Goal: Information Seeking & Learning: Check status

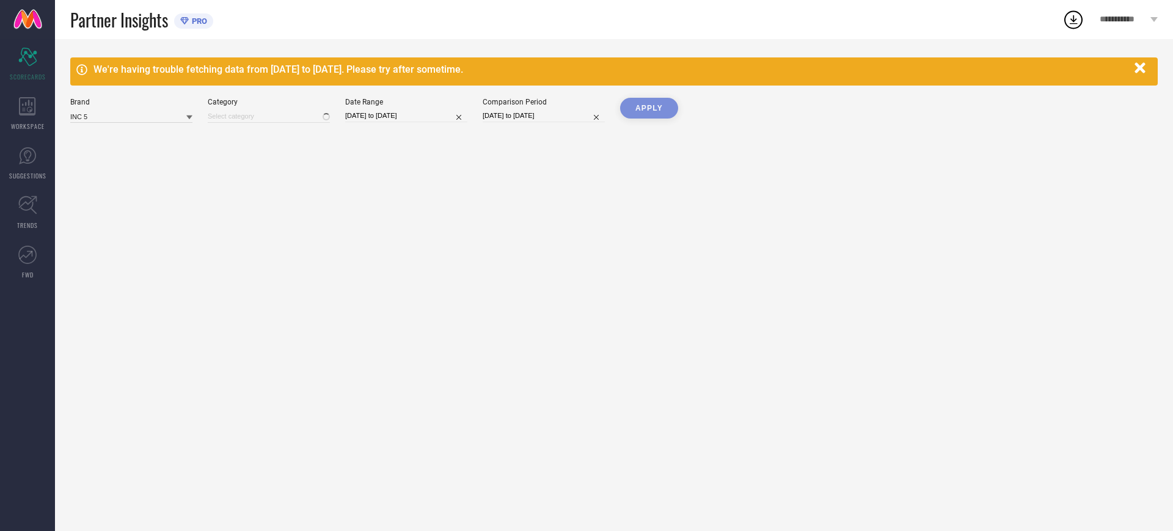
type input "All"
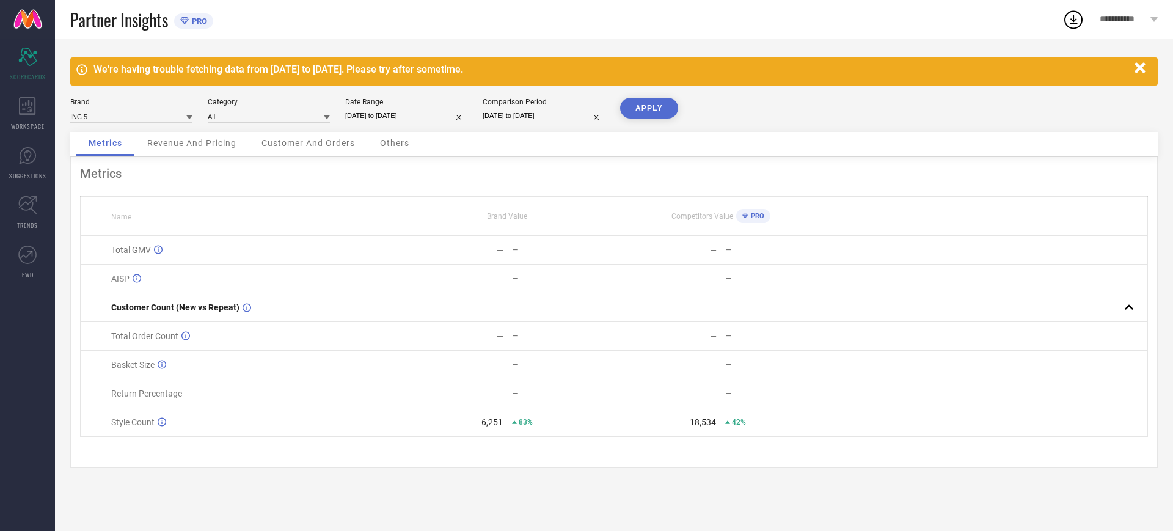
click at [253, 107] on div "Category All" at bounding box center [269, 110] width 122 height 25
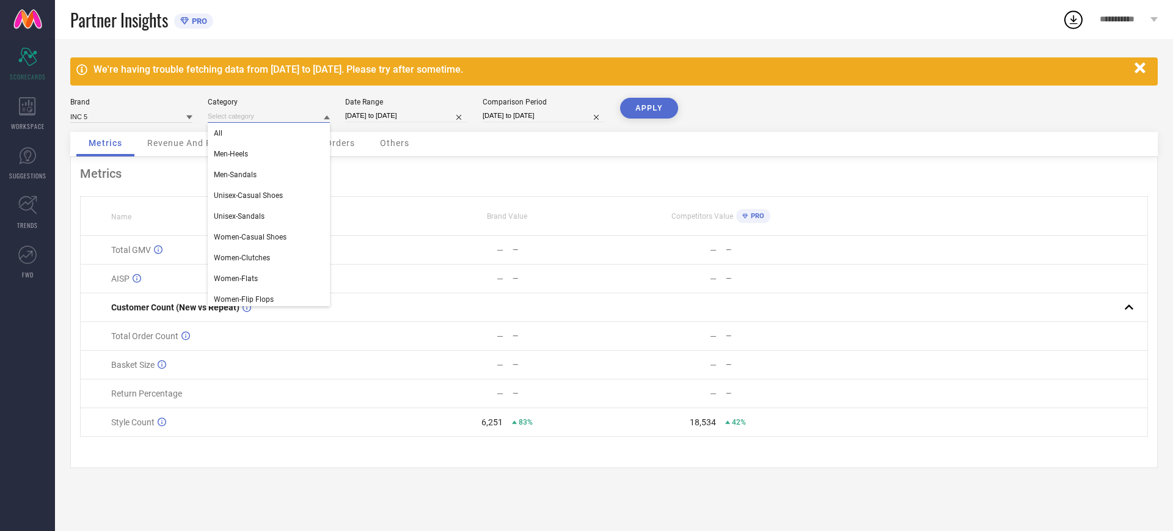
click at [246, 115] on input at bounding box center [269, 116] width 122 height 13
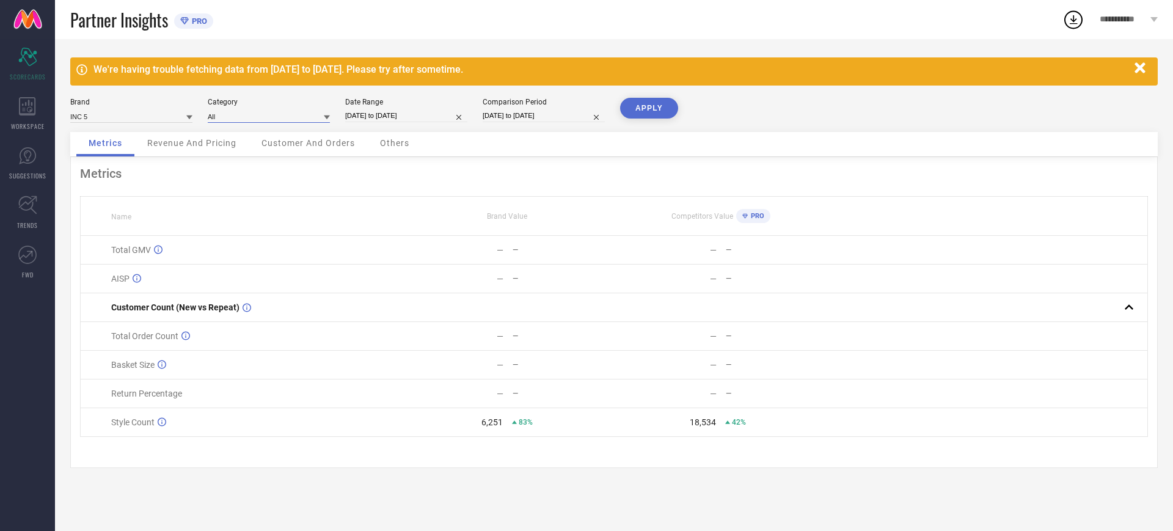
click at [389, 119] on input "[DATE] to [DATE]" at bounding box center [406, 115] width 122 height 13
select select "6"
select select "2025"
select select "7"
select select "2025"
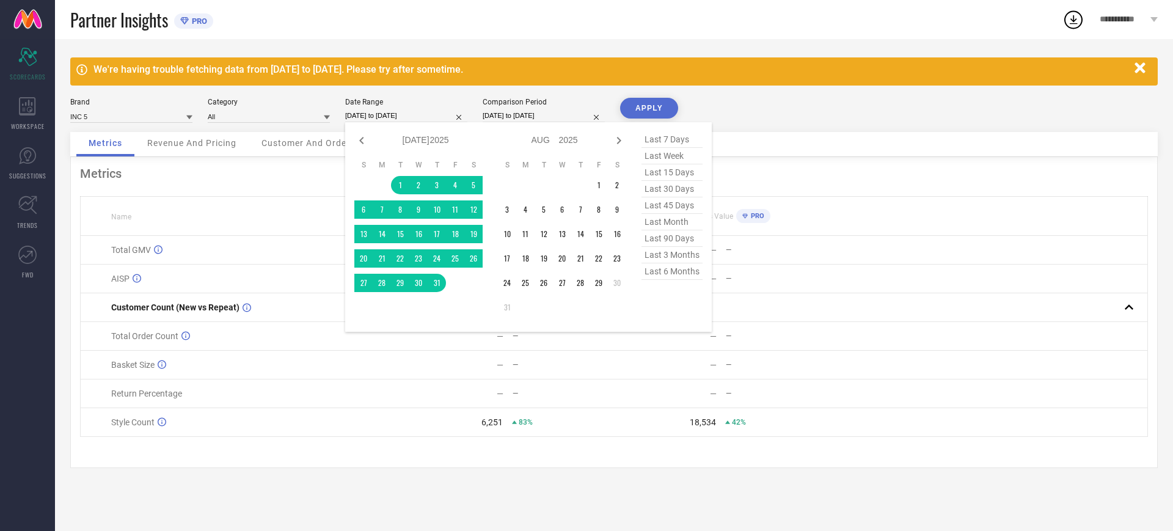
click at [434, 139] on select "2015 2016 2017 2018 2019 2020 2021 2022 2023 2024 2025 2026 2027 2028 2029 2030…" at bounding box center [440, 140] width 20 height 18
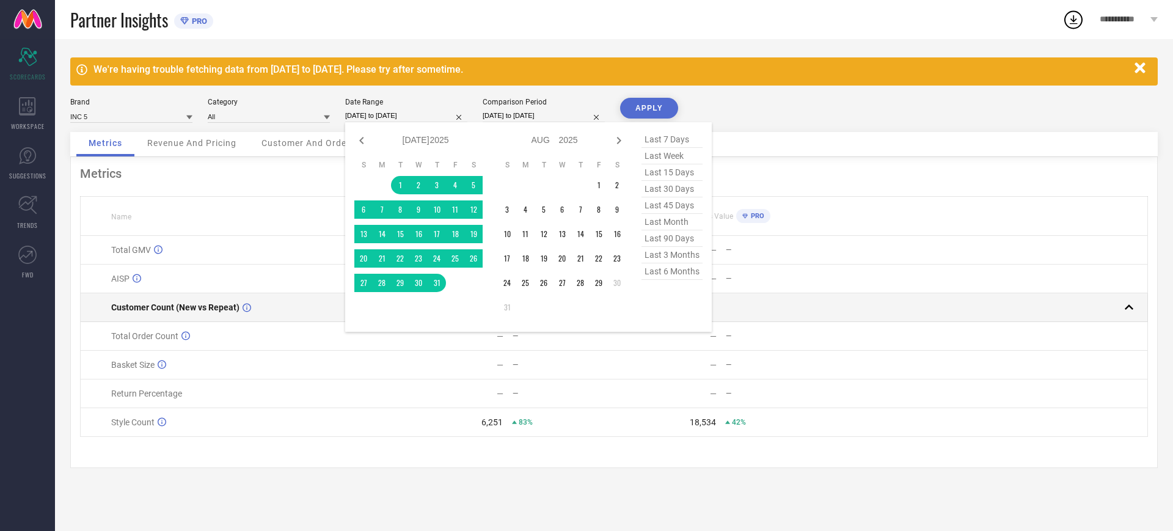
select select "6"
select select "2024"
select select "7"
select select "2024"
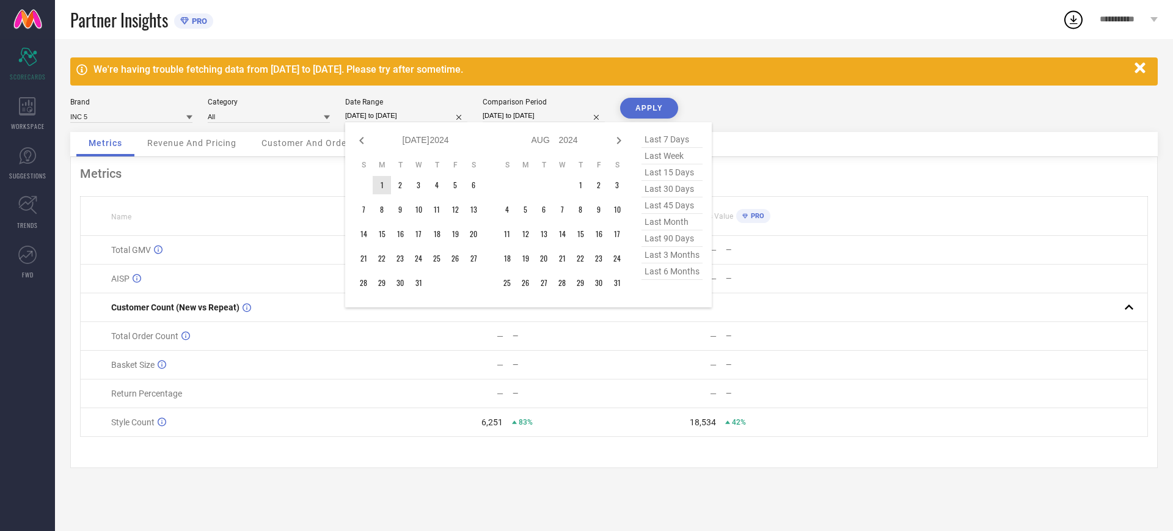
click at [416, 135] on select "Jan Feb Mar Apr May Jun [DATE] Aug Sep Oct Nov Dec" at bounding box center [416, 140] width 27 height 18
select select "7"
select select "2024"
select select "8"
select select "2024"
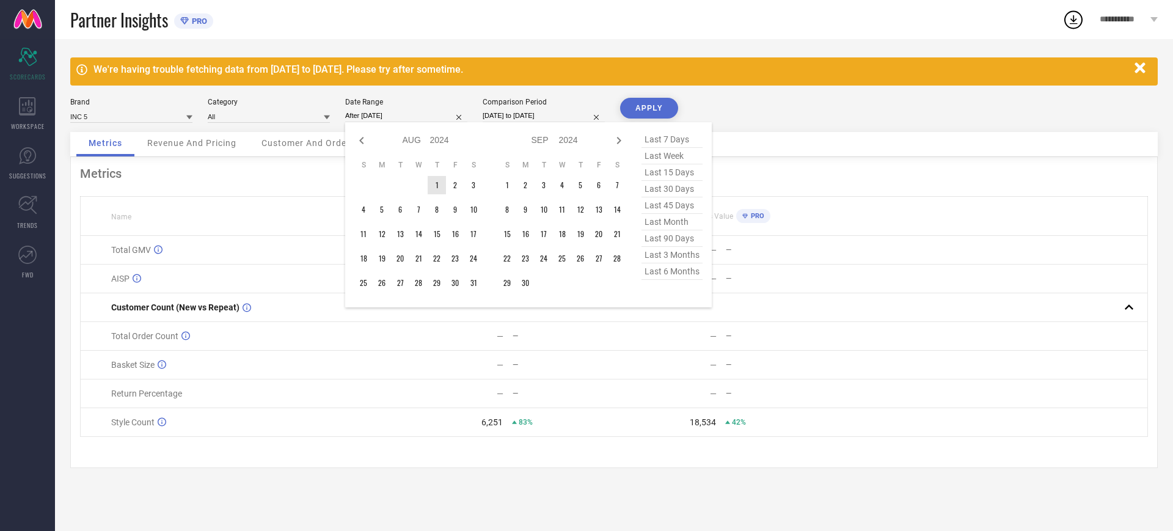
click at [433, 191] on td "1" at bounding box center [437, 185] width 18 height 18
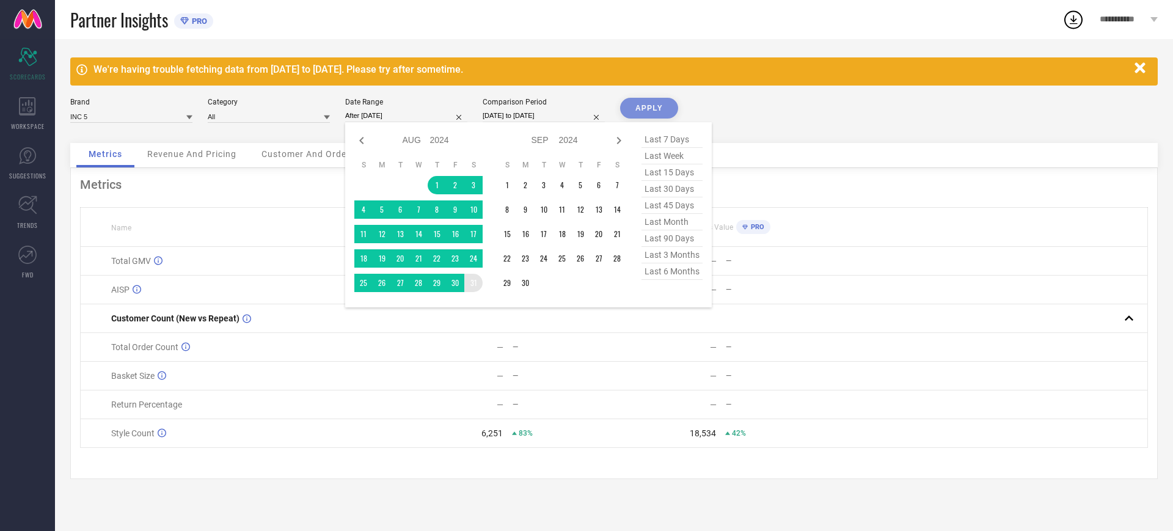
type input "[DATE] to [DATE]"
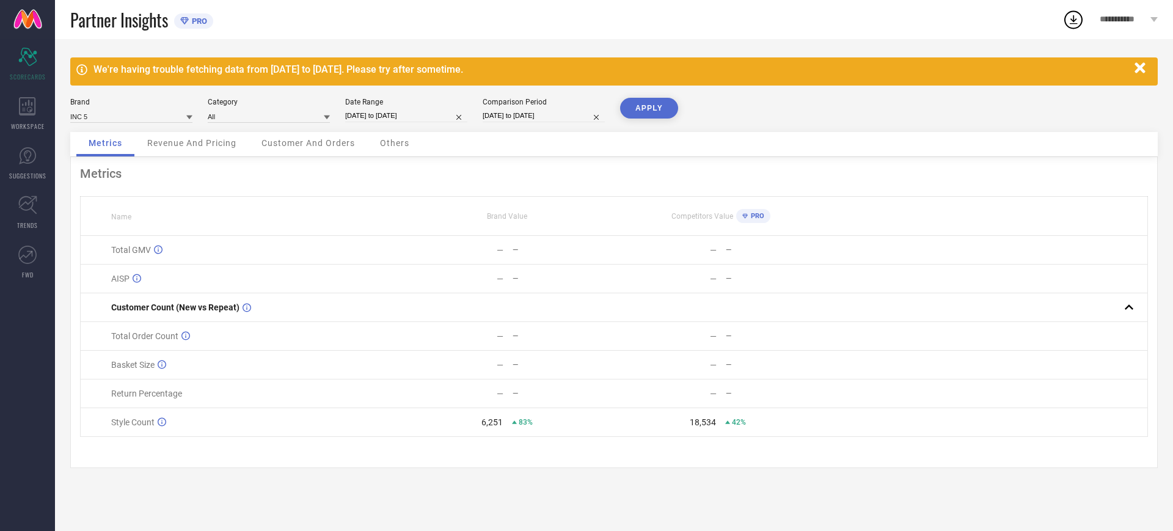
click at [651, 115] on button "APPLY" at bounding box center [649, 108] width 58 height 21
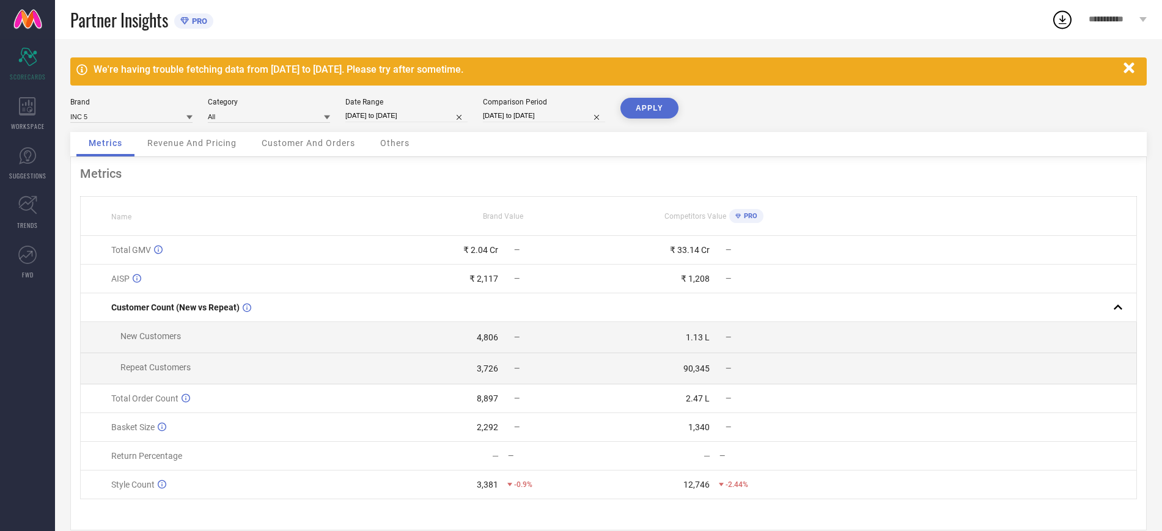
click at [1132, 63] on icon "button" at bounding box center [1128, 67] width 10 height 10
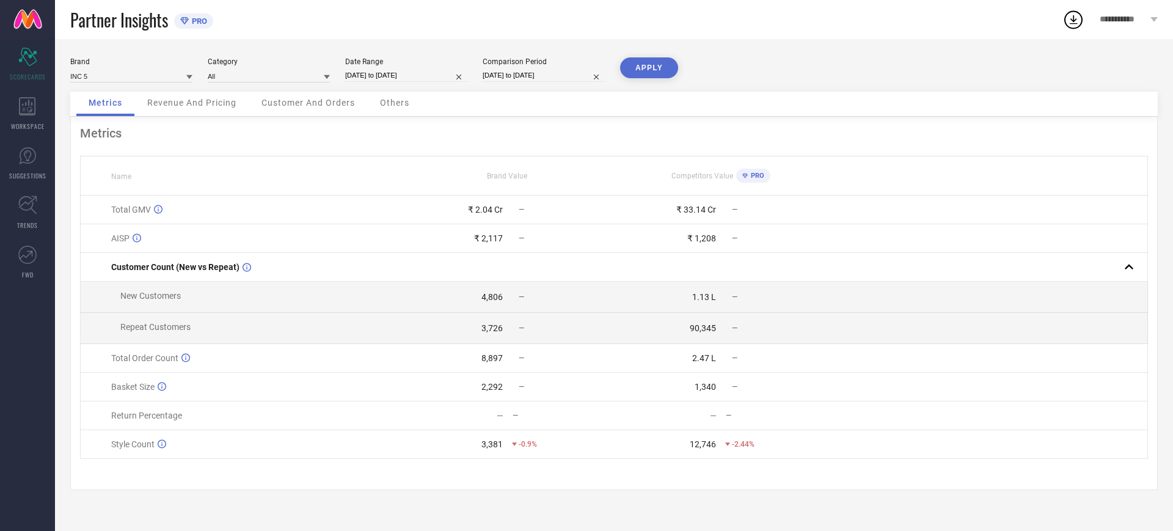
click at [628, 73] on button "APPLY" at bounding box center [649, 67] width 58 height 21
drag, startPoint x: 474, startPoint y: 236, endPoint x: 665, endPoint y: 244, distance: 190.8
click at [544, 243] on div "₹ 2,117 —" at bounding box center [507, 238] width 212 height 10
click at [507, 126] on div "Metrics" at bounding box center [614, 133] width 1068 height 15
drag, startPoint x: 477, startPoint y: 235, endPoint x: 513, endPoint y: 253, distance: 39.6
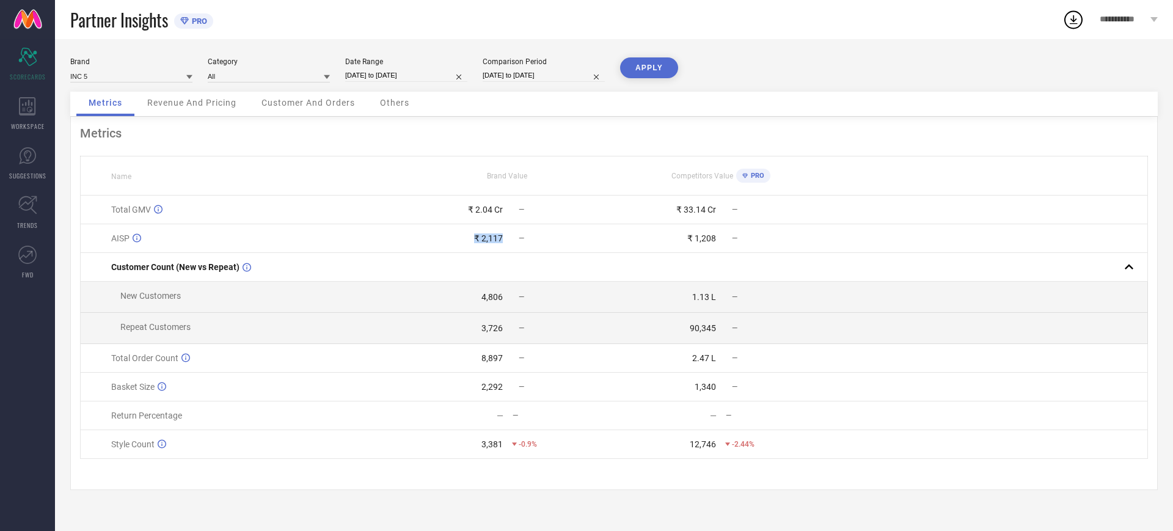
click at [513, 253] on td "₹ 2,117 —" at bounding box center [507, 238] width 213 height 29
copy div "₹ 2,117"
drag, startPoint x: 720, startPoint y: 237, endPoint x: 692, endPoint y: 243, distance: 28.6
click at [692, 243] on div "₹ 1,208 —" at bounding box center [721, 238] width 212 height 10
copy div "1,208"
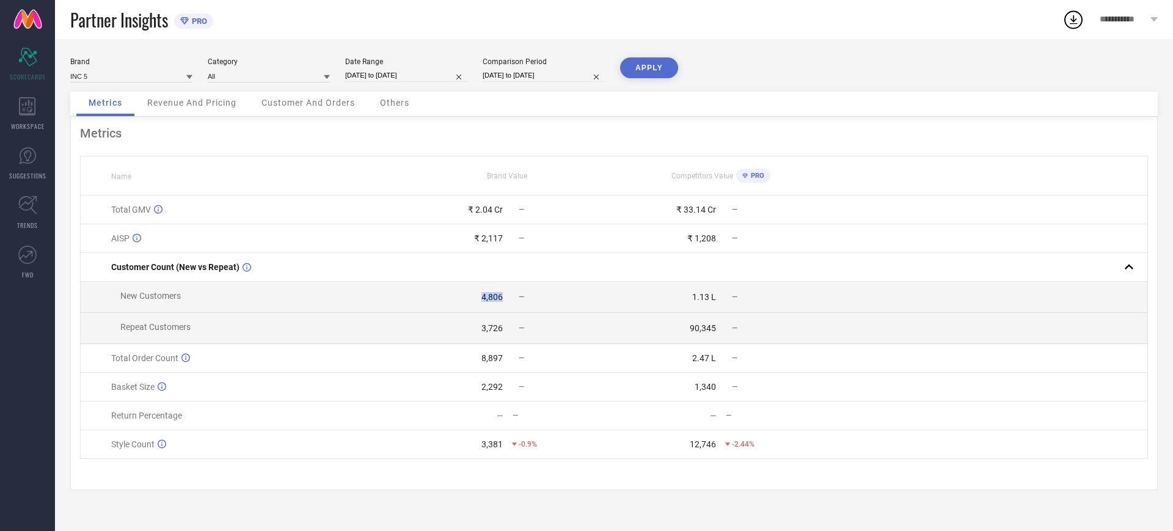
drag, startPoint x: 518, startPoint y: 299, endPoint x: 474, endPoint y: 301, distance: 43.5
click at [474, 301] on div "4,806 —" at bounding box center [507, 297] width 212 height 10
copy div "4,806"
drag, startPoint x: 505, startPoint y: 326, endPoint x: 478, endPoint y: 328, distance: 26.9
click at [478, 328] on div "3,726 —" at bounding box center [507, 328] width 212 height 10
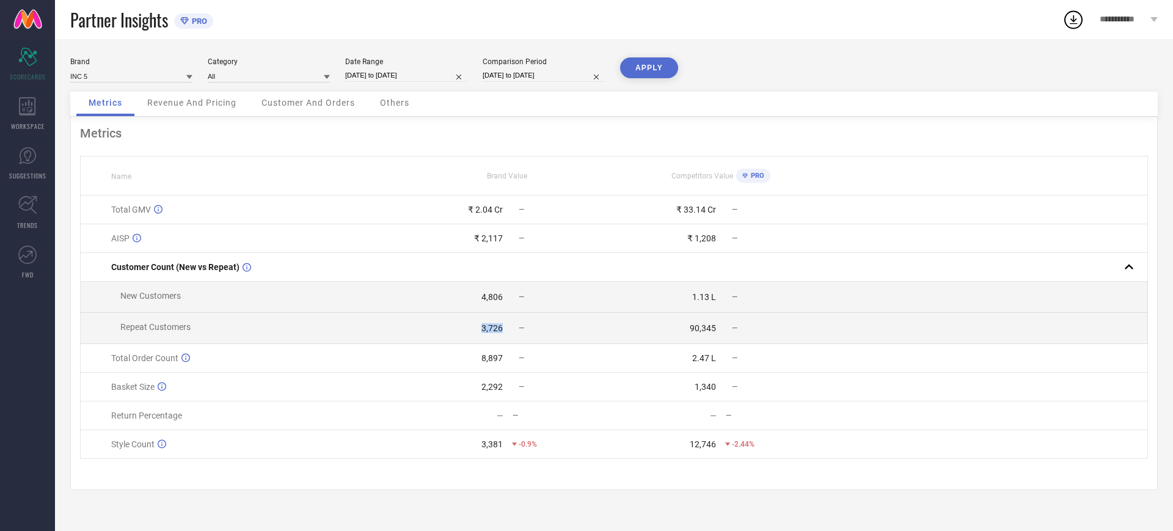
copy div "3,726"
drag, startPoint x: 721, startPoint y: 295, endPoint x: 669, endPoint y: 298, distance: 52.1
click at [669, 298] on div "1.13 L —" at bounding box center [721, 297] width 212 height 10
copy div "1.13 L"
drag, startPoint x: 720, startPoint y: 327, endPoint x: 664, endPoint y: 329, distance: 56.9
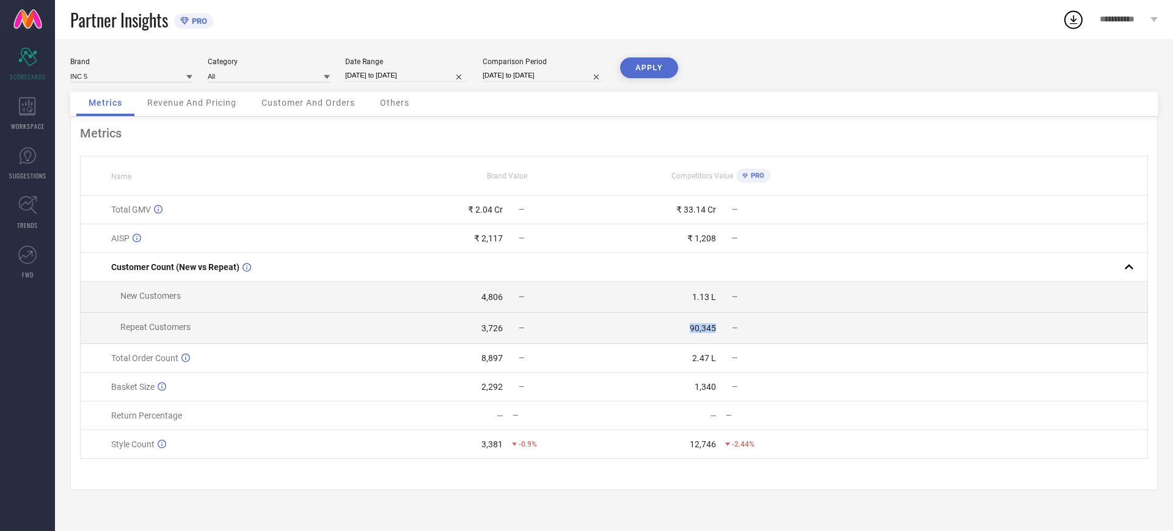
click at [664, 329] on div "90,345 —" at bounding box center [721, 328] width 212 height 10
copy div "90,345"
drag, startPoint x: 475, startPoint y: 211, endPoint x: 512, endPoint y: 215, distance: 37.5
click at [512, 214] on div "₹ 2.04 Cr —" at bounding box center [507, 210] width 212 height 10
copy div "2.04 Cr"
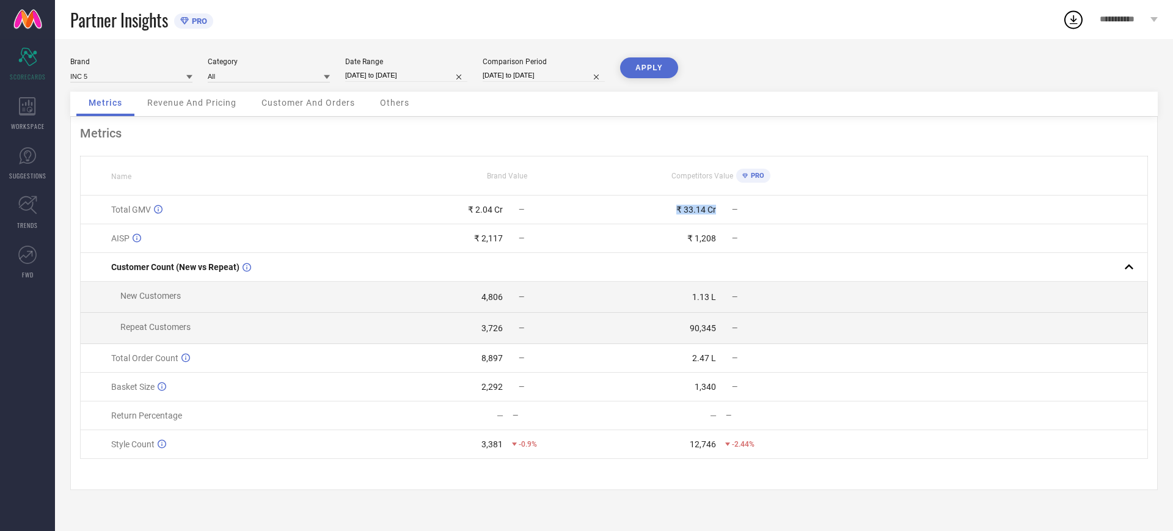
drag, startPoint x: 728, startPoint y: 209, endPoint x: 666, endPoint y: 212, distance: 62.4
click at [666, 212] on div "₹ 33.14 Cr —" at bounding box center [721, 210] width 212 height 10
copy div "₹ 33.14 Cr"
drag, startPoint x: 477, startPoint y: 361, endPoint x: 505, endPoint y: 359, distance: 27.6
click at [505, 359] on div "8,897 —" at bounding box center [507, 358] width 212 height 10
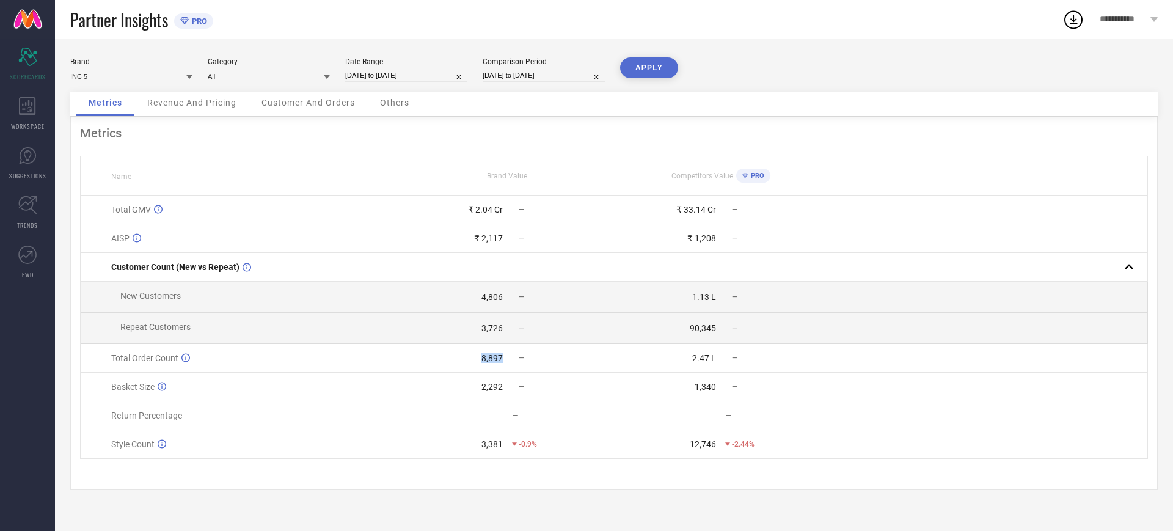
copy div "8,897"
drag, startPoint x: 108, startPoint y: 370, endPoint x: 177, endPoint y: 368, distance: 69.1
click at [177, 368] on td "Total Order Count" at bounding box center [241, 358] width 320 height 29
copy span "Total Order Count"
drag, startPoint x: 694, startPoint y: 357, endPoint x: 722, endPoint y: 359, distance: 28.2
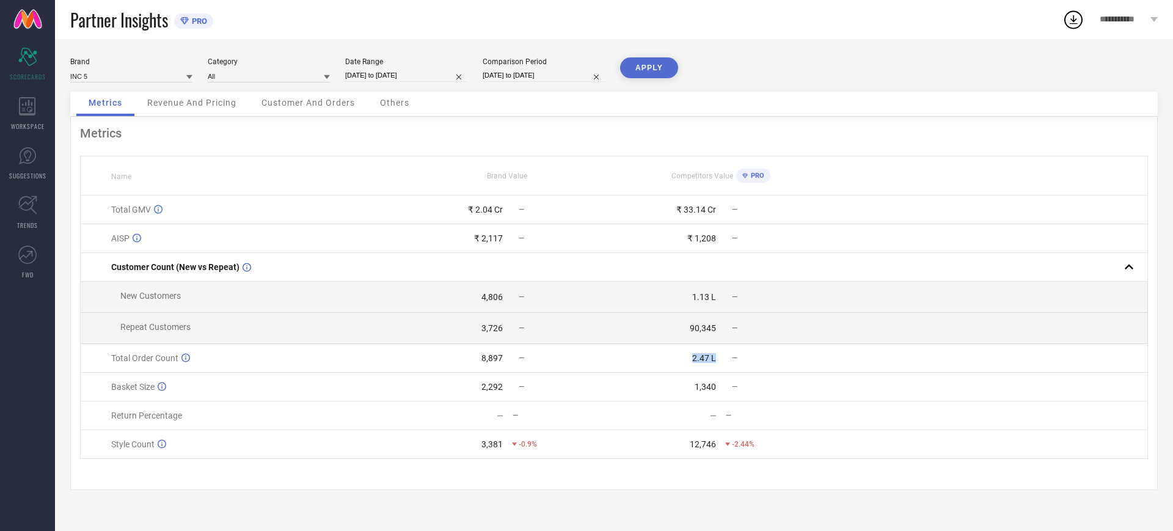
click at [722, 359] on div "2.47 L —" at bounding box center [721, 358] width 212 height 10
drag, startPoint x: 434, startPoint y: 368, endPoint x: 513, endPoint y: 384, distance: 79.9
click at [513, 384] on tbody "Total GMV ₹ 2.04 Cr — ₹ 33.14 Cr — AISP ₹ 2,117 — ₹ 1,208 — Customer Count (New…" at bounding box center [614, 327] width 1067 height 263
click at [492, 392] on div "2,292" at bounding box center [491, 387] width 21 height 10
drag, startPoint x: 476, startPoint y: 392, endPoint x: 507, endPoint y: 388, distance: 31.4
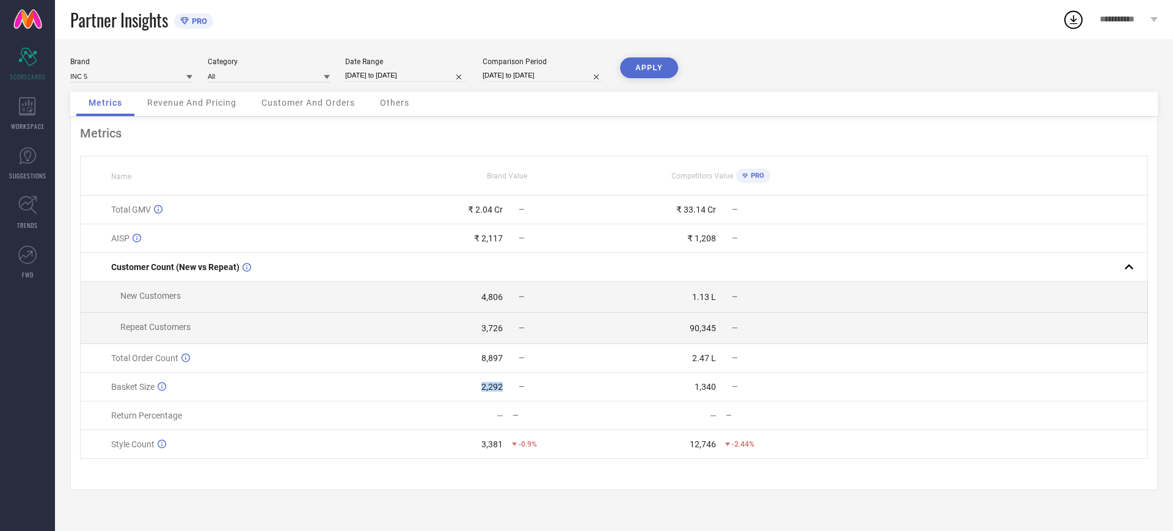
click at [507, 388] on div "2,292 —" at bounding box center [507, 387] width 212 height 10
drag, startPoint x: 689, startPoint y: 391, endPoint x: 727, endPoint y: 390, distance: 37.9
click at [727, 390] on div "1,340 —" at bounding box center [721, 387] width 212 height 10
drag, startPoint x: 109, startPoint y: 391, endPoint x: 158, endPoint y: 390, distance: 49.5
click at [158, 390] on td "Basket Size" at bounding box center [241, 387] width 320 height 29
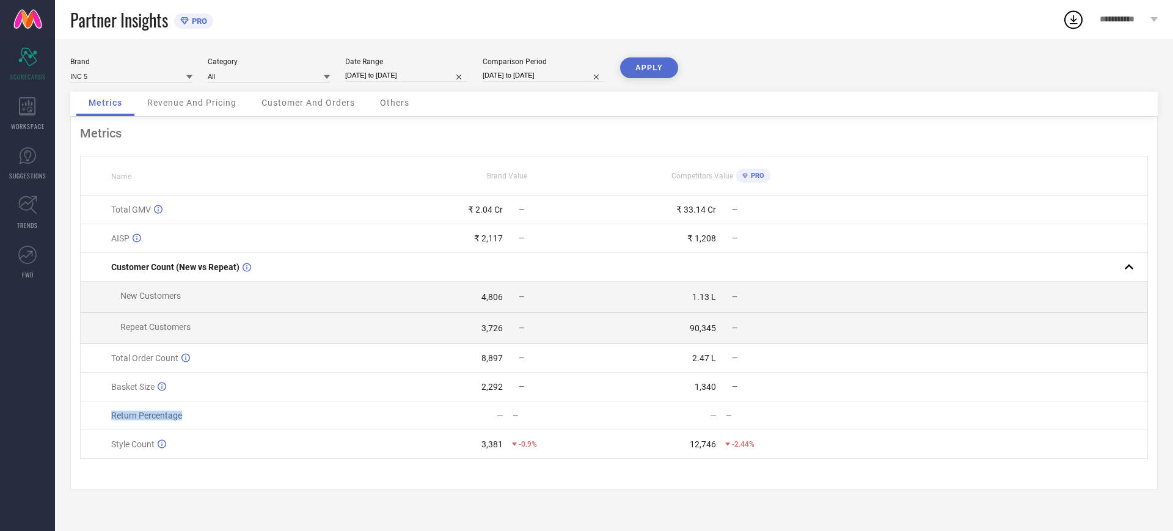
drag, startPoint x: 112, startPoint y: 419, endPoint x: 200, endPoint y: 420, distance: 88.0
click at [200, 420] on div "Return Percentage" at bounding box center [255, 416] width 289 height 10
drag, startPoint x: 111, startPoint y: 445, endPoint x: 158, endPoint y: 455, distance: 48.1
click at [158, 455] on td "Style Count" at bounding box center [241, 444] width 320 height 29
click at [207, 108] on div "Revenue And Pricing" at bounding box center [192, 104] width 114 height 24
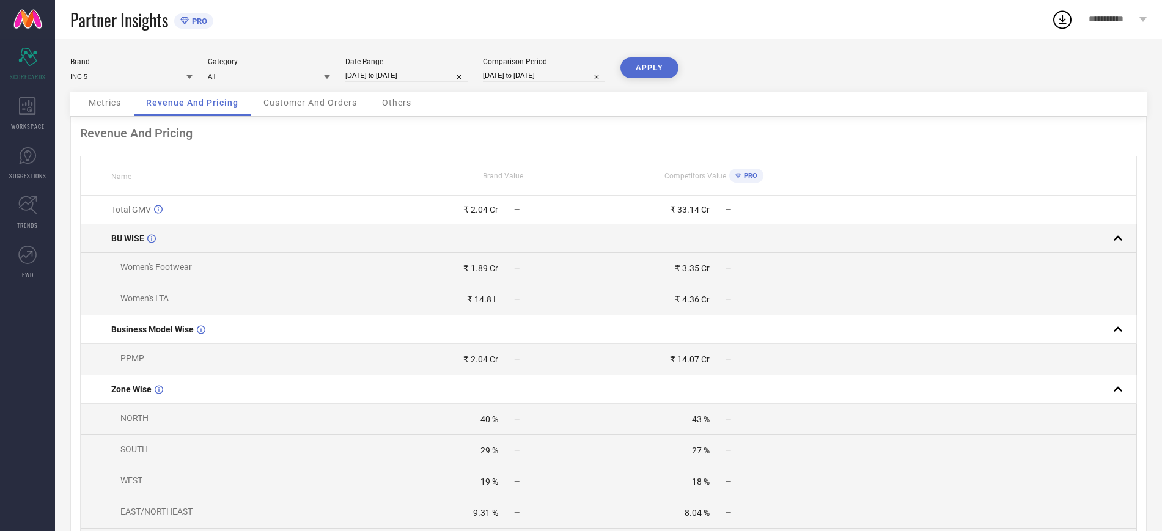
click at [1107, 236] on div at bounding box center [973, 238] width 306 height 17
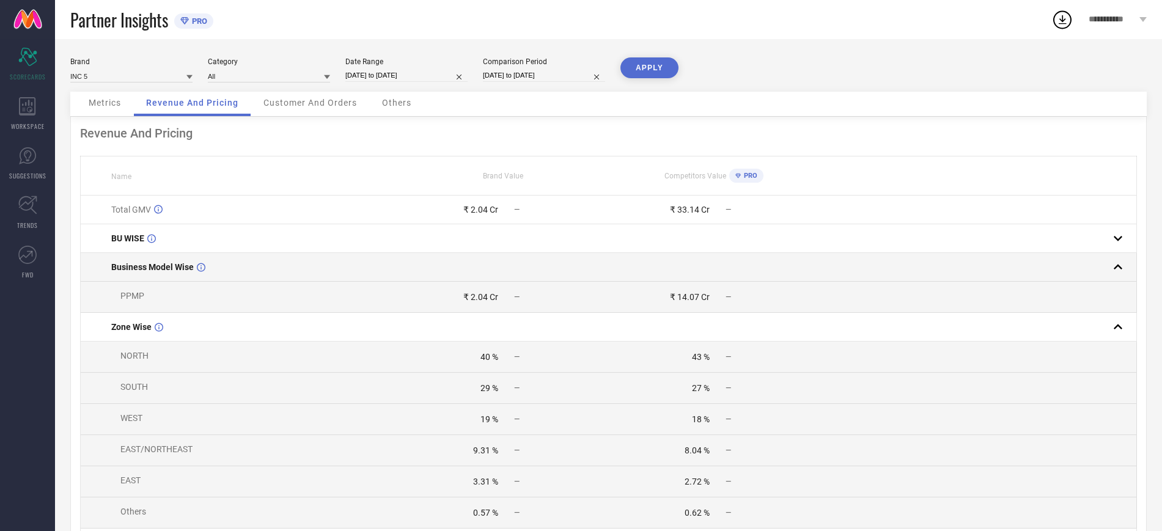
click at [1117, 269] on rect at bounding box center [1117, 266] width 17 height 17
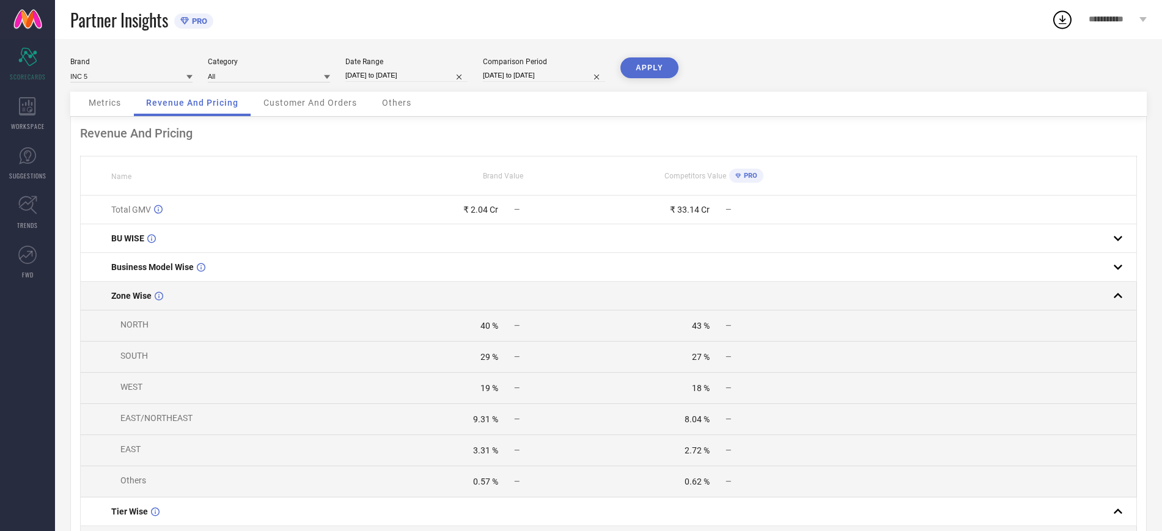
click at [1117, 290] on rect at bounding box center [1117, 295] width 17 height 17
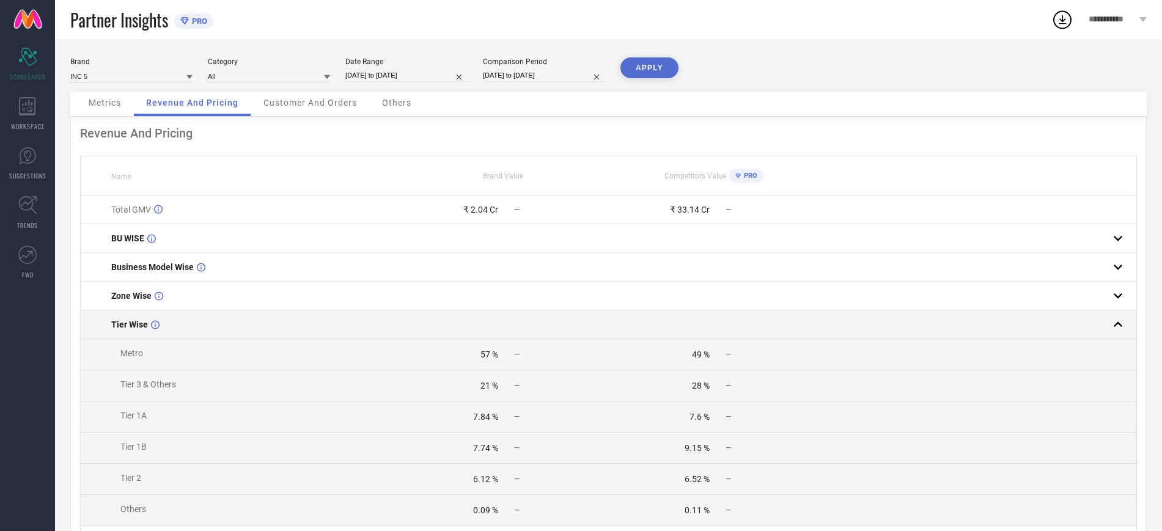
click at [1106, 329] on div at bounding box center [973, 324] width 306 height 17
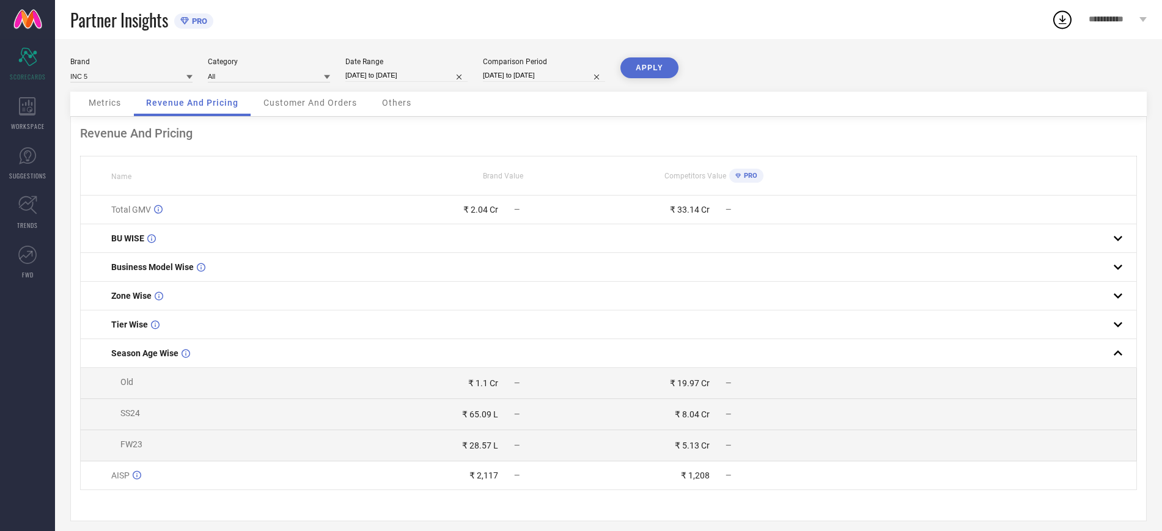
scroll to position [15, 0]
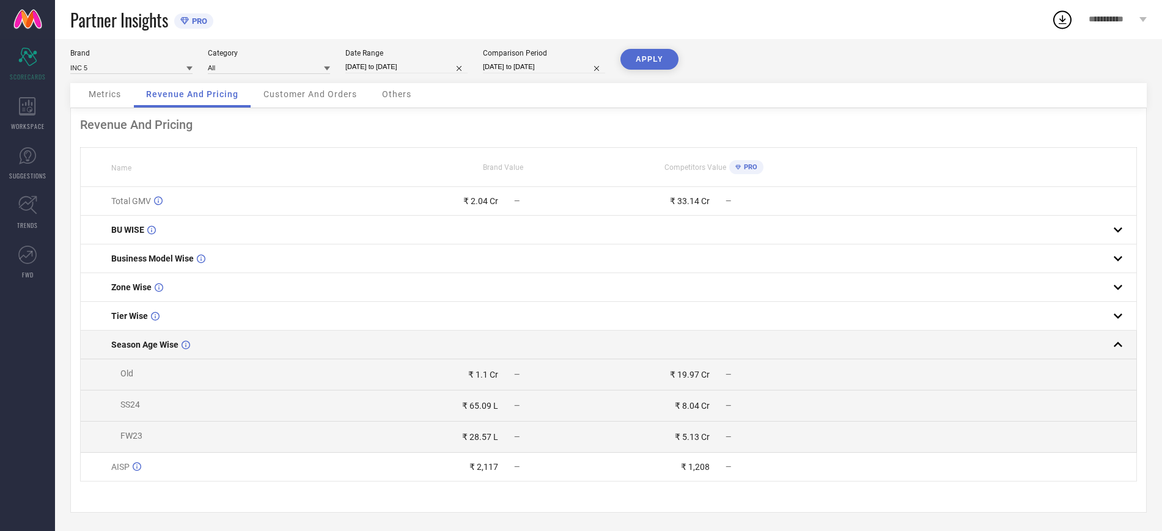
click at [1113, 348] on rect at bounding box center [1117, 344] width 17 height 17
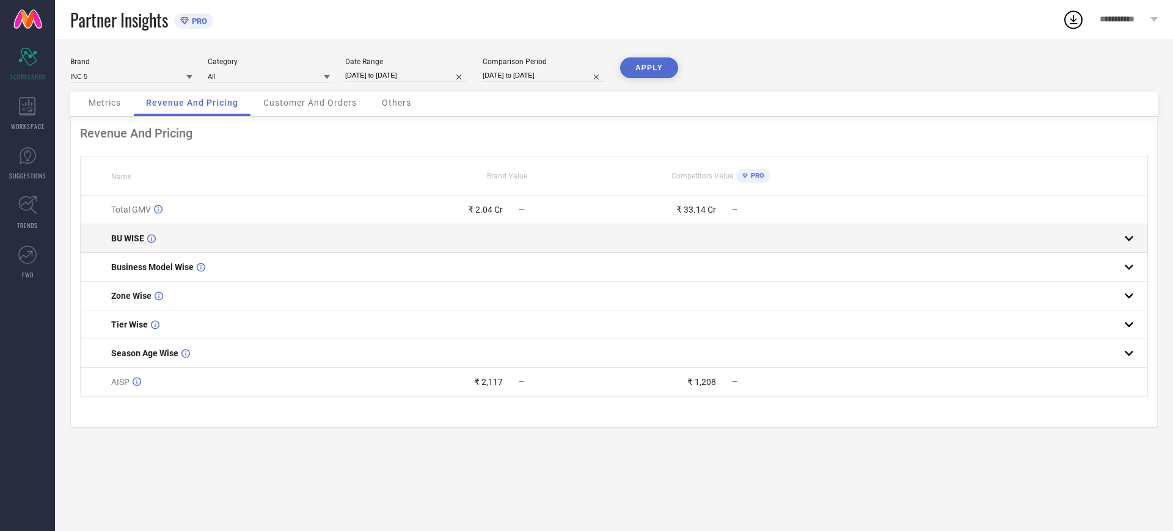
click at [1129, 232] on rect at bounding box center [1129, 238] width 17 height 17
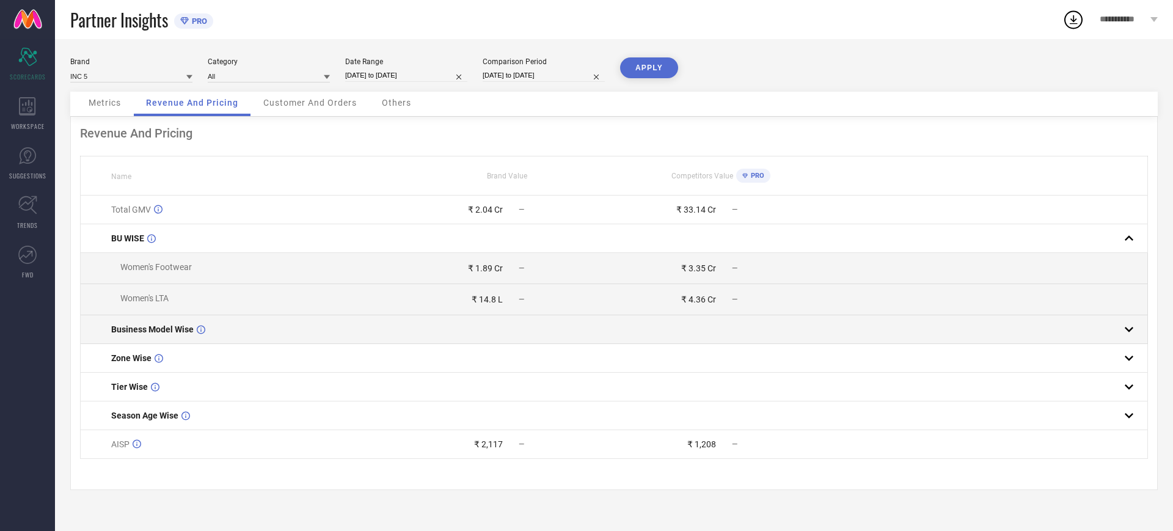
click at [1129, 338] on rect at bounding box center [1129, 329] width 17 height 17
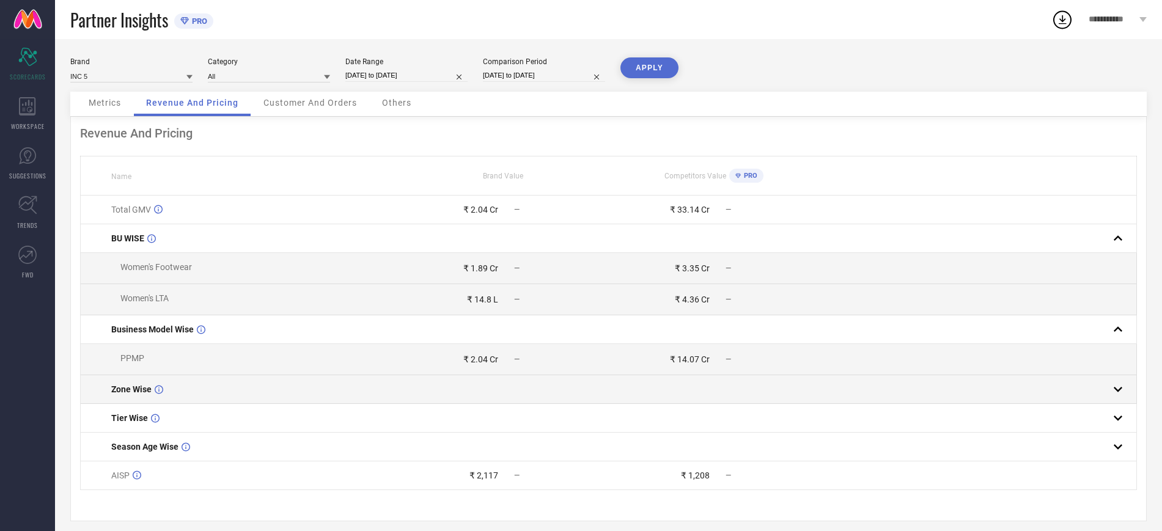
click at [1126, 398] on rect at bounding box center [1117, 389] width 17 height 17
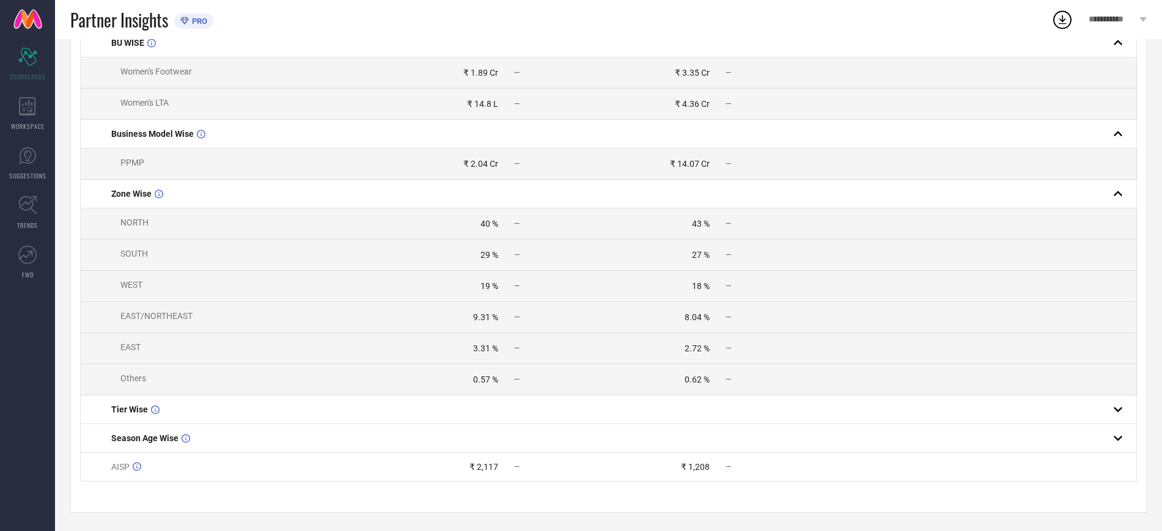
scroll to position [203, 0]
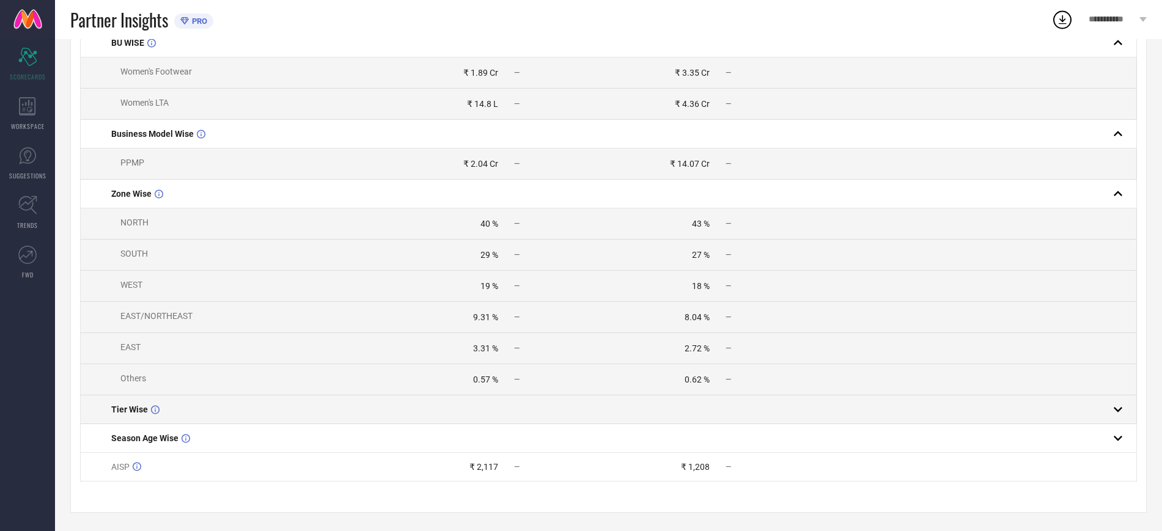
click at [1110, 412] on rect at bounding box center [1117, 409] width 17 height 17
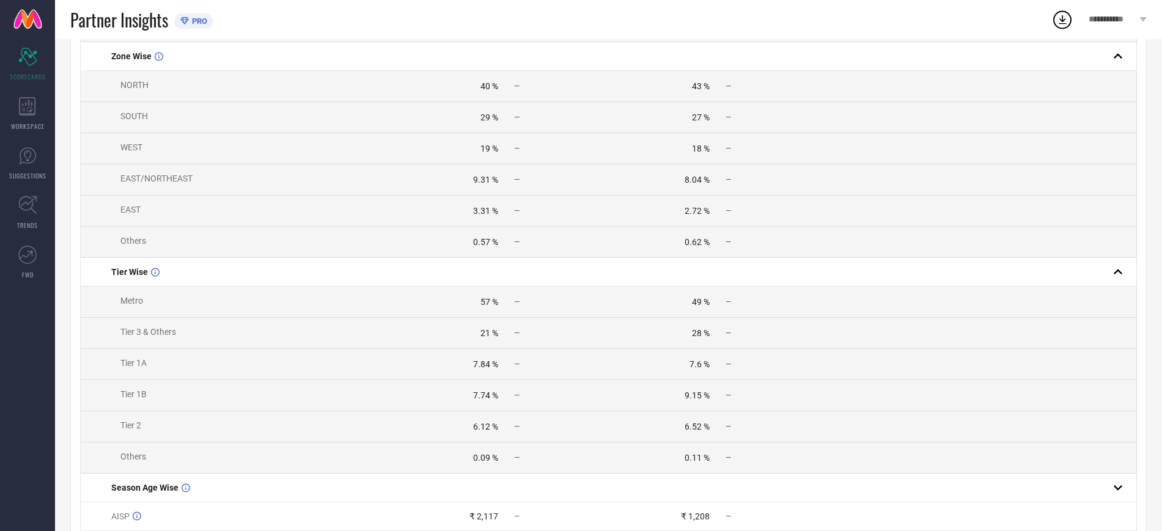
scroll to position [397, 0]
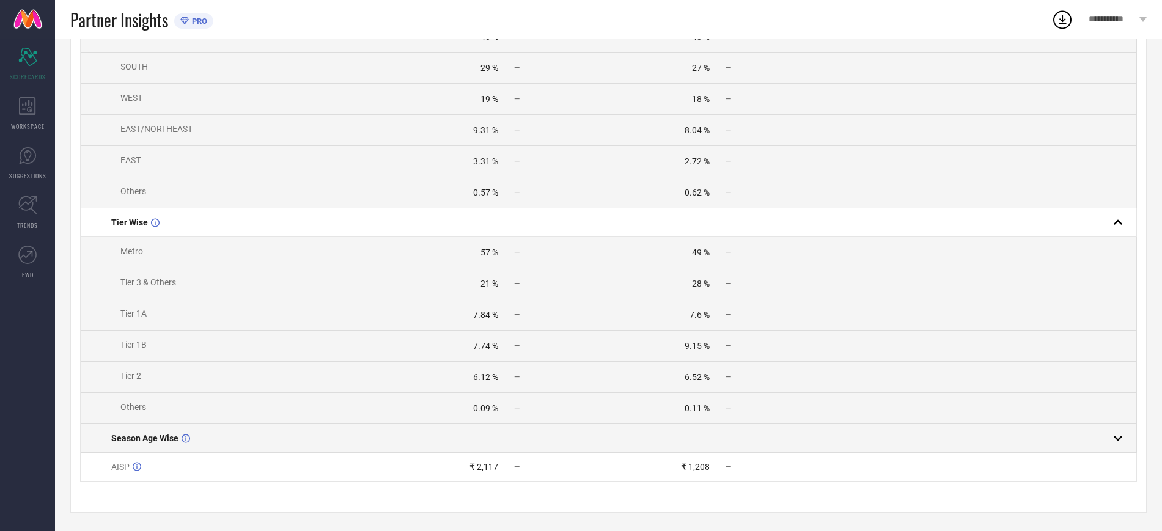
click at [1119, 441] on rect at bounding box center [1117, 438] width 17 height 17
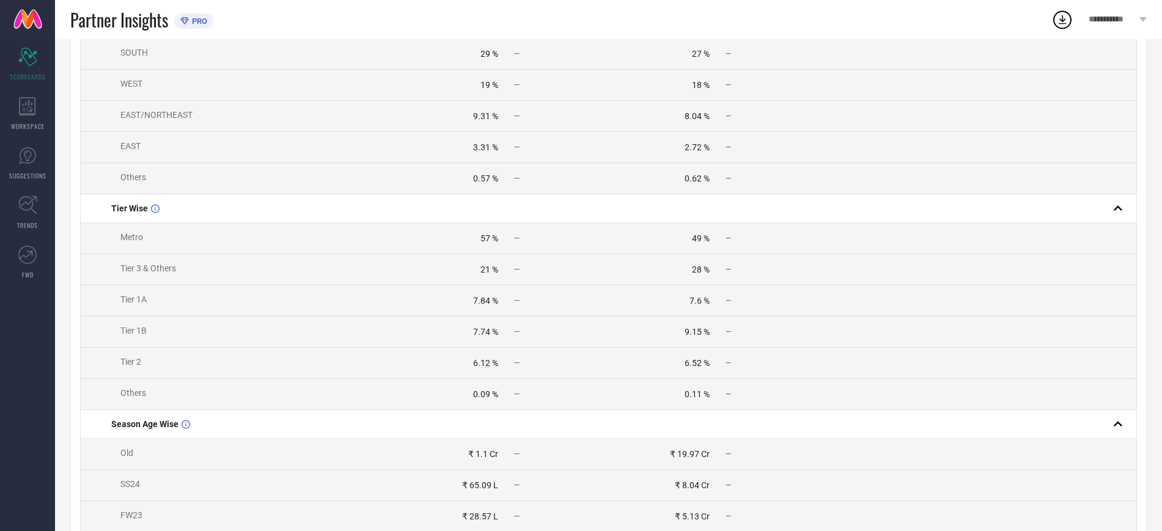
scroll to position [492, 0]
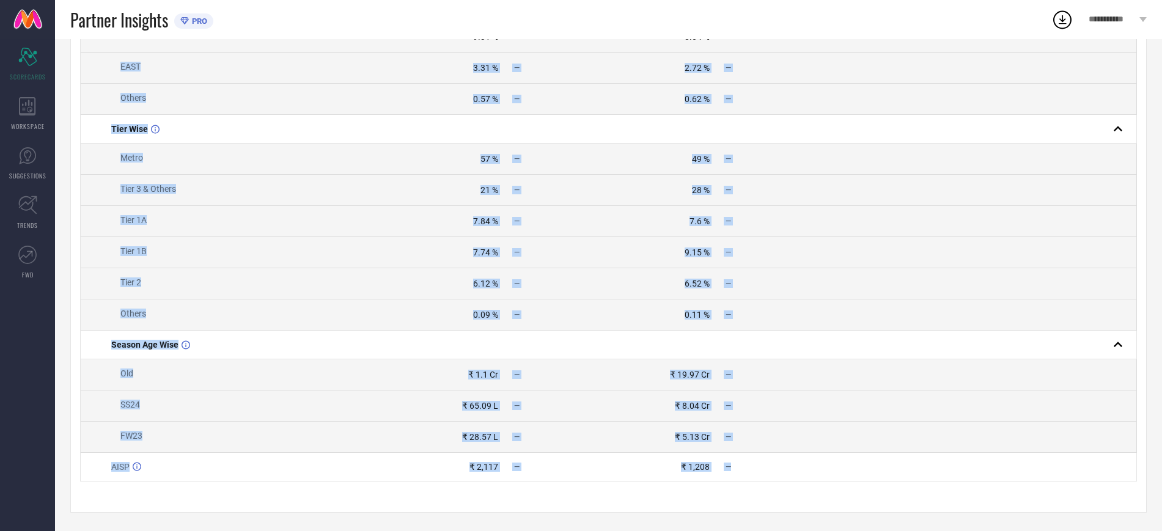
drag, startPoint x: 1123, startPoint y: 474, endPoint x: 93, endPoint y: 49, distance: 1114.0
click at [93, 49] on tbody "Total GMV ₹ 2.04 Cr — ₹ 33.14 Cr — BU WISE Women's Footwear ₹ 1.89 Cr — ₹ 3.35 …" at bounding box center [609, 101] width 1056 height 762
drag, startPoint x: 100, startPoint y: 180, endPoint x: 742, endPoint y: 472, distance: 706.3
click at [742, 472] on table "Name Brand Value Competitors Value PRO Total GMV ₹ 2.04 Cr — ₹ 33.14 Cr — BU WI…" at bounding box center [608, 81] width 1056 height 802
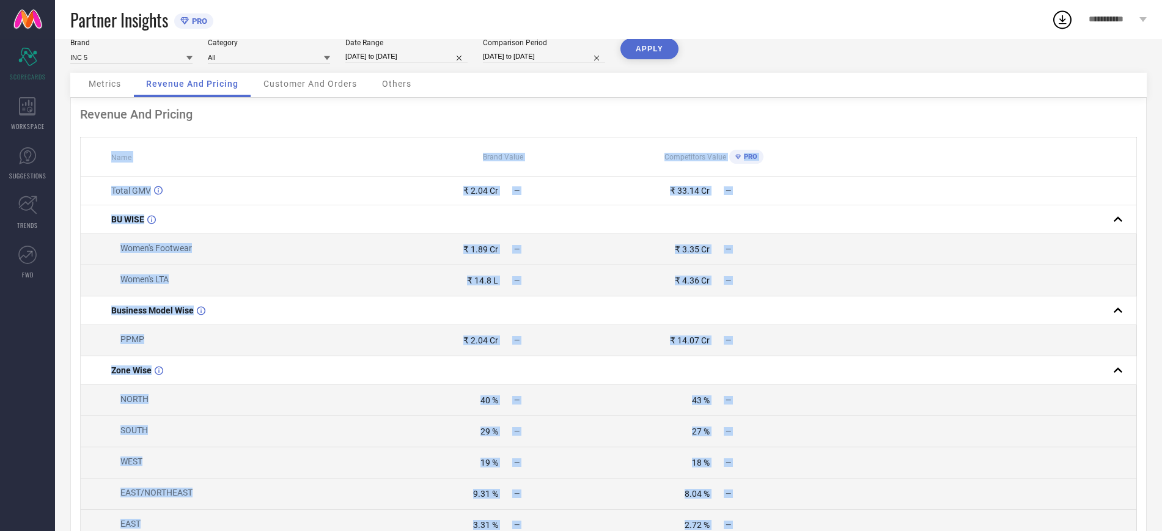
scroll to position [0, 0]
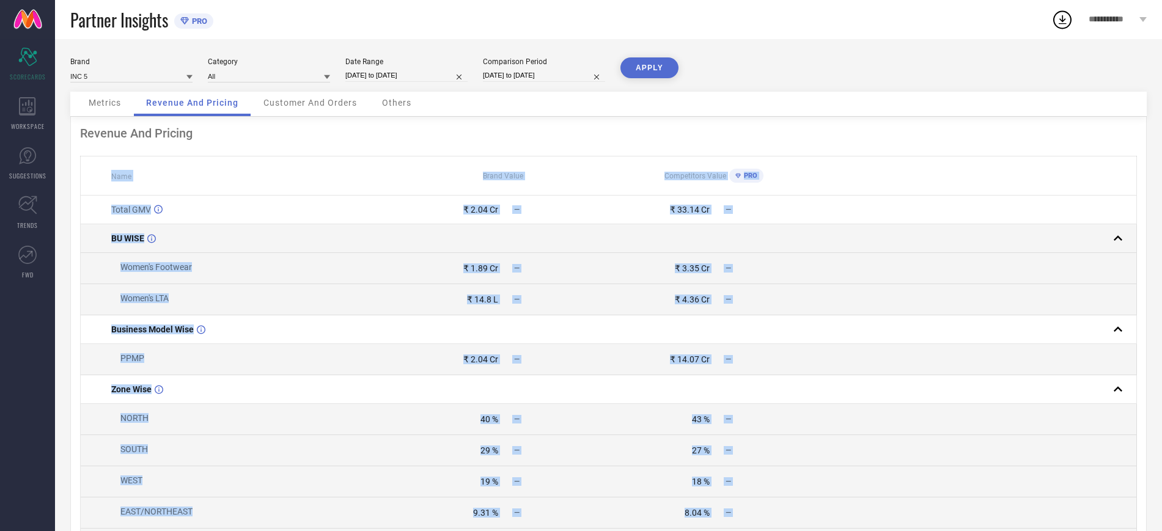
click at [336, 235] on div "BU WISE" at bounding box center [253, 238] width 285 height 10
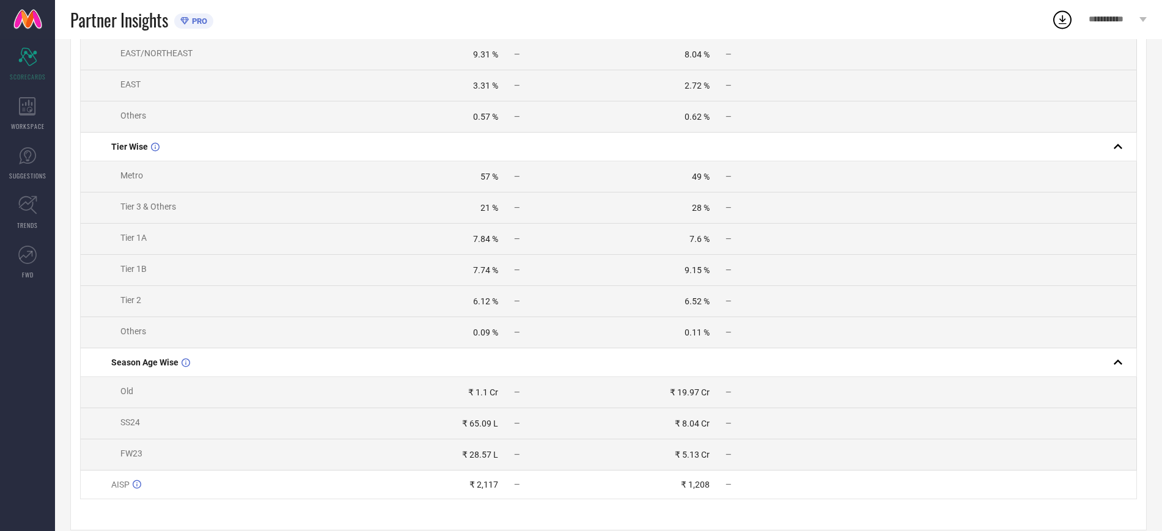
scroll to position [428, 0]
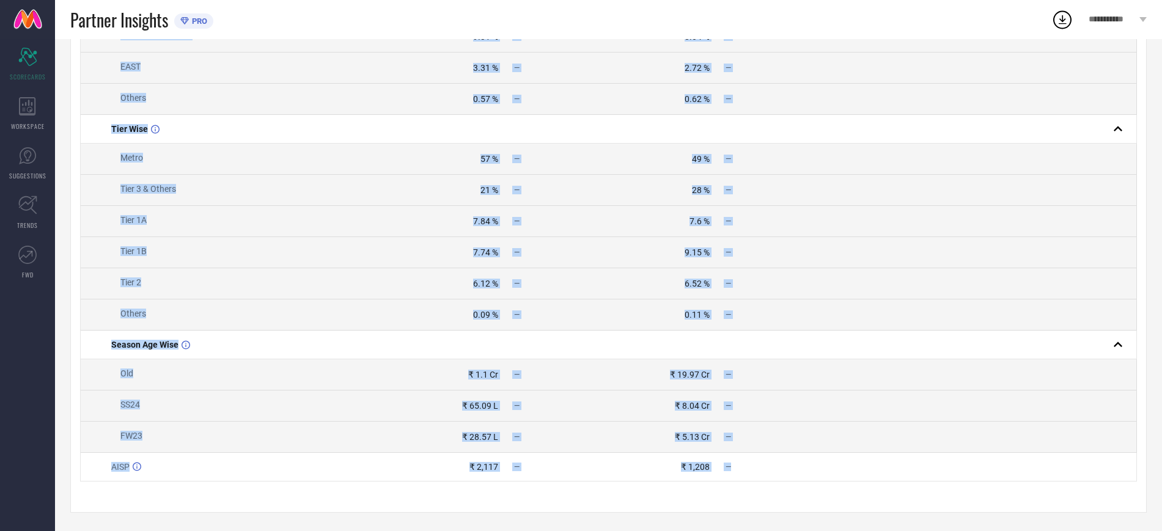
drag, startPoint x: 101, startPoint y: 168, endPoint x: 841, endPoint y: 481, distance: 803.4
click at [841, 481] on table "Name Brand Value Competitors Value PRO Total GMV ₹ 2.04 Cr — ₹ 33.14 Cr — BU WI…" at bounding box center [608, 111] width 1056 height 739
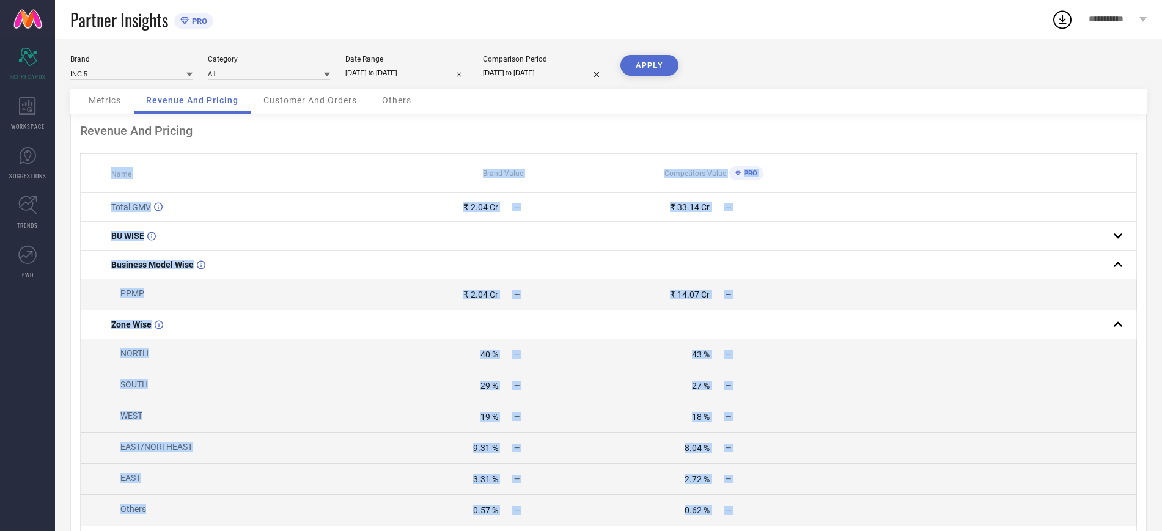
scroll to position [0, 0]
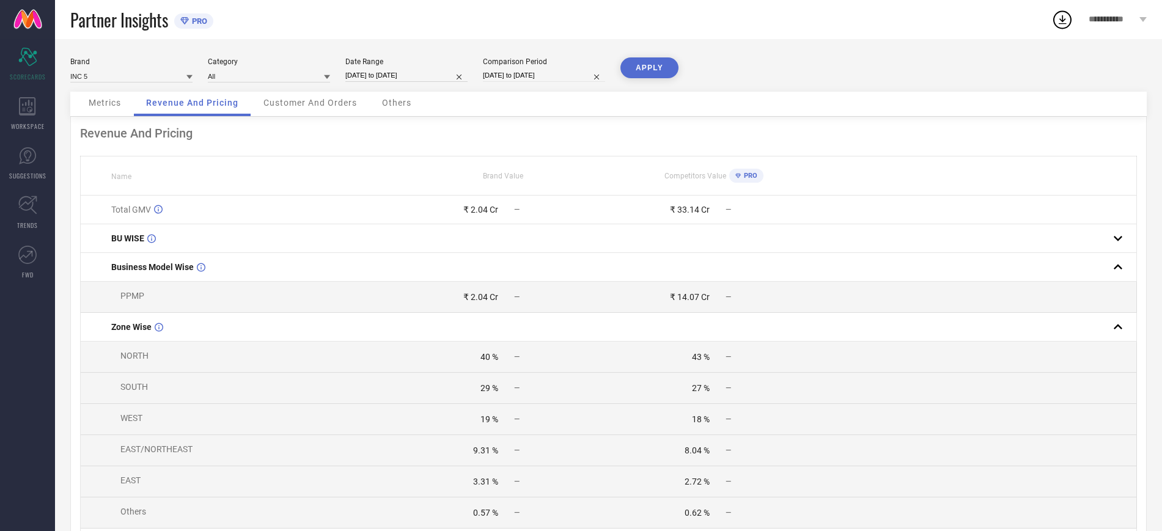
drag, startPoint x: 339, startPoint y: 71, endPoint x: 343, endPoint y: 82, distance: 11.0
click at [343, 82] on div "Brand INC 5 Category All Date Range [DATE] to [DATE] Comparison Period [DATE] t…" at bounding box center [608, 74] width 1076 height 34
click at [336, 75] on div "Brand INC 5 Category All Date Range [DATE] to [DATE] Comparison Period [DATE] t…" at bounding box center [608, 74] width 1076 height 34
drag, startPoint x: 336, startPoint y: 71, endPoint x: 429, endPoint y: 84, distance: 93.8
click at [429, 84] on div "Brand INC 5 Category All Date Range [DATE] to [DATE] Comparison Period [DATE] t…" at bounding box center [608, 74] width 1076 height 34
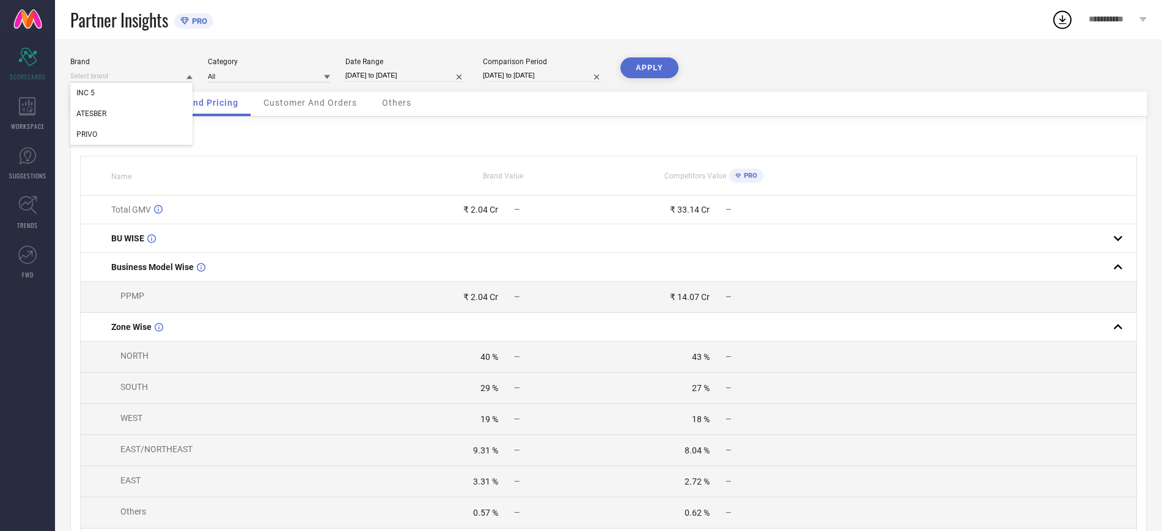
click at [352, 150] on div "Revenue And Pricing Name Brand Value Competitors Value PRO Total GMV ₹ 2.04 Cr …" at bounding box center [608, 522] width 1076 height 810
click at [300, 98] on span "Customer And Orders" at bounding box center [309, 103] width 93 height 10
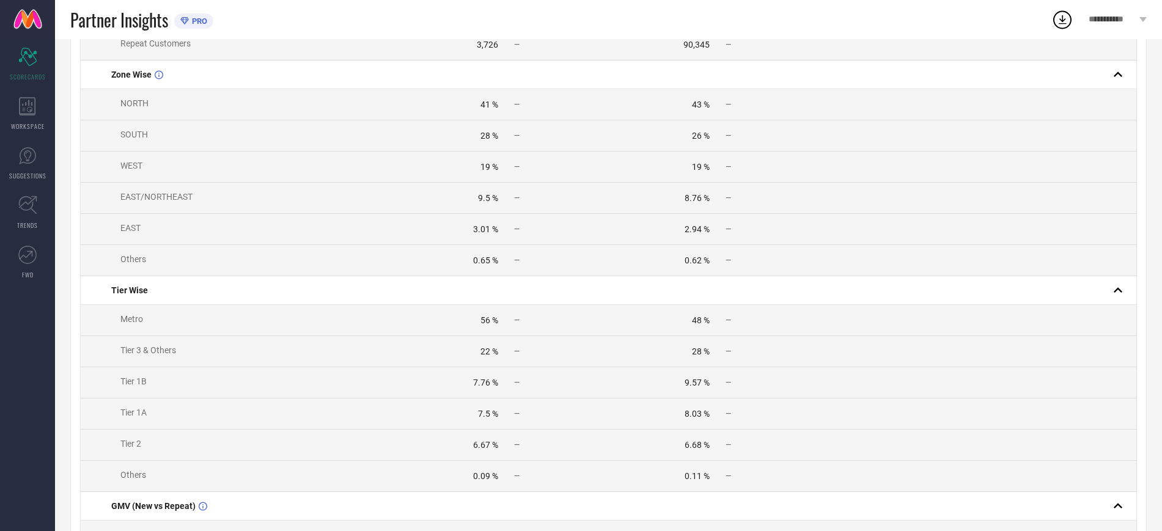
scroll to position [485, 0]
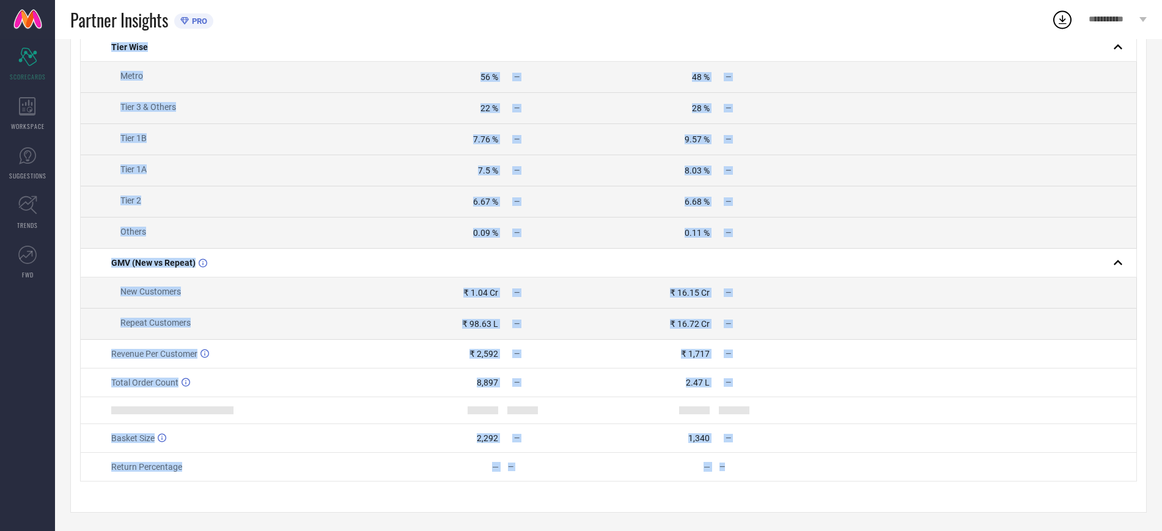
drag, startPoint x: 95, startPoint y: 169, endPoint x: 742, endPoint y: 469, distance: 713.3
click at [742, 469] on table "Name Brand Value Competitors Value PRO Customer Count (New vs Repeat) New Custo…" at bounding box center [608, 84] width 1056 height 795
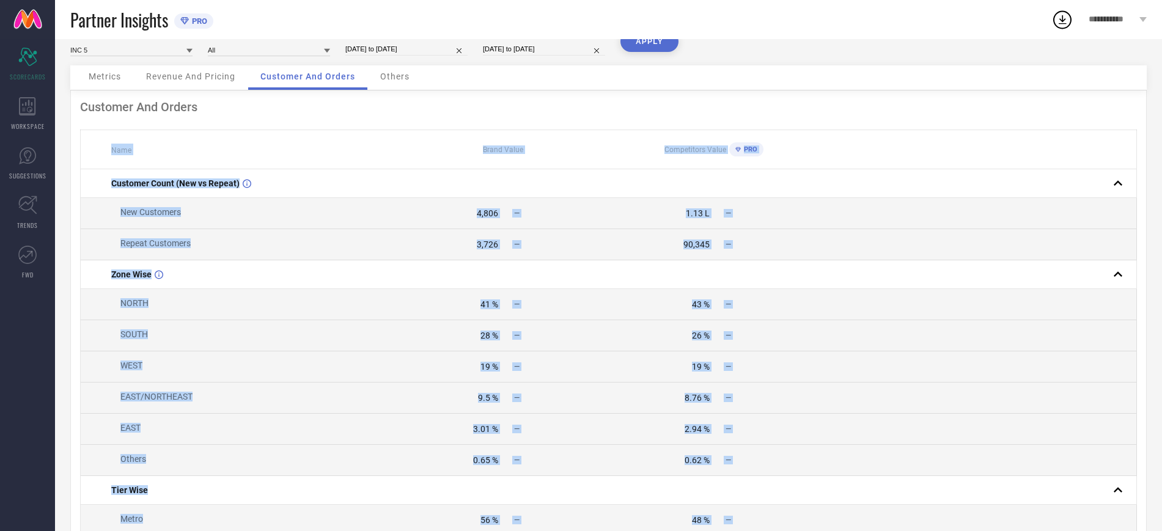
scroll to position [0, 0]
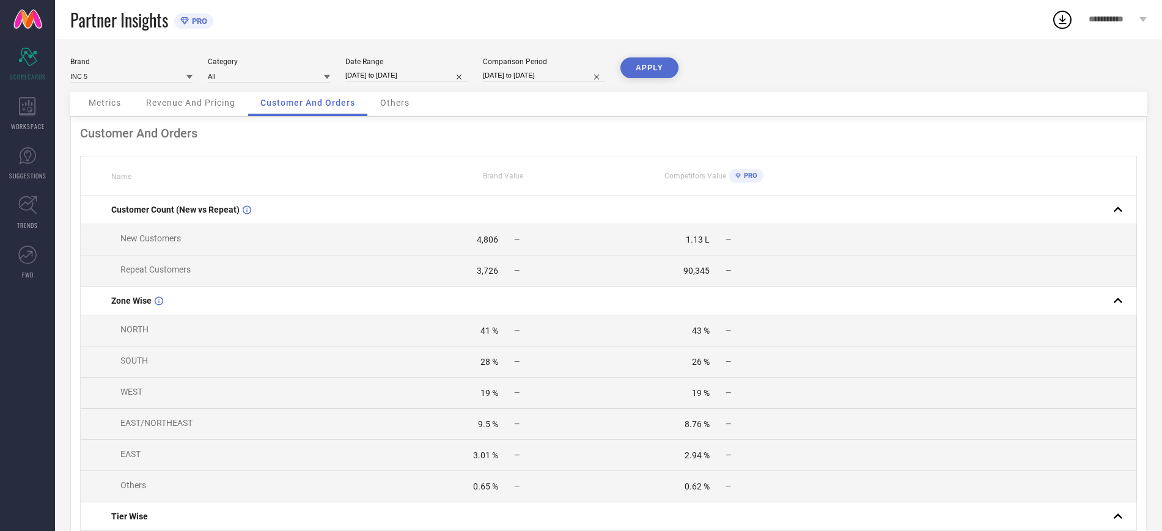
drag, startPoint x: 78, startPoint y: 140, endPoint x: 207, endPoint y: 144, distance: 128.4
click at [196, 108] on span "Revenue And Pricing" at bounding box center [190, 103] width 89 height 10
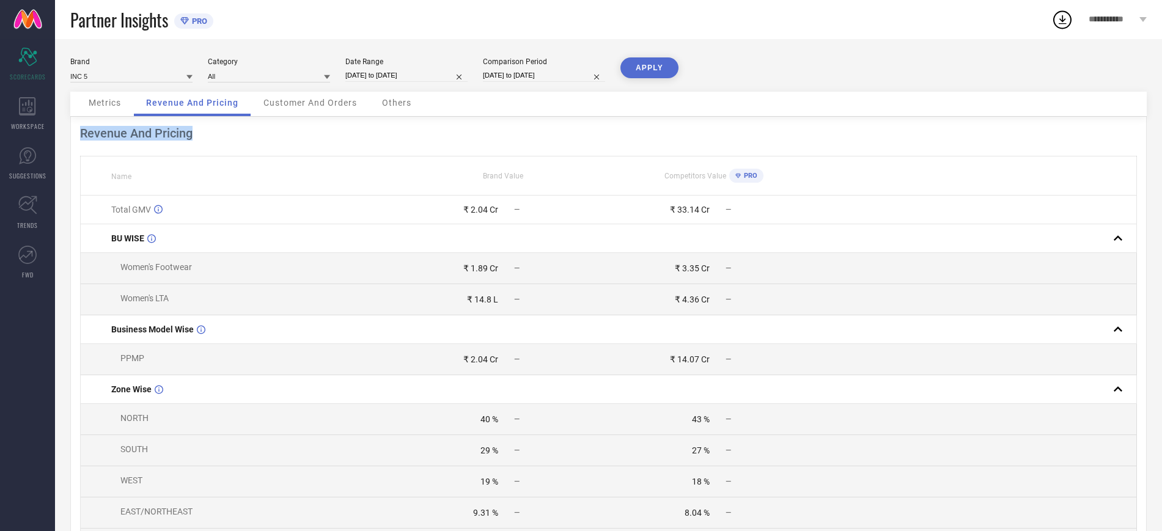
drag, startPoint x: 75, startPoint y: 133, endPoint x: 214, endPoint y: 139, distance: 140.1
click at [92, 105] on span "Metrics" at bounding box center [105, 103] width 32 height 10
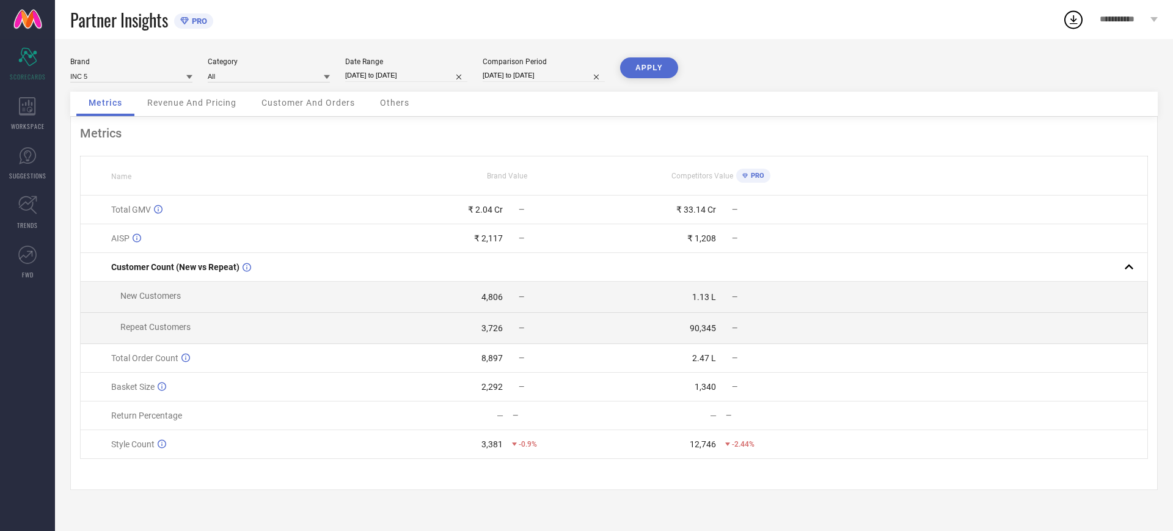
click at [1089, 186] on th at bounding box center [987, 175] width 320 height 39
click at [1016, 183] on th at bounding box center [987, 175] width 320 height 39
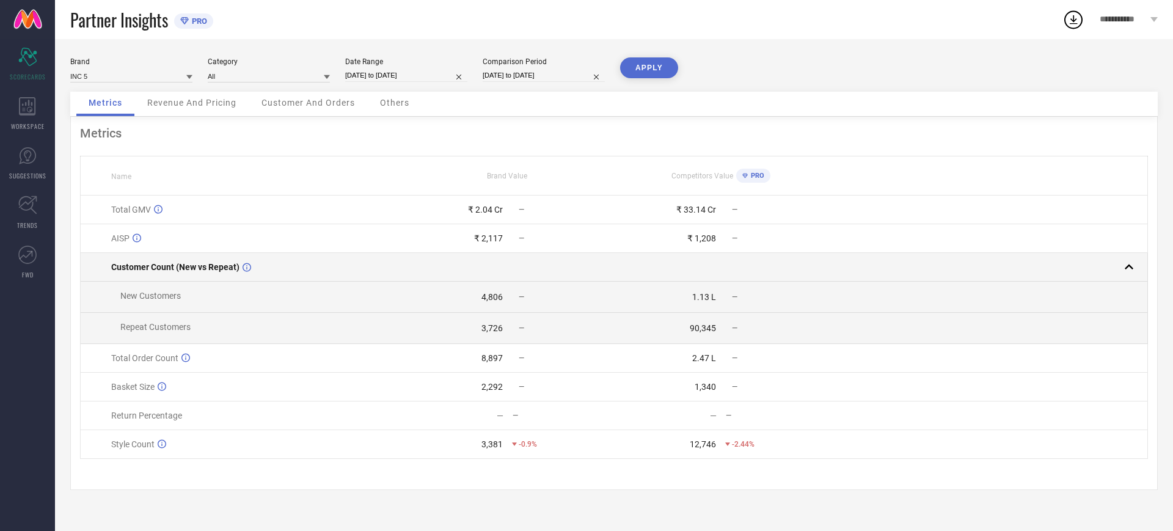
click at [1128, 265] on rect at bounding box center [1129, 266] width 17 height 17
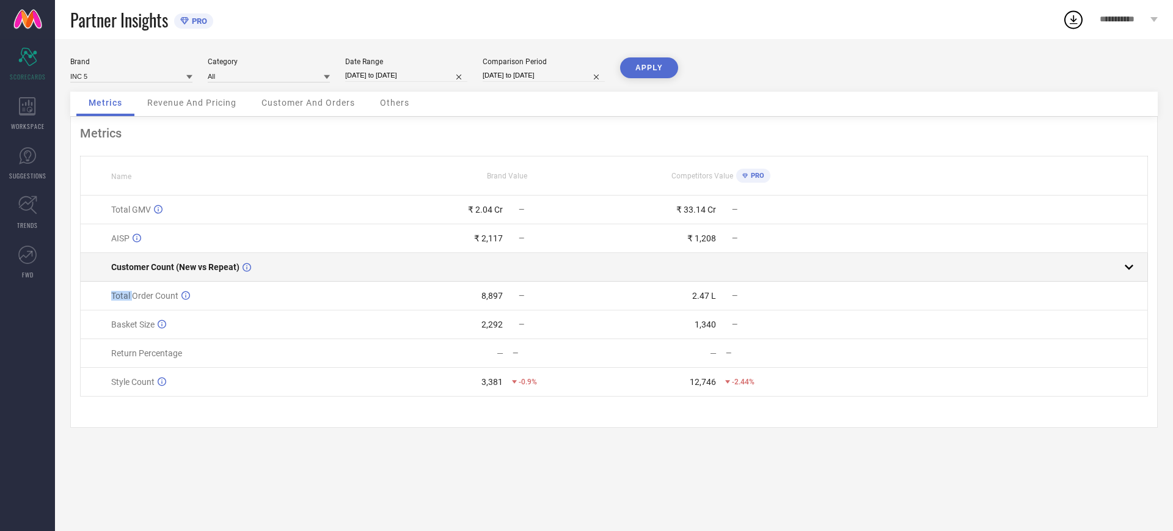
click at [1128, 265] on rect at bounding box center [1129, 266] width 17 height 17
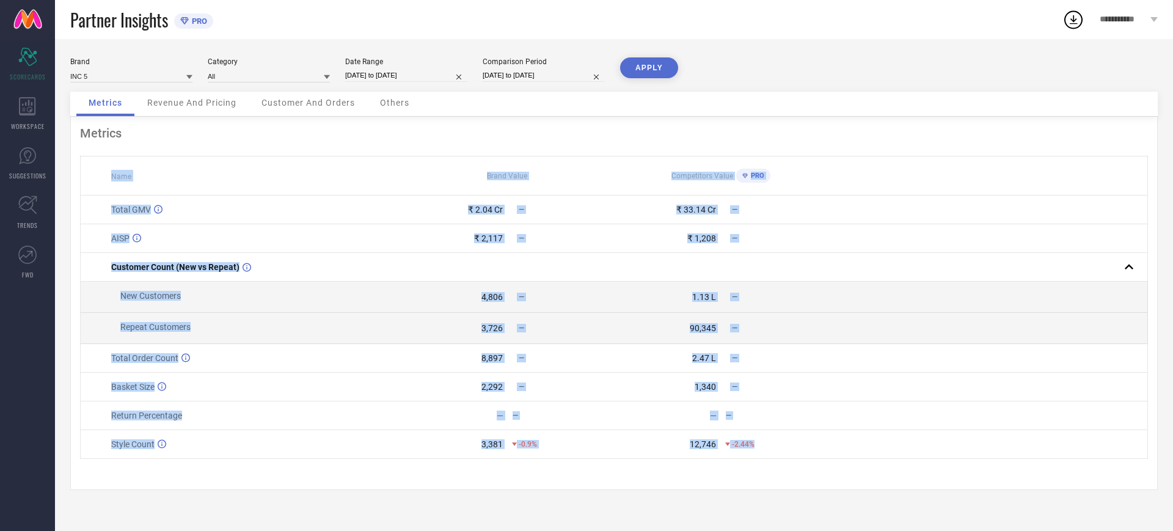
drag, startPoint x: 89, startPoint y: 165, endPoint x: 1134, endPoint y: 460, distance: 1086.3
click at [1134, 459] on table "Name Brand Value Competitors Value PRO Total GMV ₹ 2.04 Cr — ₹ 33.14 Cr — AISP …" at bounding box center [614, 307] width 1068 height 303
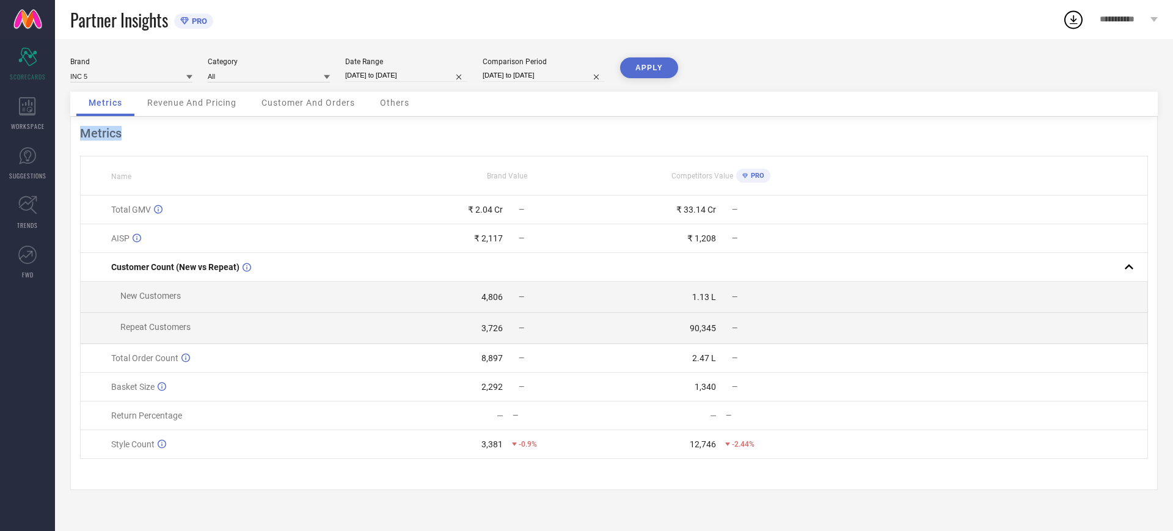
drag, startPoint x: 128, startPoint y: 137, endPoint x: 79, endPoint y: 136, distance: 48.9
click at [79, 136] on div "Metrics Name Brand Value Competitors Value PRO Total GMV ₹ 2.04 Cr — ₹ 33.14 Cr…" at bounding box center [614, 303] width 1088 height 373
select select "7"
select select "2024"
select select "8"
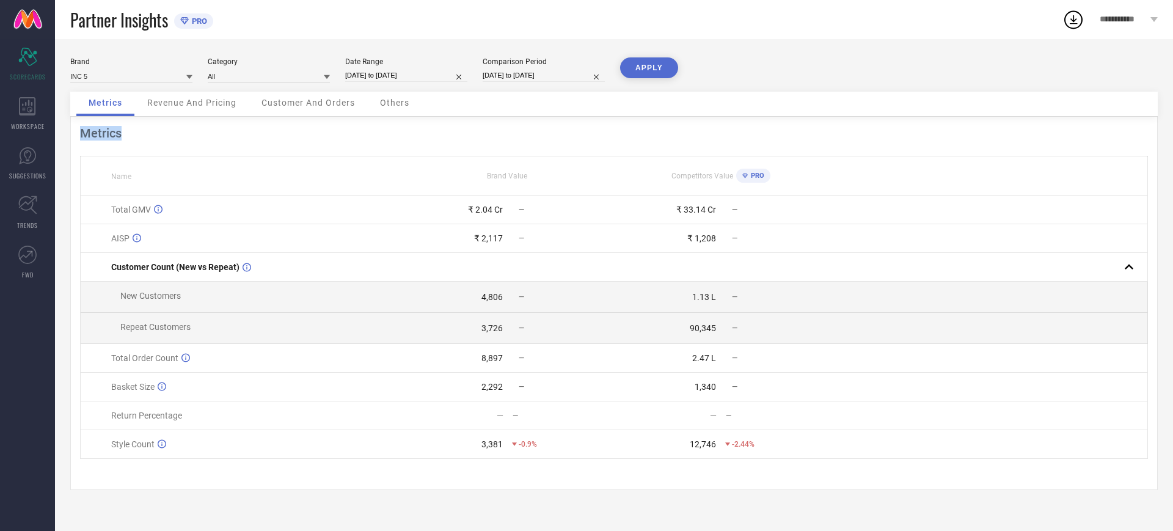
select select "2024"
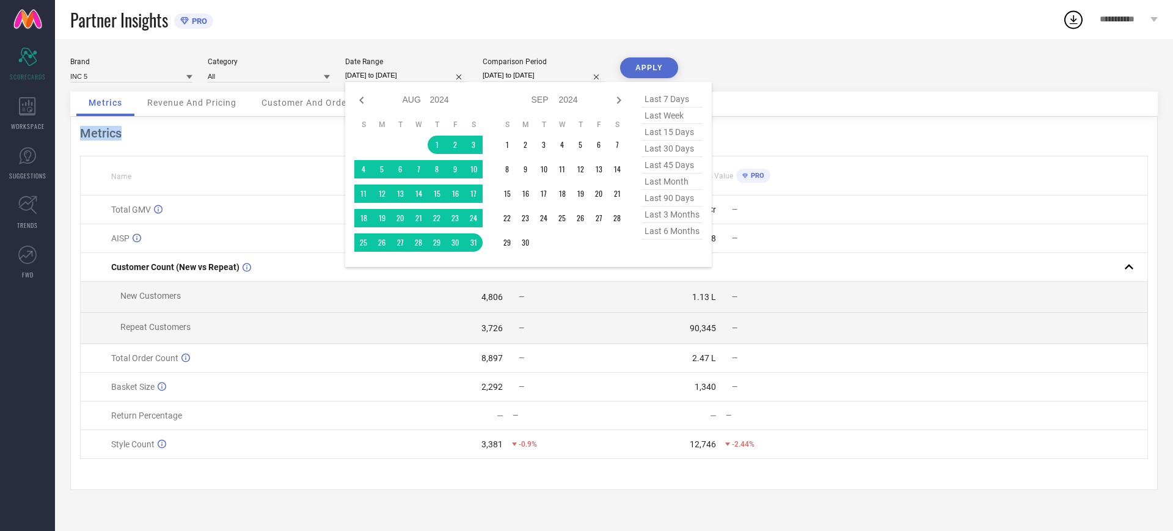
click at [378, 80] on input "[DATE] to [DATE]" at bounding box center [406, 75] width 122 height 13
click at [502, 150] on td "1" at bounding box center [507, 145] width 18 height 18
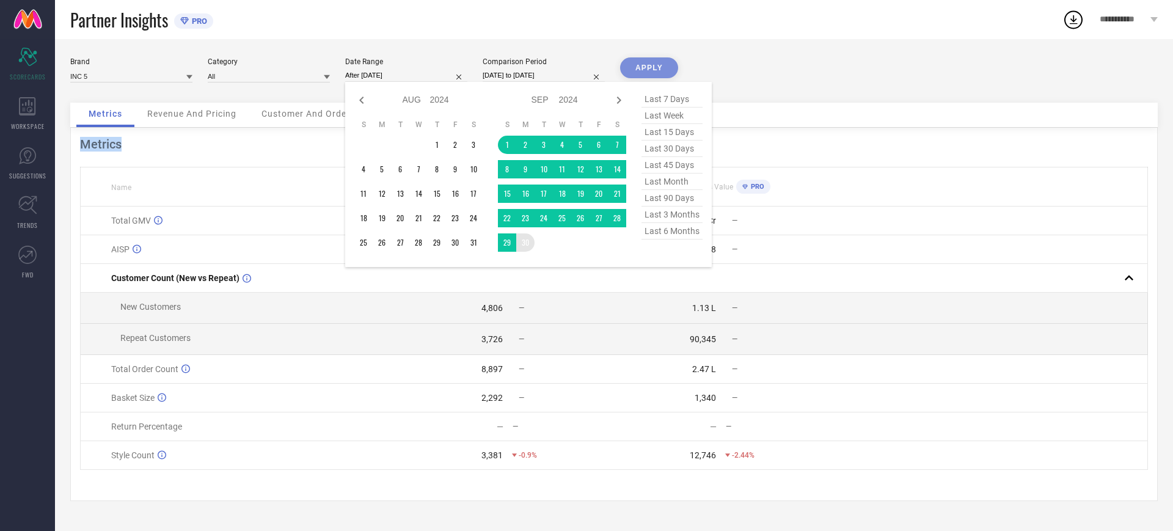
type input "[DATE] to [DATE]"
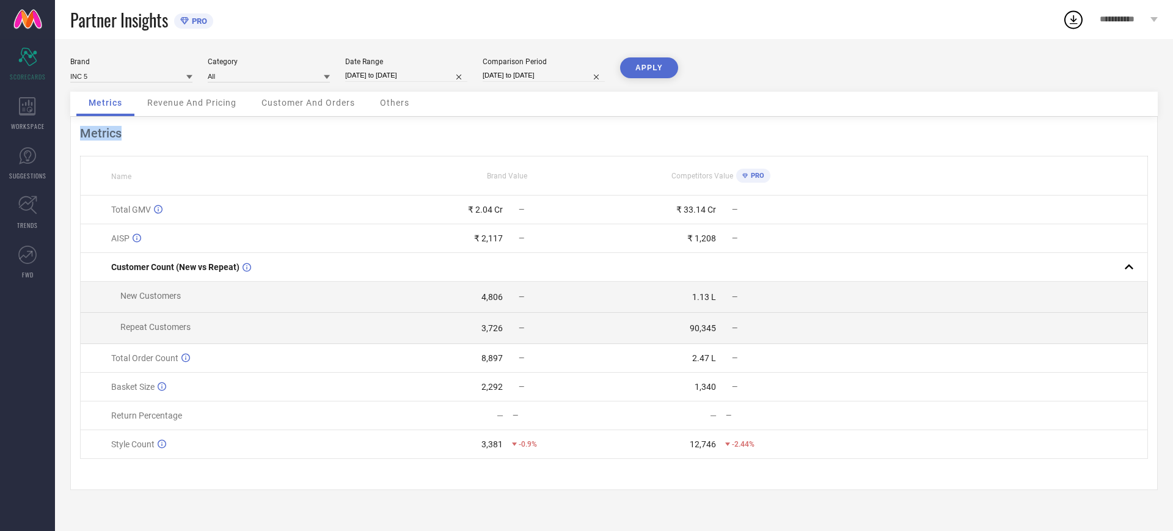
click at [624, 63] on button "APPLY" at bounding box center [649, 67] width 58 height 21
drag, startPoint x: 93, startPoint y: 169, endPoint x: 810, endPoint y: 470, distance: 778.0
click at [810, 470] on div "Metrics Name Brand Value Competitors Value PRO Total GMV ₹ 2.31 Cr — ₹ 44.7 Cr …" at bounding box center [614, 303] width 1088 height 373
click at [397, 72] on input "[DATE] to [DATE]" at bounding box center [406, 75] width 122 height 13
select select "8"
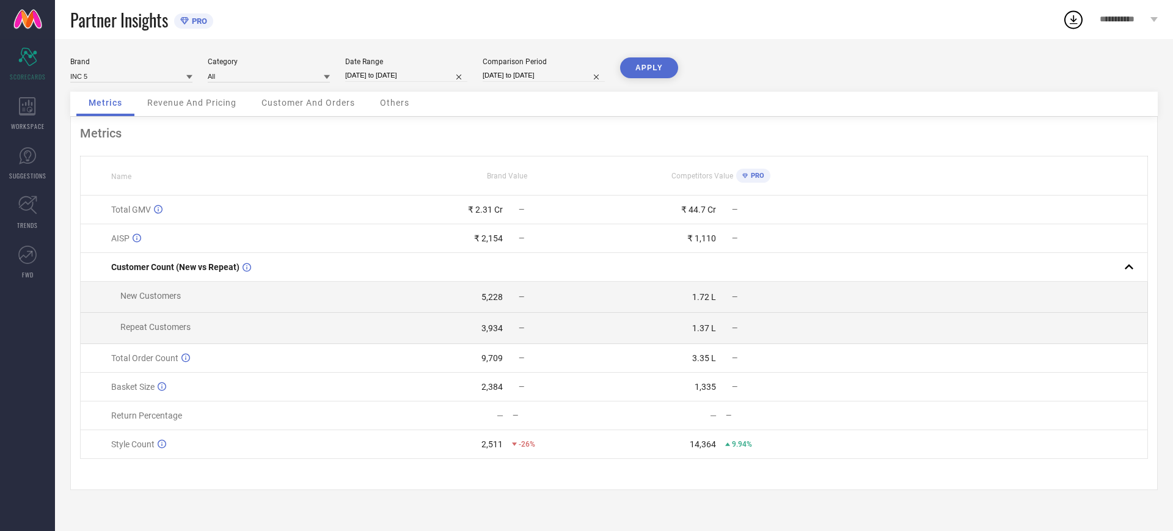
select select "2024"
select select "9"
select select "2024"
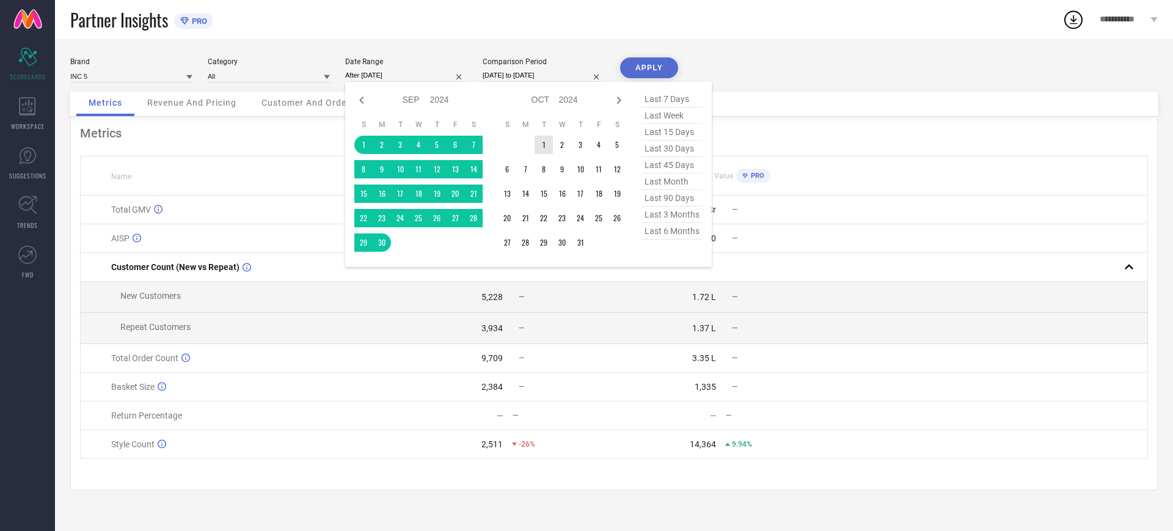
click at [544, 144] on td "1" at bounding box center [544, 145] width 18 height 18
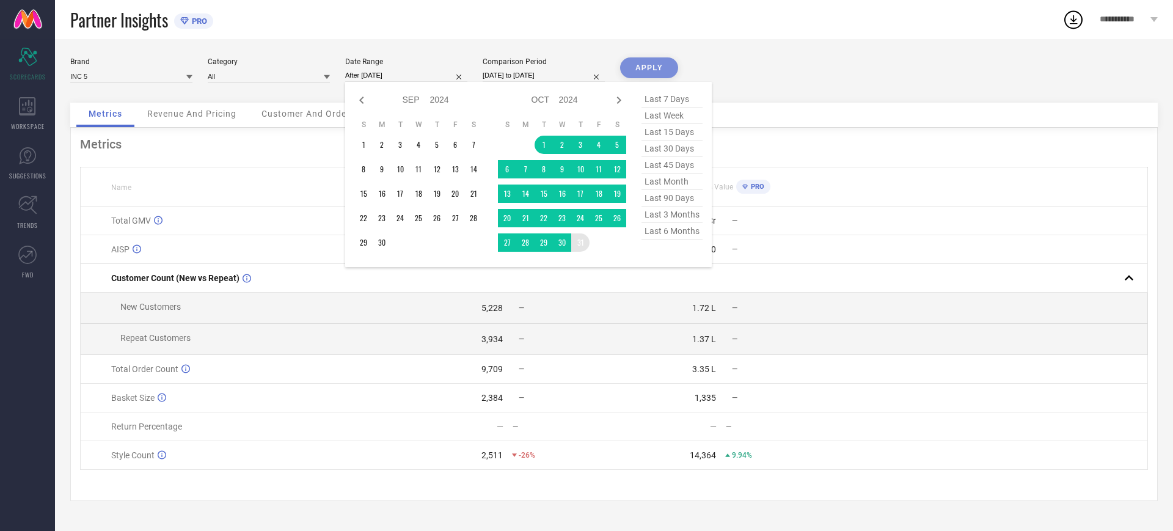
type input "[DATE] to [DATE]"
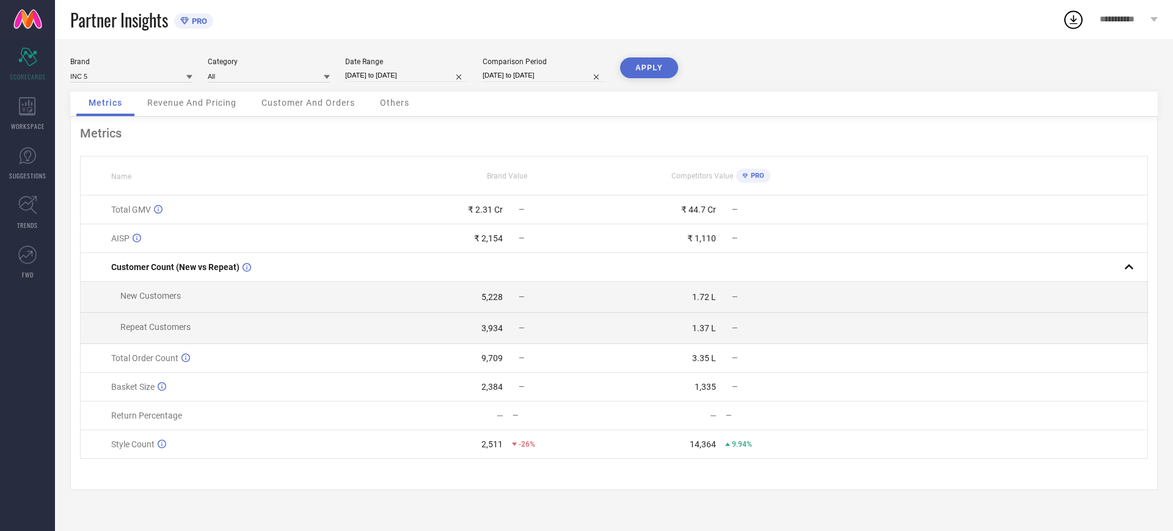
click at [654, 60] on button "APPLY" at bounding box center [649, 67] width 58 height 21
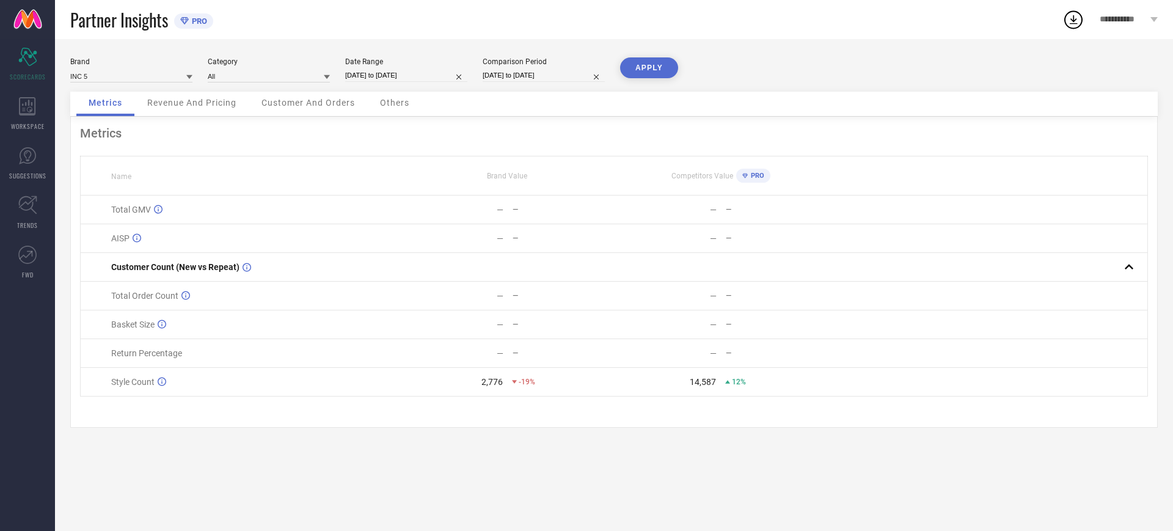
select select "9"
select select "2024"
select select "10"
select select "2024"
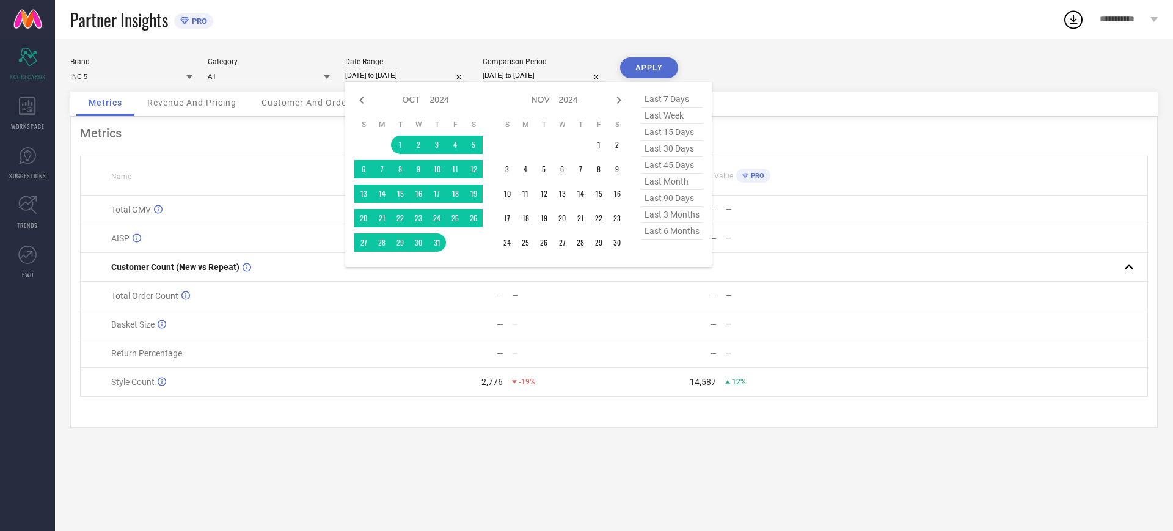
click at [379, 73] on input "[DATE] to [DATE]" at bounding box center [406, 75] width 122 height 13
click at [601, 141] on td "1" at bounding box center [599, 145] width 18 height 18
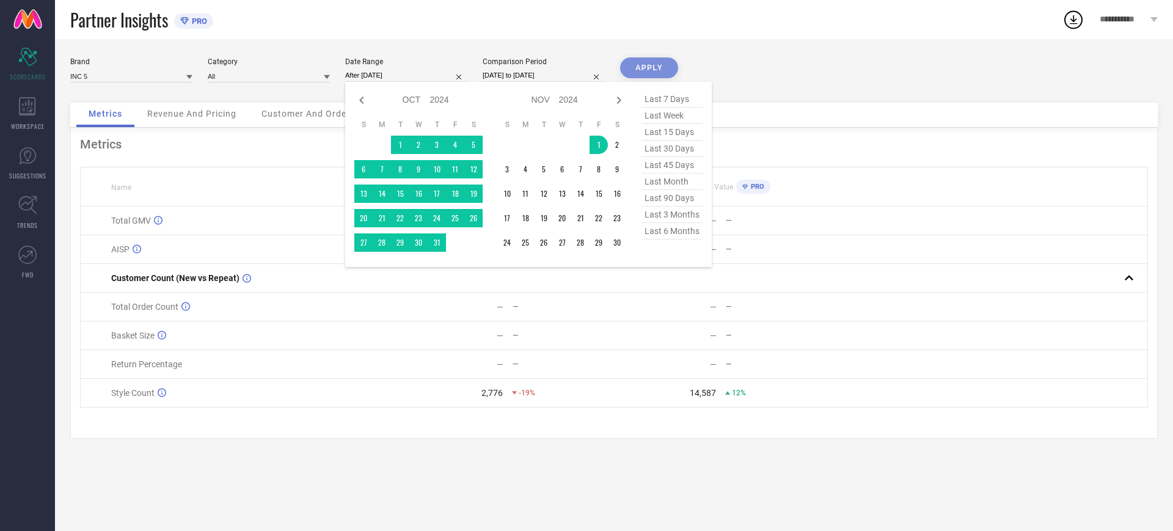
type input "[DATE] to [DATE]"
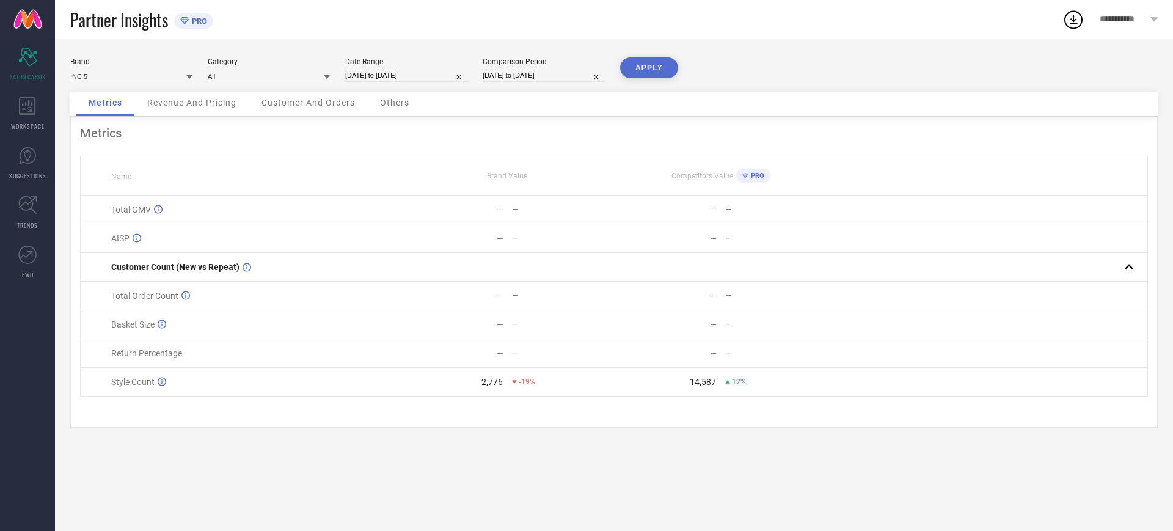
click at [390, 75] on input "[DATE] to [DATE]" at bounding box center [406, 75] width 122 height 13
select select "9"
select select "2024"
select select "10"
select select "2024"
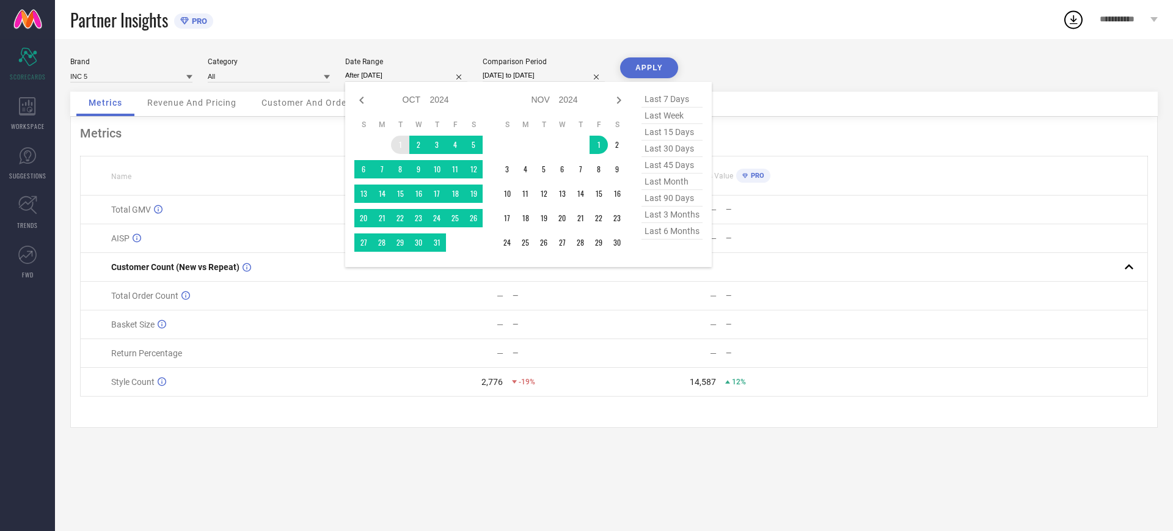
click at [403, 138] on td "1" at bounding box center [400, 145] width 18 height 18
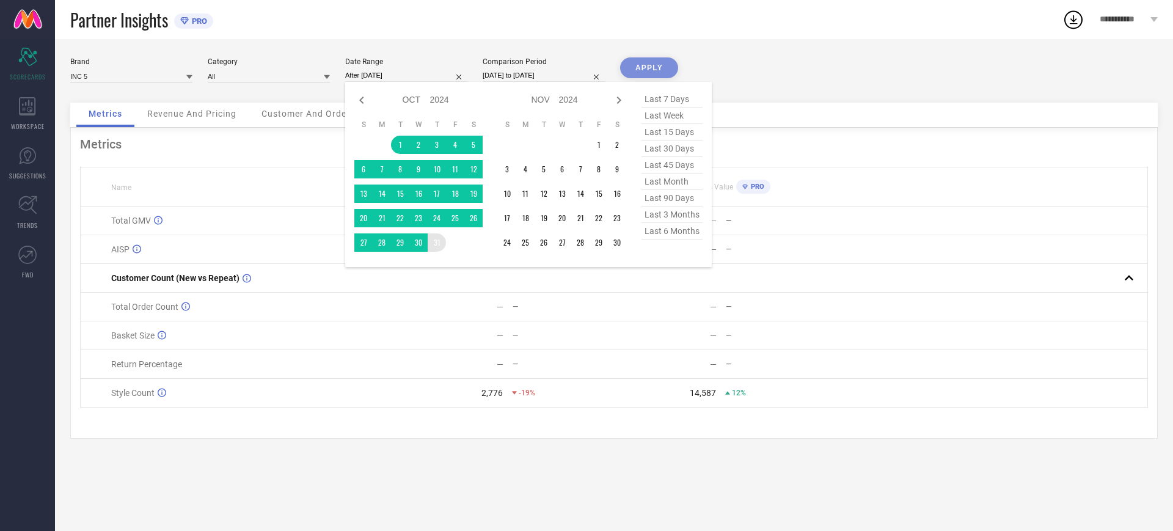
type input "[DATE] to [DATE]"
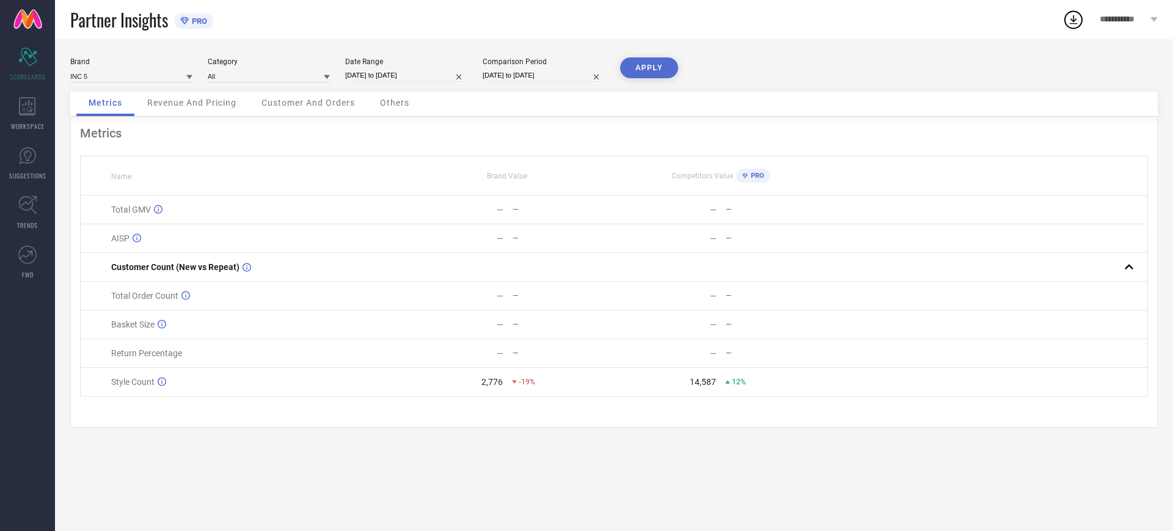
click at [653, 67] on button "APPLY" at bounding box center [649, 67] width 58 height 21
click at [626, 59] on button "APPLY" at bounding box center [649, 67] width 58 height 21
click at [361, 76] on input "[DATE] to [DATE]" at bounding box center [406, 75] width 122 height 13
select select "9"
select select "2024"
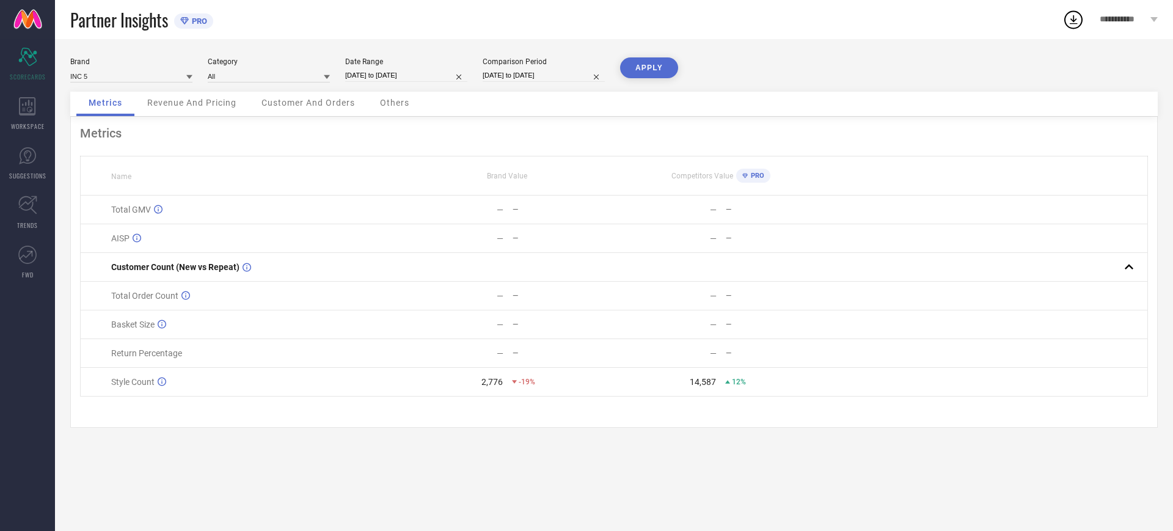
select select "10"
select select "2024"
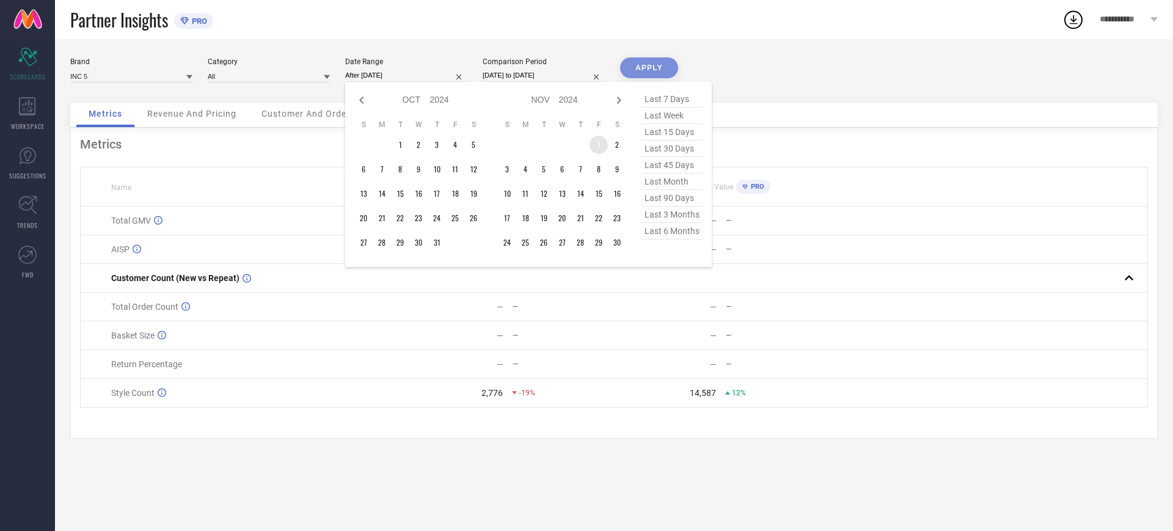
click at [599, 144] on td "1" at bounding box center [599, 145] width 18 height 18
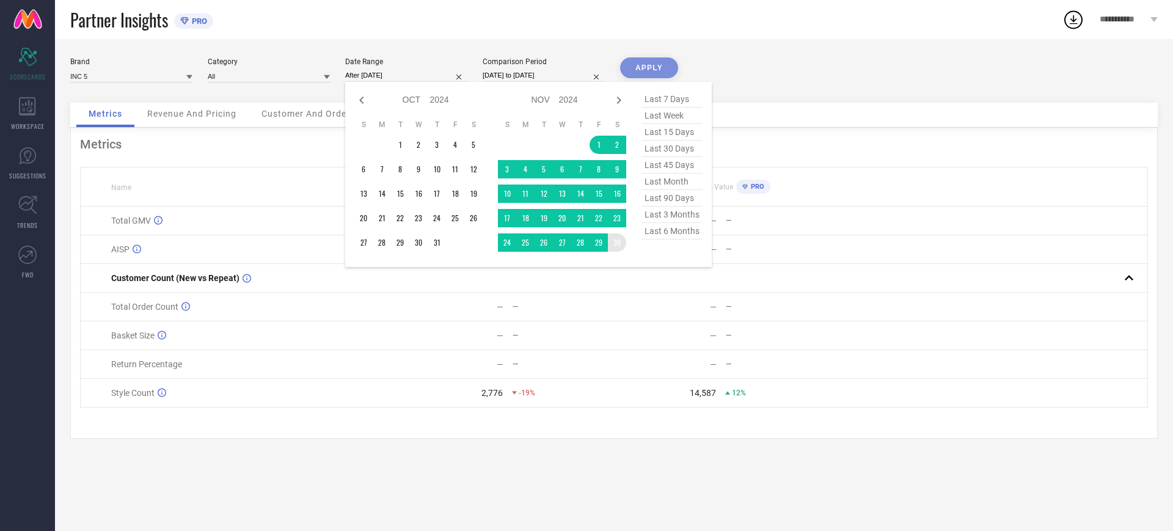
type input "[DATE] to [DATE]"
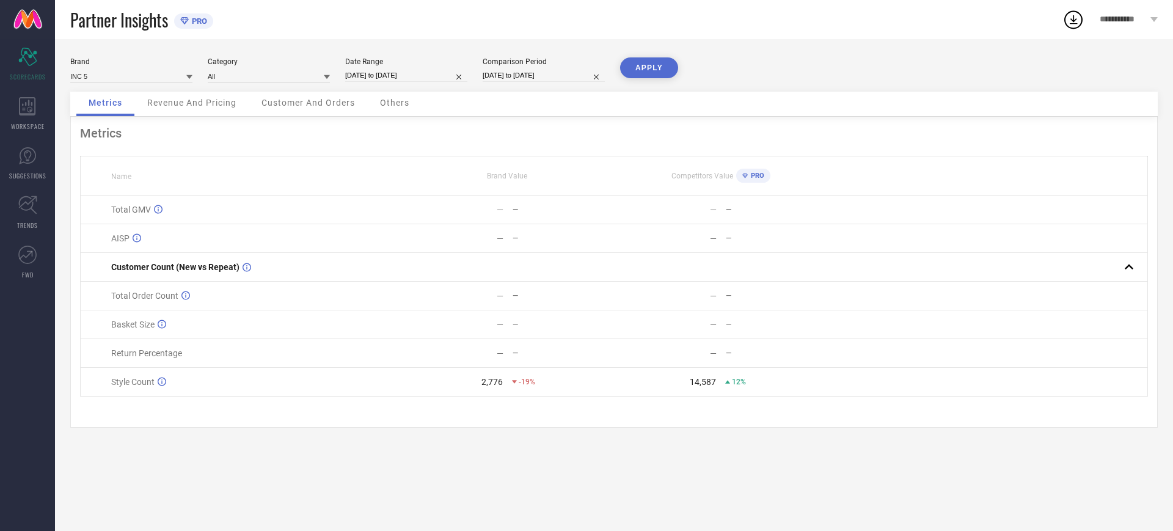
click at [648, 69] on button "APPLY" at bounding box center [649, 67] width 58 height 21
click at [373, 65] on div "Date Range" at bounding box center [406, 61] width 122 height 9
select select "10"
select select "2024"
select select "11"
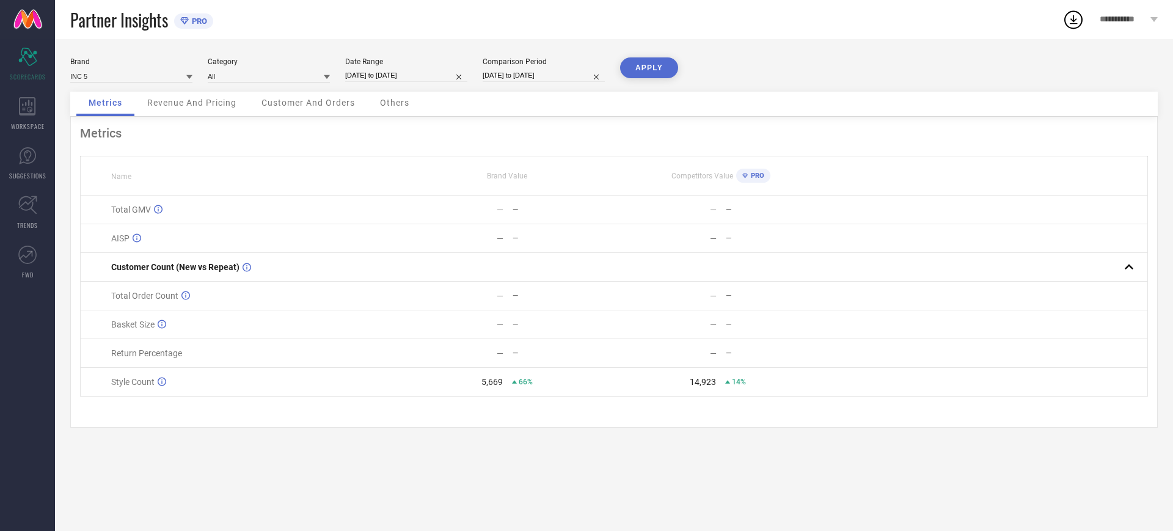
select select "2024"
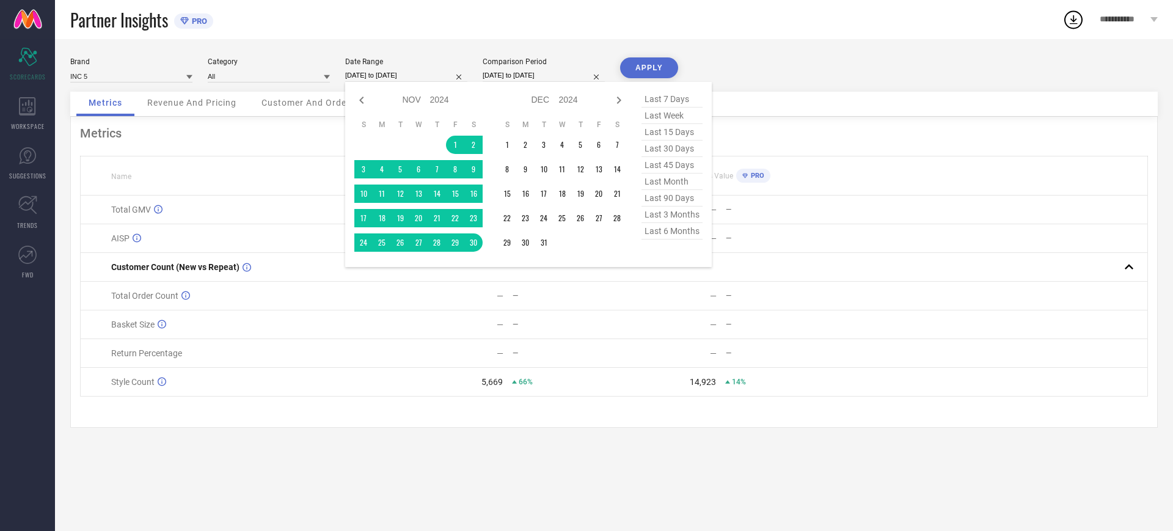
click at [362, 70] on input "[DATE] to [DATE]" at bounding box center [406, 75] width 122 height 13
click at [177, 103] on span "Revenue And Pricing" at bounding box center [191, 103] width 89 height 10
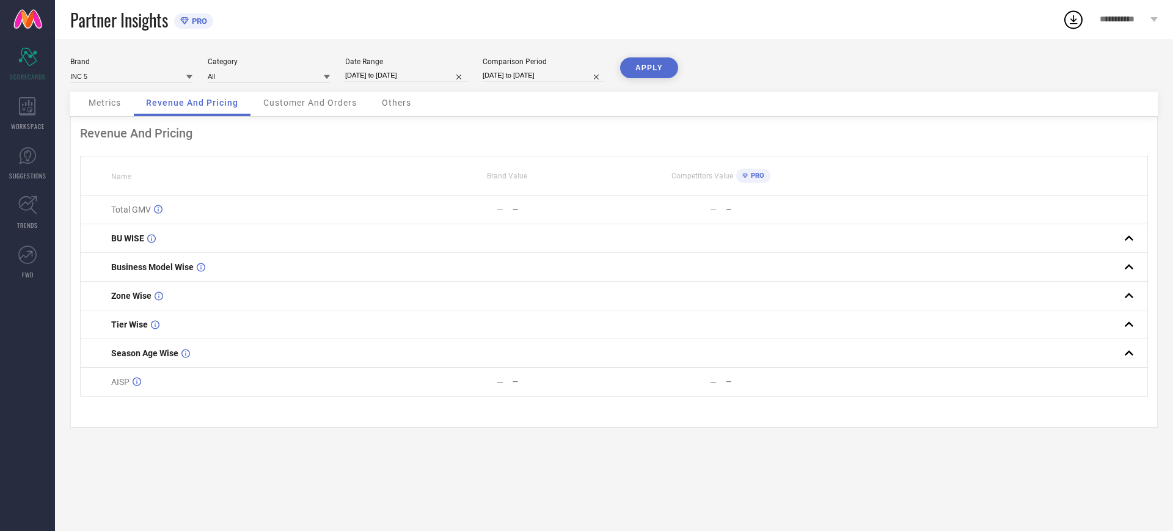
click at [654, 49] on div "Brand INC 5 Category All Date Range [DATE] to [DATE] Comparison Period [DATE] t…" at bounding box center [614, 285] width 1118 height 492
click at [650, 60] on button "APPLY" at bounding box center [649, 67] width 58 height 21
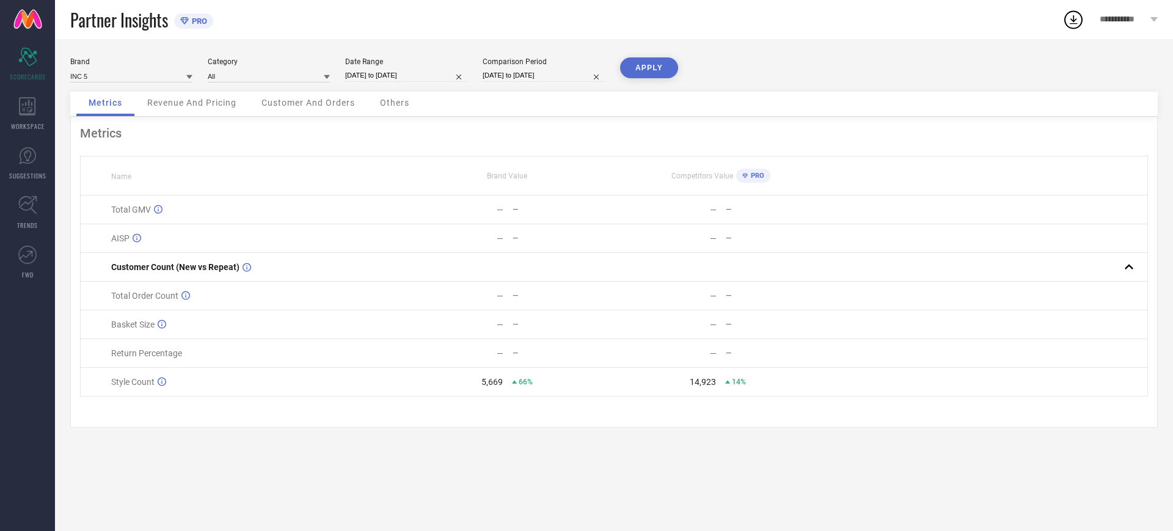
click at [166, 97] on div "Revenue And Pricing" at bounding box center [192, 104] width 114 height 24
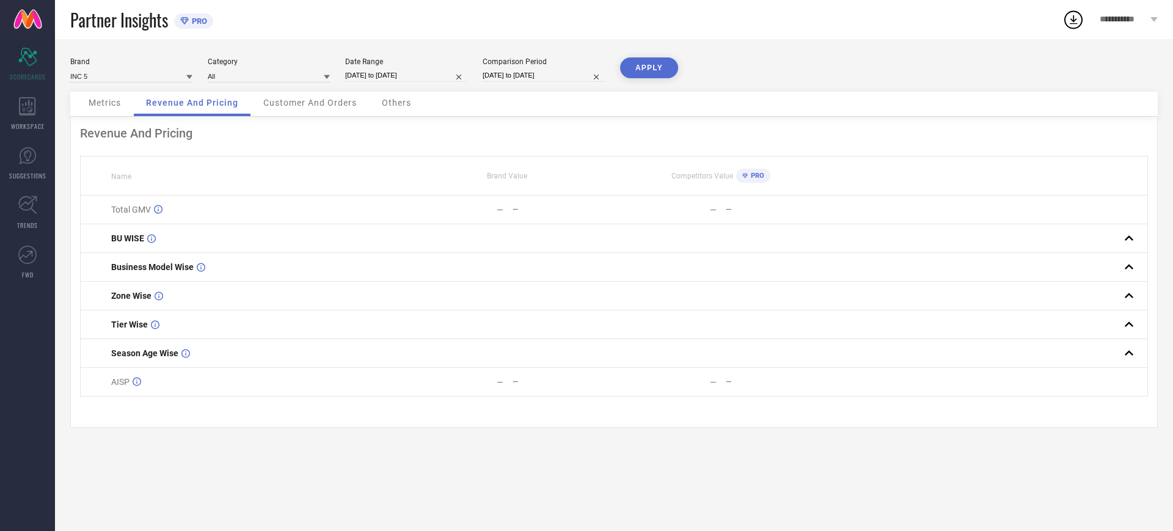
click at [628, 62] on button "APPLY" at bounding box center [649, 67] width 58 height 21
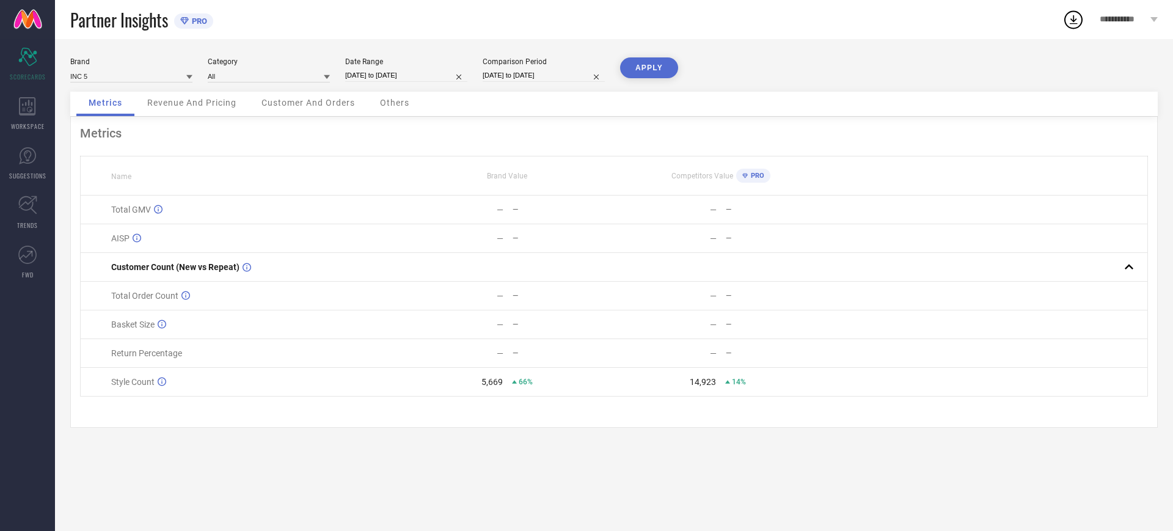
click at [343, 101] on span "Customer And Orders" at bounding box center [308, 103] width 93 height 10
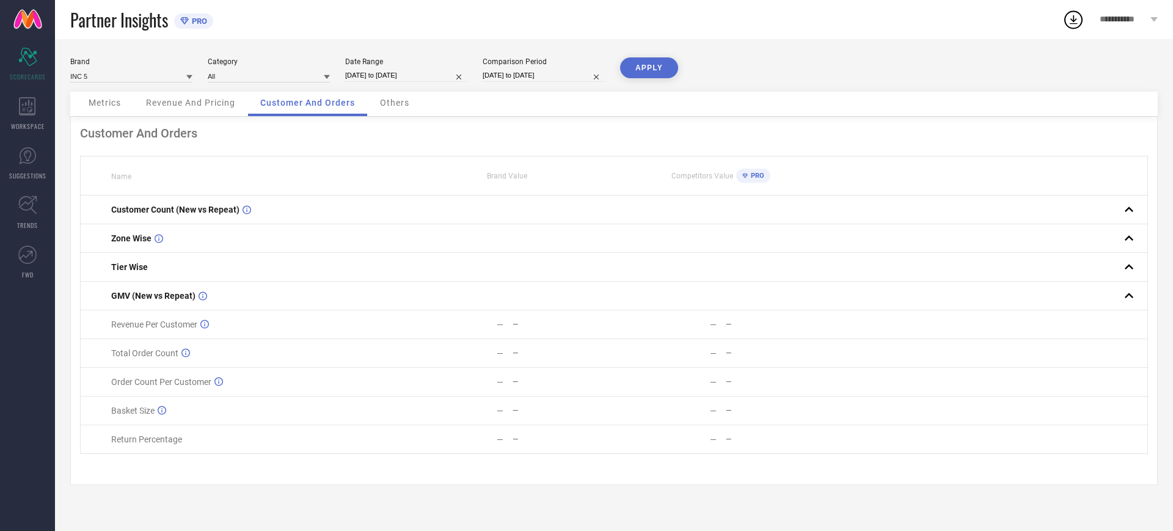
click at [648, 68] on button "APPLY" at bounding box center [649, 67] width 58 height 21
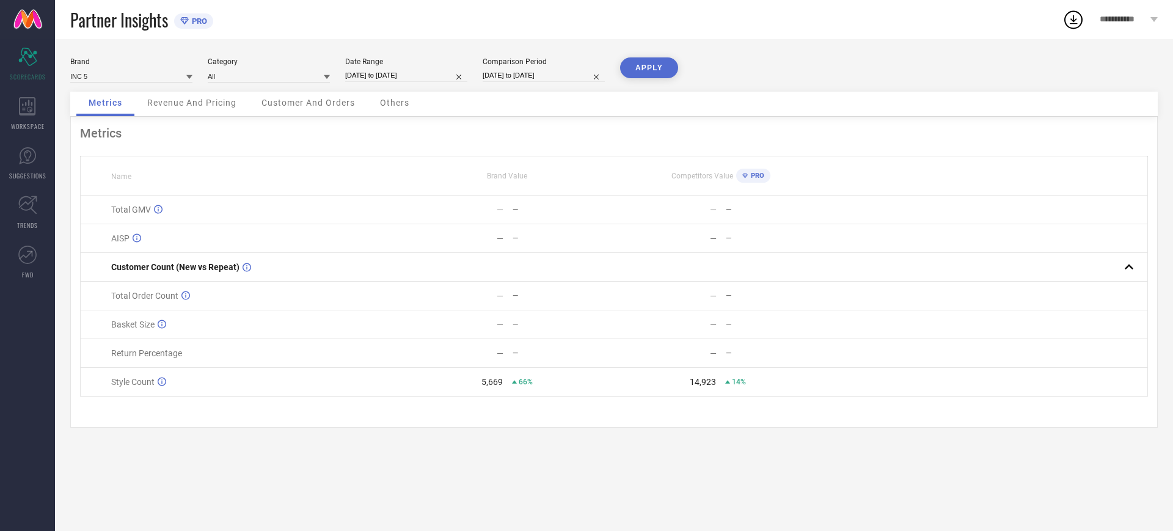
click at [648, 68] on button "APPLY" at bounding box center [649, 67] width 58 height 21
click at [174, 101] on span "Revenue And Pricing" at bounding box center [191, 103] width 89 height 10
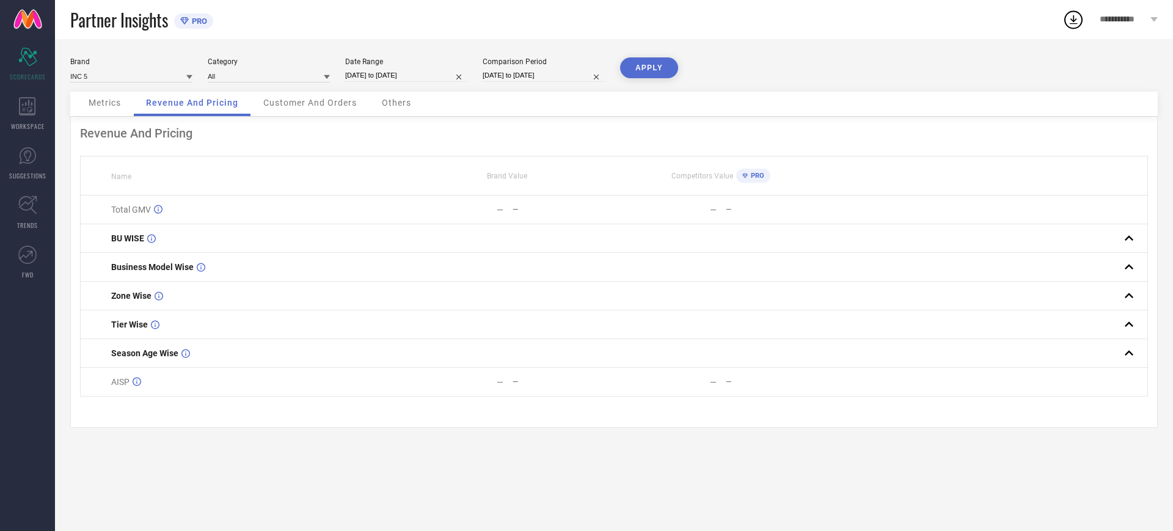
click at [641, 73] on button "APPLY" at bounding box center [649, 67] width 58 height 21
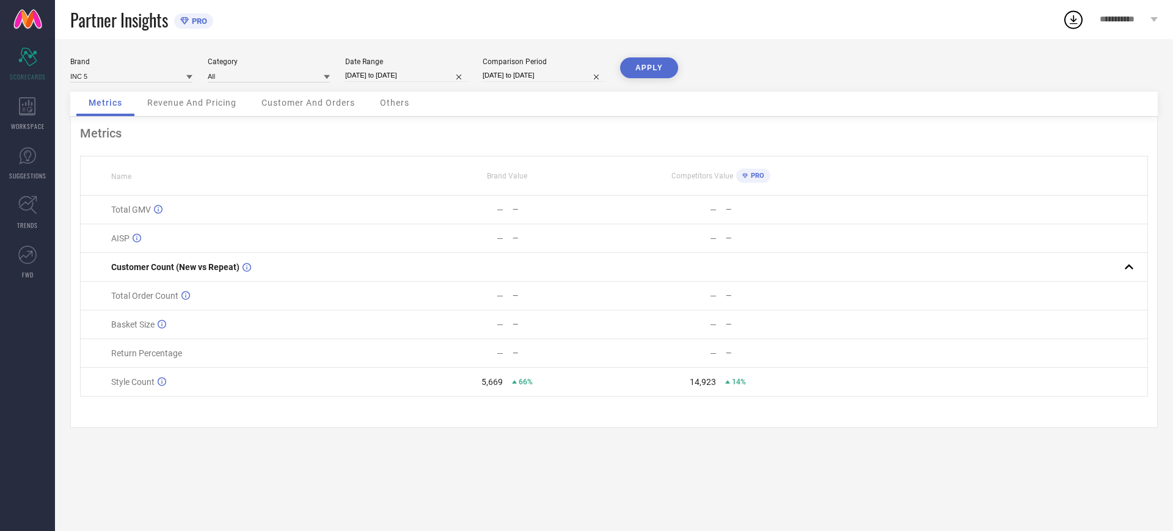
click at [298, 92] on div "Customer And Orders" at bounding box center [308, 104] width 118 height 24
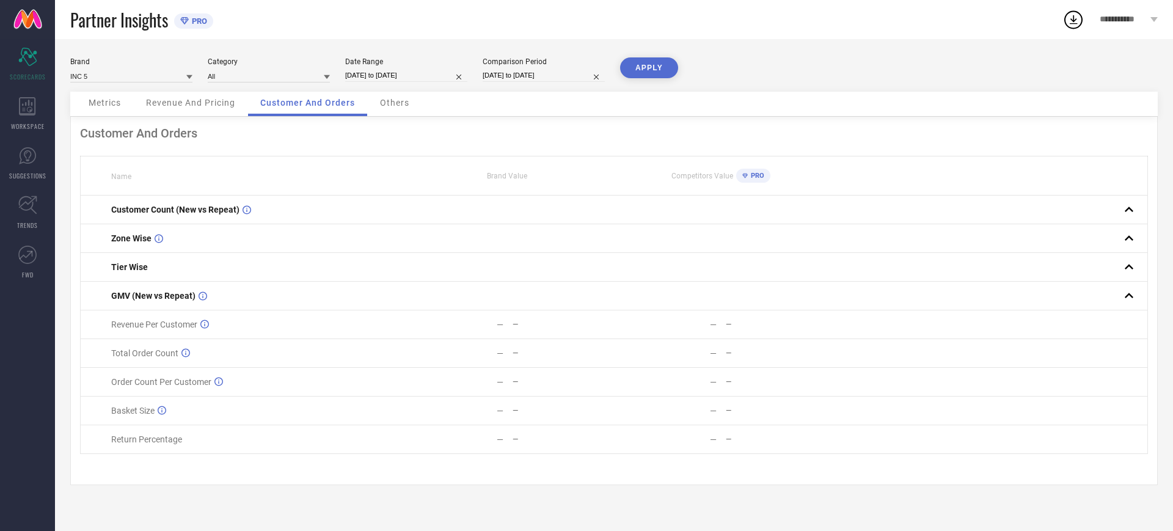
click at [659, 68] on button "APPLY" at bounding box center [649, 67] width 58 height 21
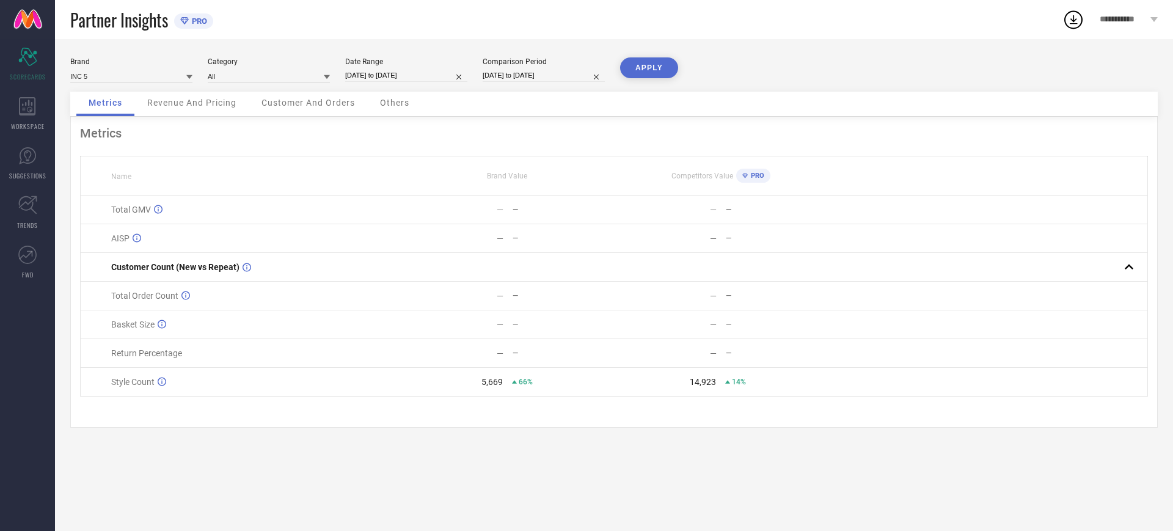
click at [659, 68] on button "APPLY" at bounding box center [649, 67] width 58 height 21
click at [315, 117] on div "Metrics Name Brand Value Competitors Value PRO Total GMV — — — — AISP — — — — C…" at bounding box center [614, 272] width 1088 height 311
click at [397, 65] on div "Date Range" at bounding box center [406, 61] width 122 height 9
click at [384, 70] on input "[DATE] to [DATE]" at bounding box center [406, 75] width 122 height 13
select select "10"
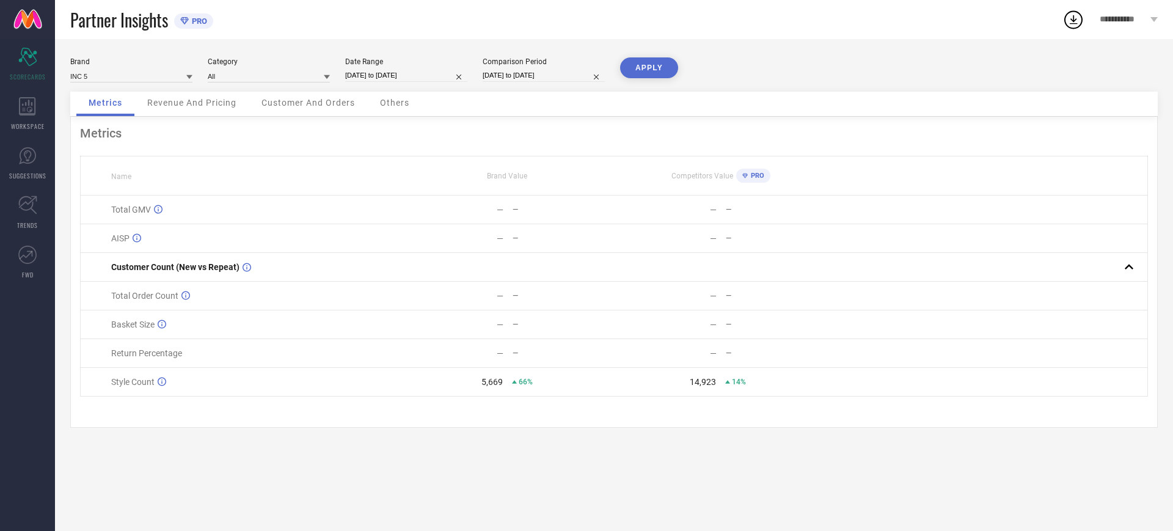
select select "2024"
select select "11"
select select "2024"
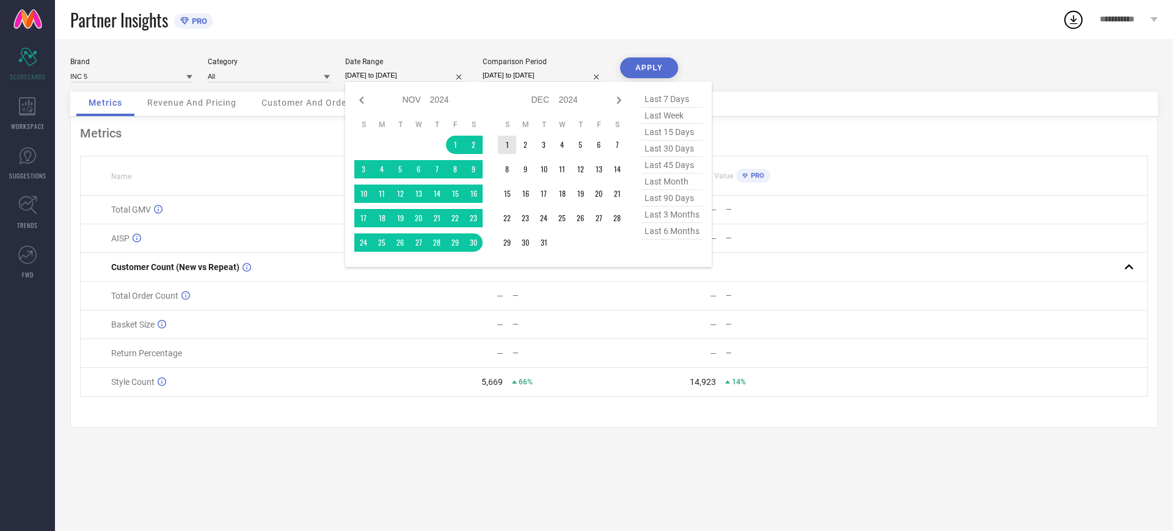
click at [496, 145] on div "Jan Feb Mar Apr May Jun [DATE] Aug Sep Oct Nov [DATE] 2015 2016 2017 2018 2019 …" at bounding box center [490, 174] width 272 height 167
click at [499, 145] on td "1" at bounding box center [507, 145] width 18 height 18
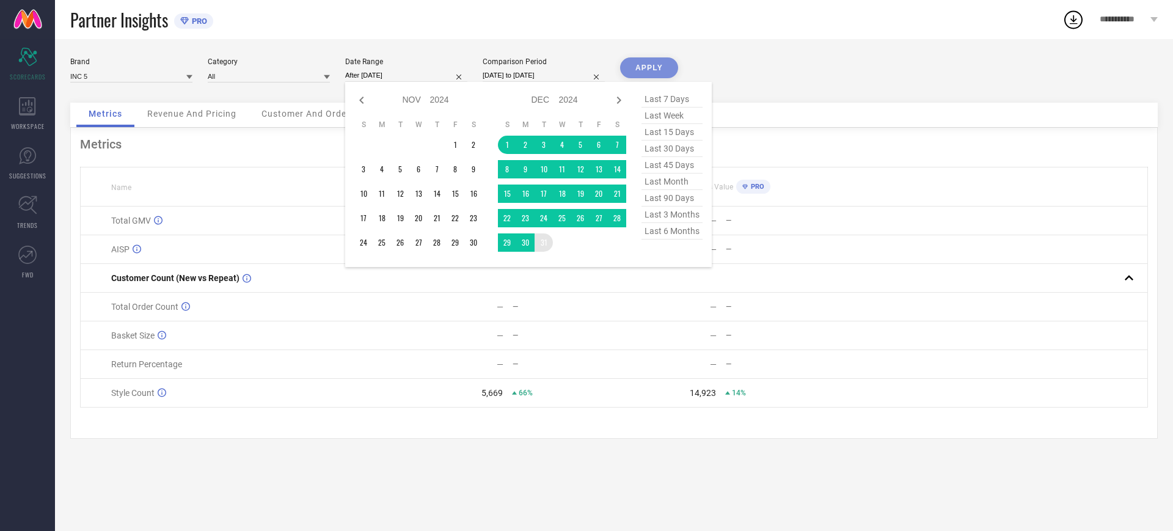
type input "[DATE] to [DATE]"
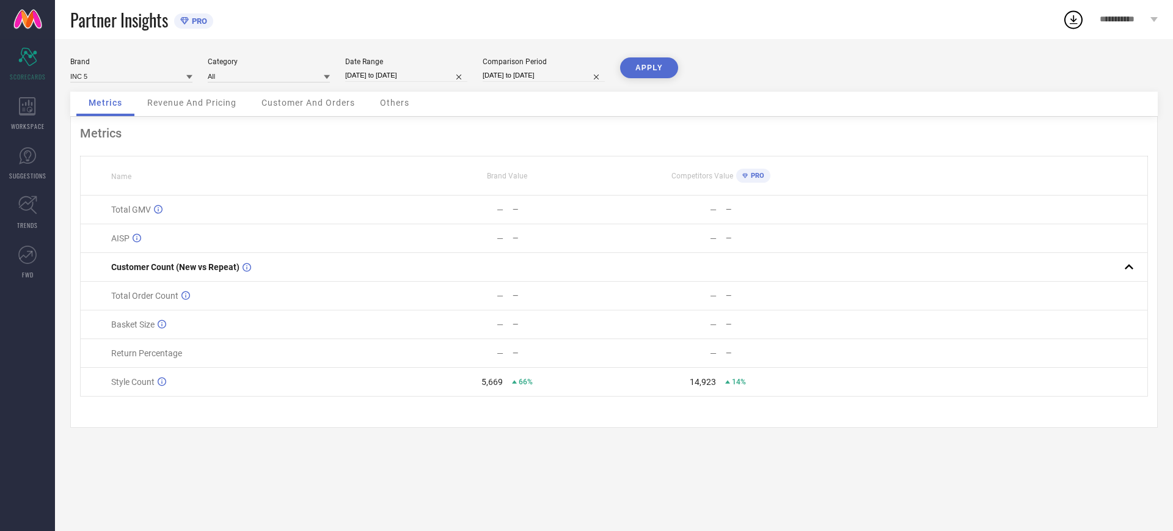
click at [654, 70] on button "APPLY" at bounding box center [649, 67] width 58 height 21
select select "11"
select select "2024"
select select "2025"
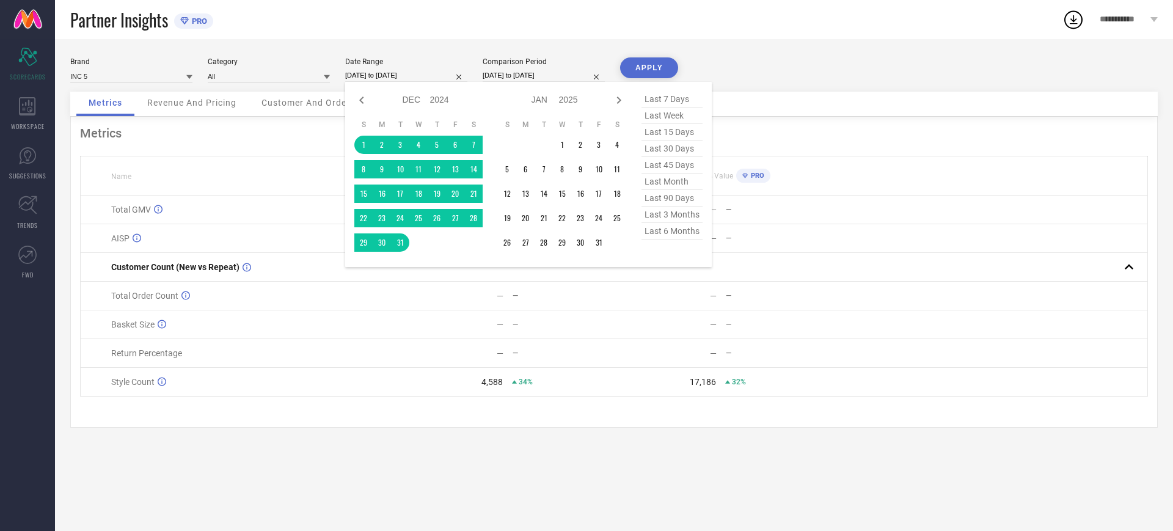
click at [401, 70] on input "[DATE] to [DATE]" at bounding box center [406, 75] width 122 height 13
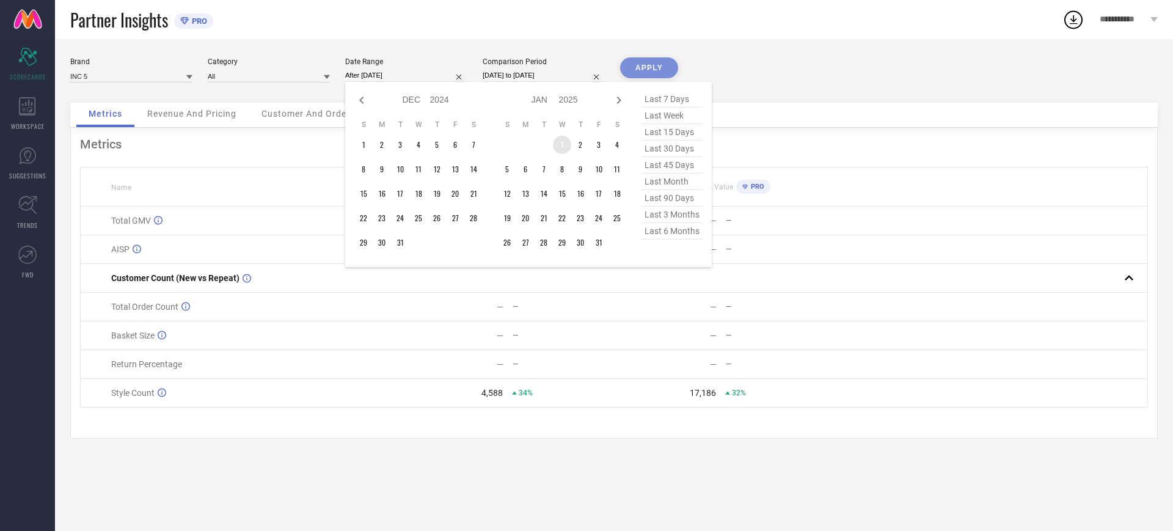
click at [558, 143] on td "1" at bounding box center [562, 145] width 18 height 18
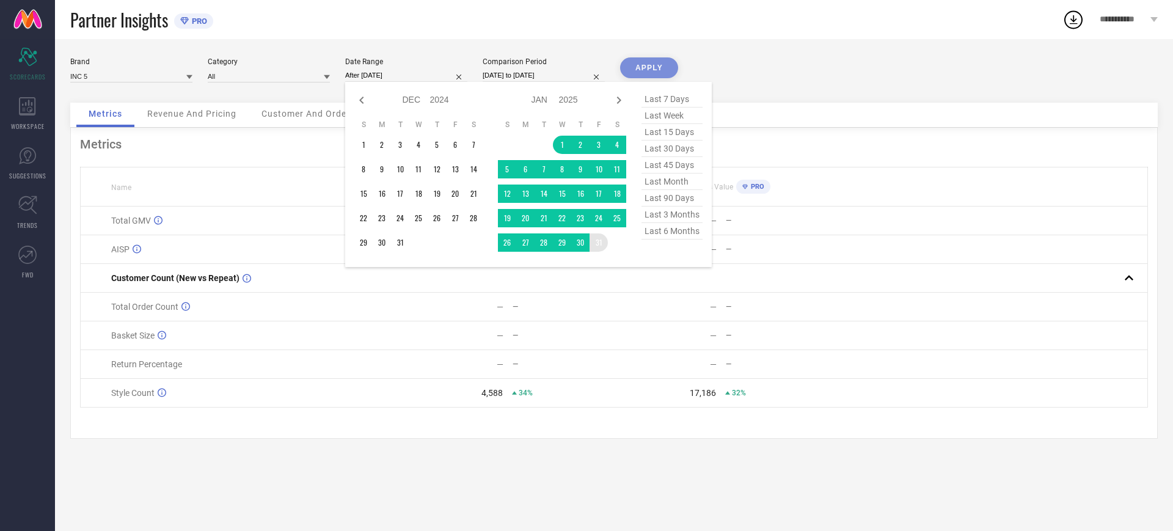
type input "[DATE] to [DATE]"
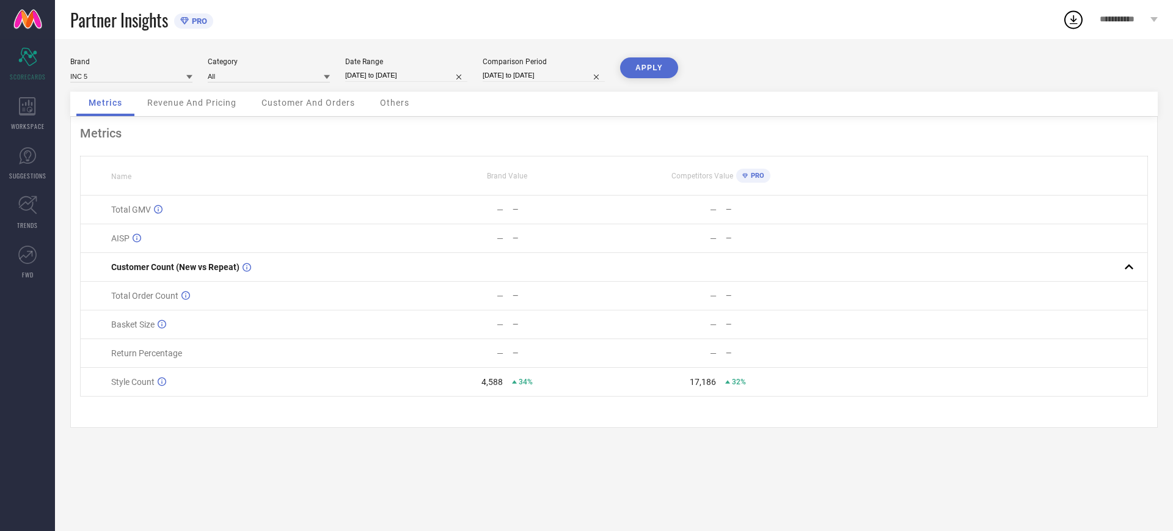
click at [650, 63] on button "APPLY" at bounding box center [649, 67] width 58 height 21
click at [413, 68] on div "Date Range [DATE] to [DATE]" at bounding box center [406, 69] width 122 height 25
click at [409, 71] on input "[DATE] to [DATE]" at bounding box center [406, 75] width 122 height 13
select select "2025"
select select "1"
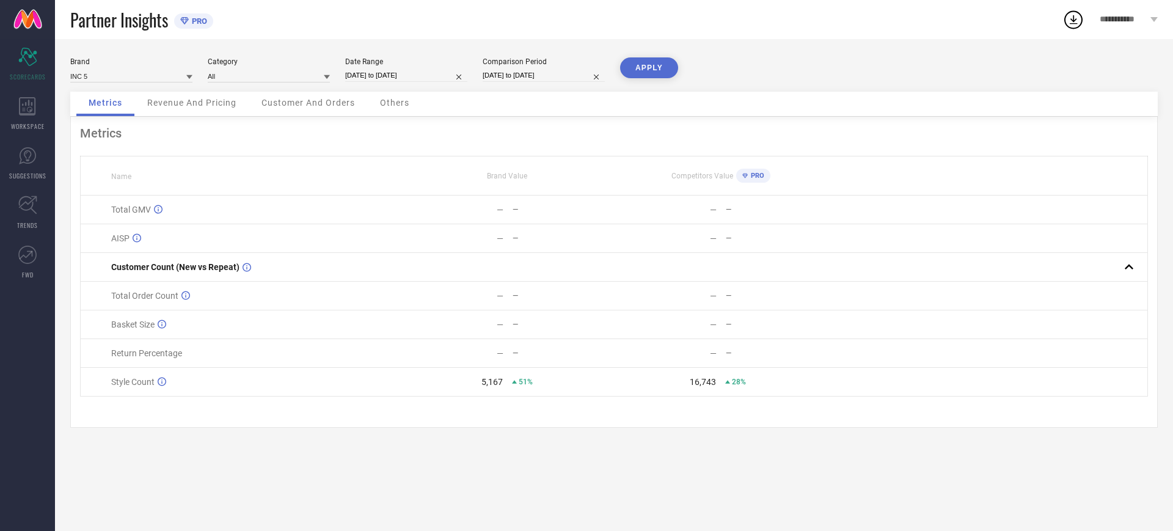
select select "2025"
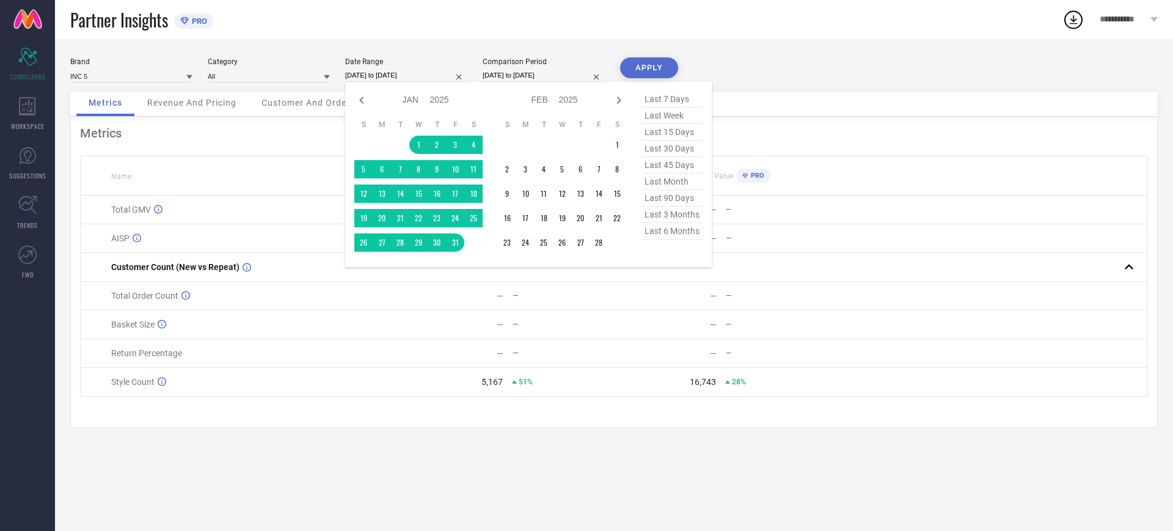
click at [619, 155] on table "S M T W T F S 1 2 3 4 5 6 7 8 9 10 11 12 13 14 15 16 17 18 19 20 21 22 23 24 25…" at bounding box center [562, 186] width 128 height 144
click at [617, 148] on td "1" at bounding box center [617, 145] width 18 height 18
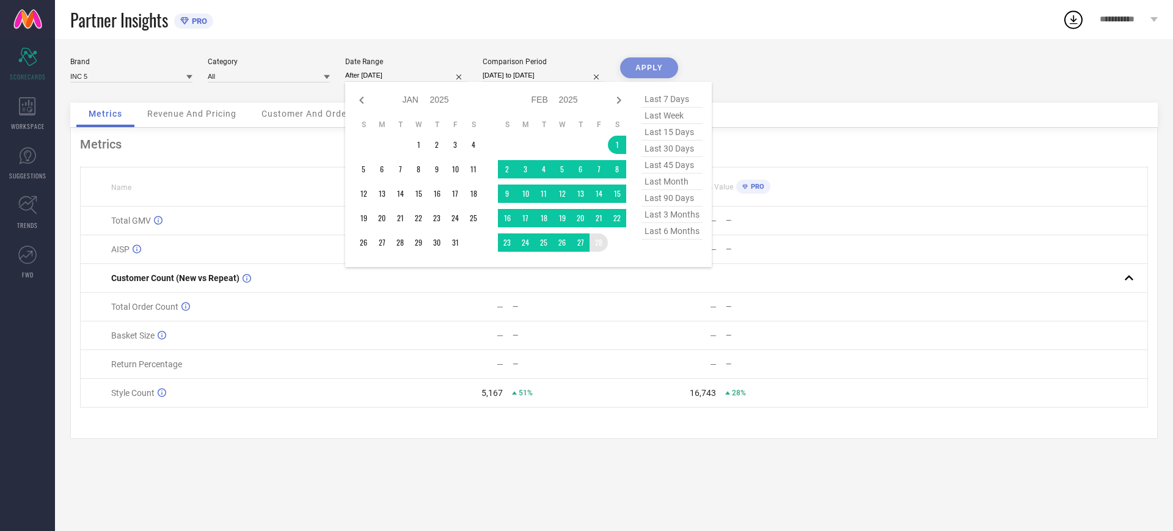
type input "[DATE] to [DATE]"
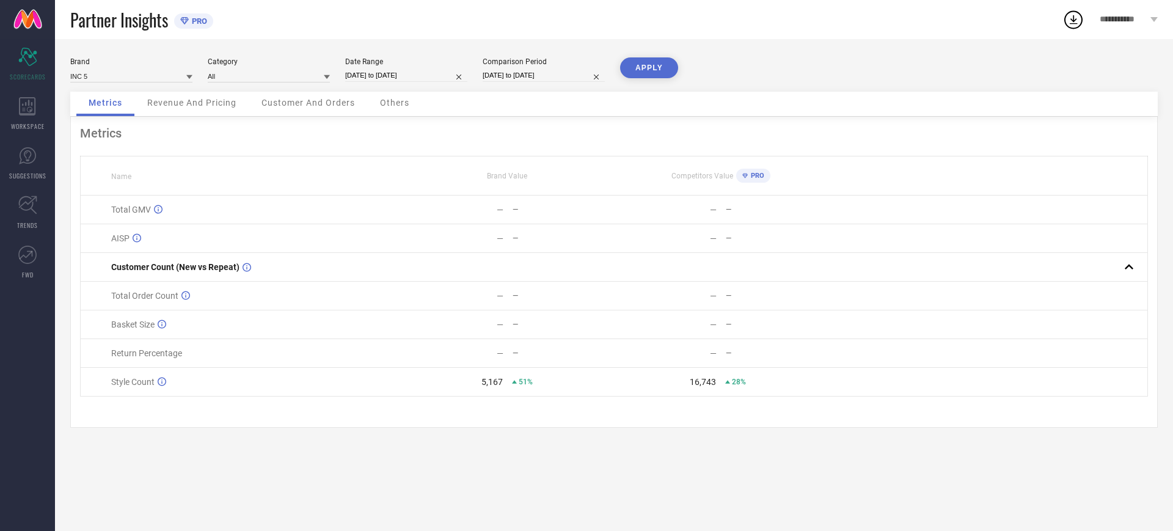
click at [650, 64] on button "APPLY" at bounding box center [649, 67] width 58 height 21
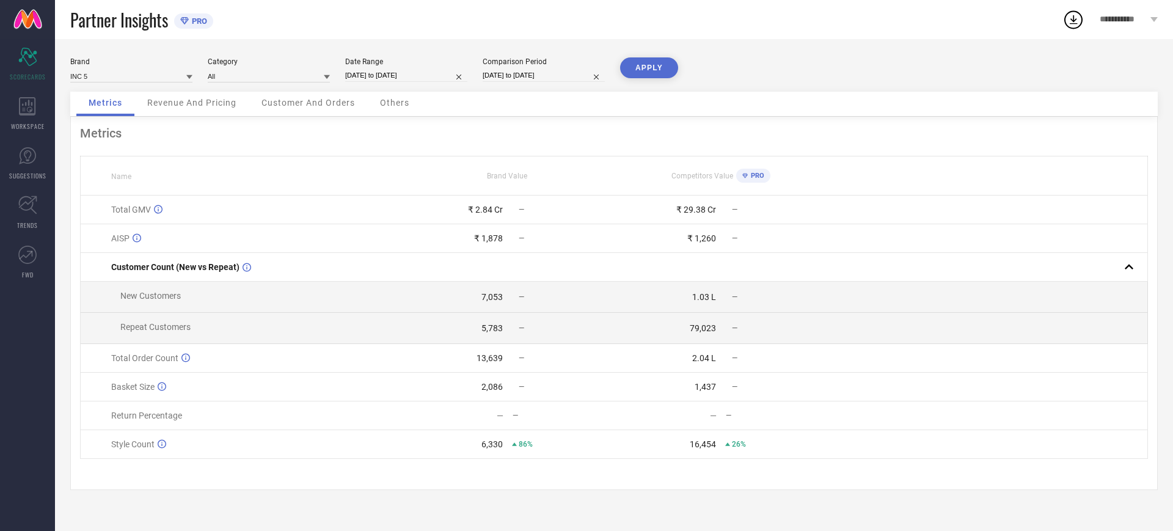
select select "1"
select select "2025"
select select "2"
select select "2025"
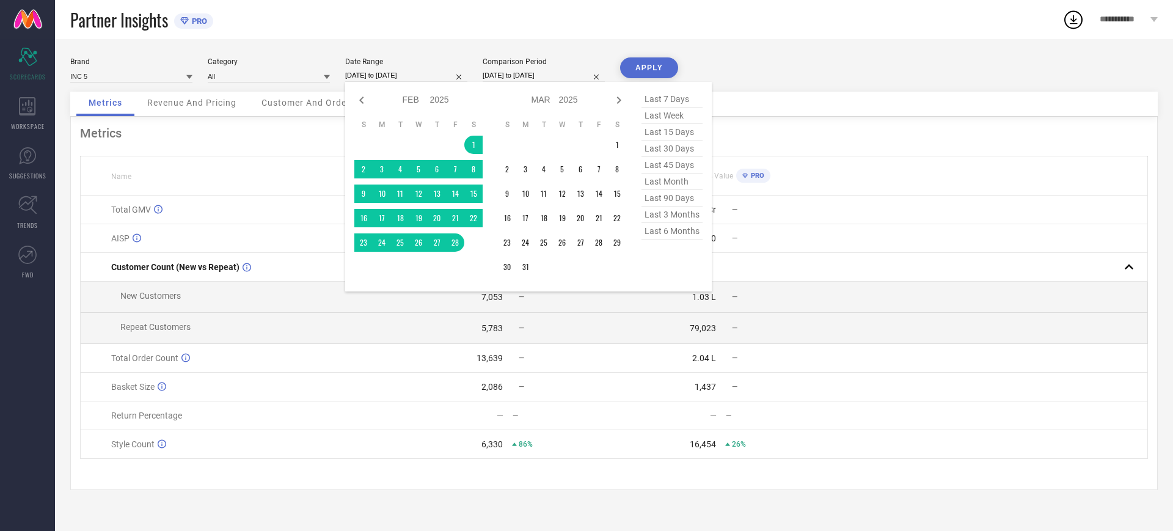
click at [400, 69] on input "[DATE] to [DATE]" at bounding box center [406, 75] width 122 height 13
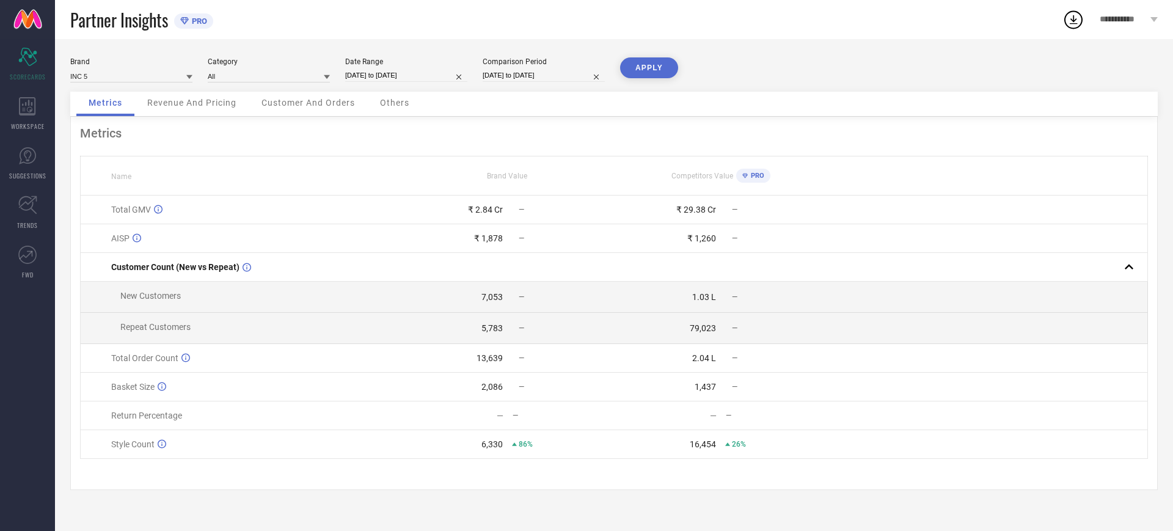
click at [775, 57] on div "Brand INC 5 Category All Date Range [DATE] to [DATE] Comparison Period [DATE] t…" at bounding box center [614, 74] width 1088 height 34
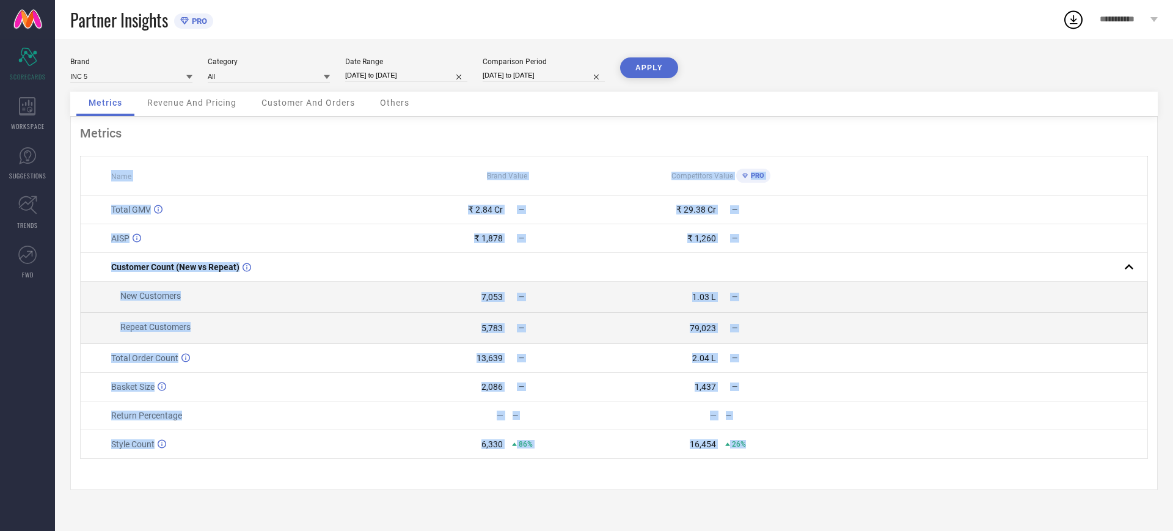
drag, startPoint x: 786, startPoint y: 455, endPoint x: 81, endPoint y: 167, distance: 762.4
click at [81, 167] on table "Name Brand Value Competitors Value PRO Total GMV ₹ 2.84 Cr — ₹ 29.38 Cr — AISP …" at bounding box center [614, 307] width 1068 height 303
click at [403, 75] on input "[DATE] to [DATE]" at bounding box center [406, 75] width 122 height 13
select select "1"
select select "2025"
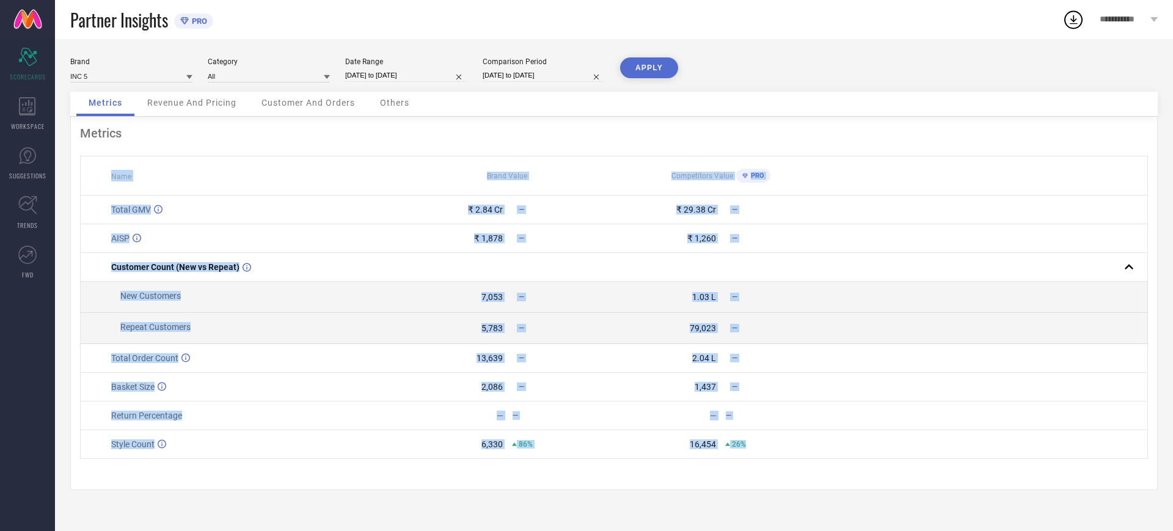
select select "2"
select select "2025"
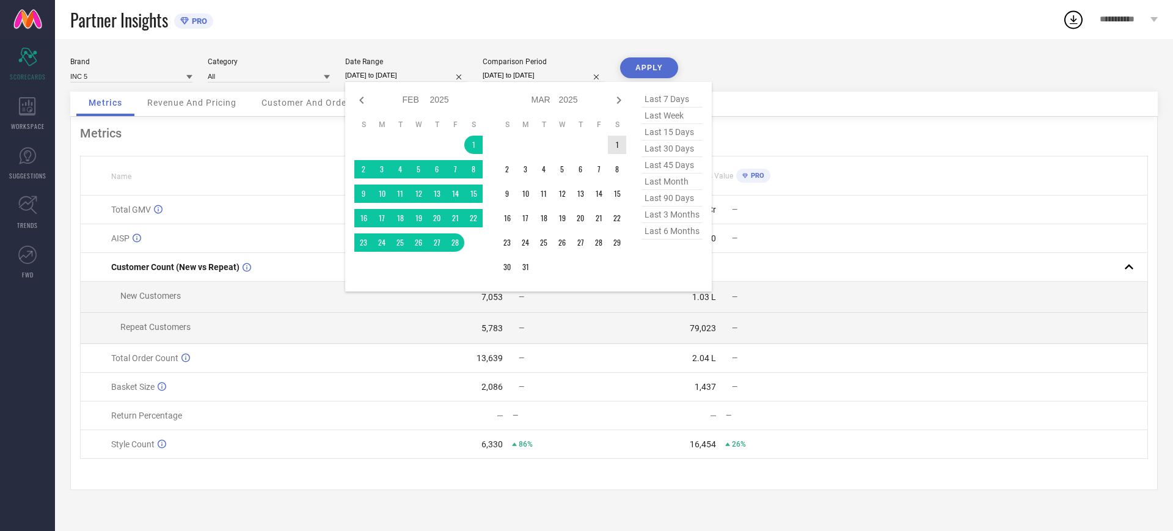
click at [618, 154] on table "S M T W T F S 1 2 3 4 5 6 7 8 9 10 11 12 13 14 15 16 17 18 19 20 21 22 23 24 25…" at bounding box center [562, 198] width 128 height 169
click at [521, 263] on td "31" at bounding box center [525, 267] width 18 height 18
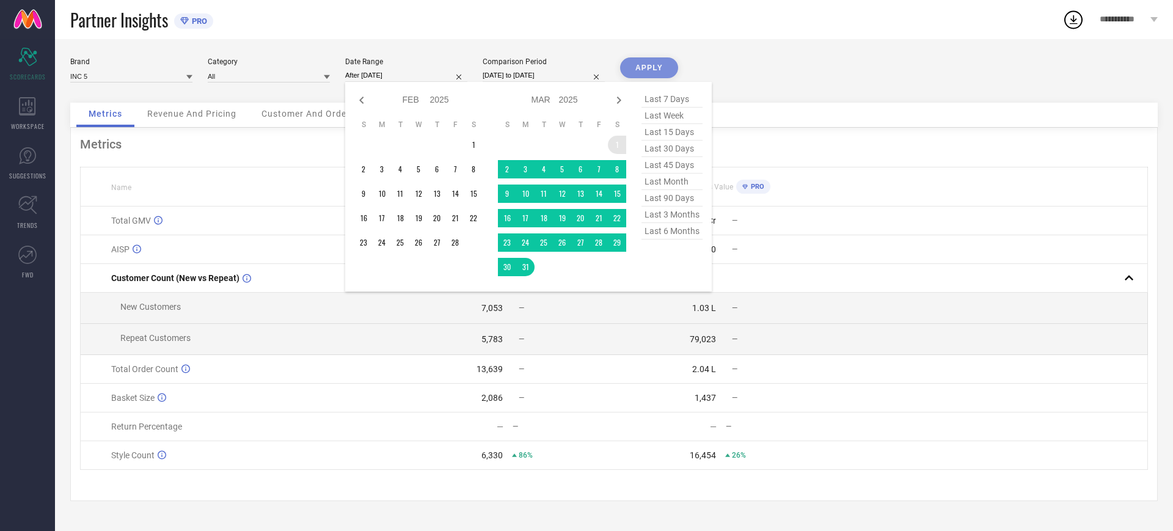
type input "[DATE] to [DATE]"
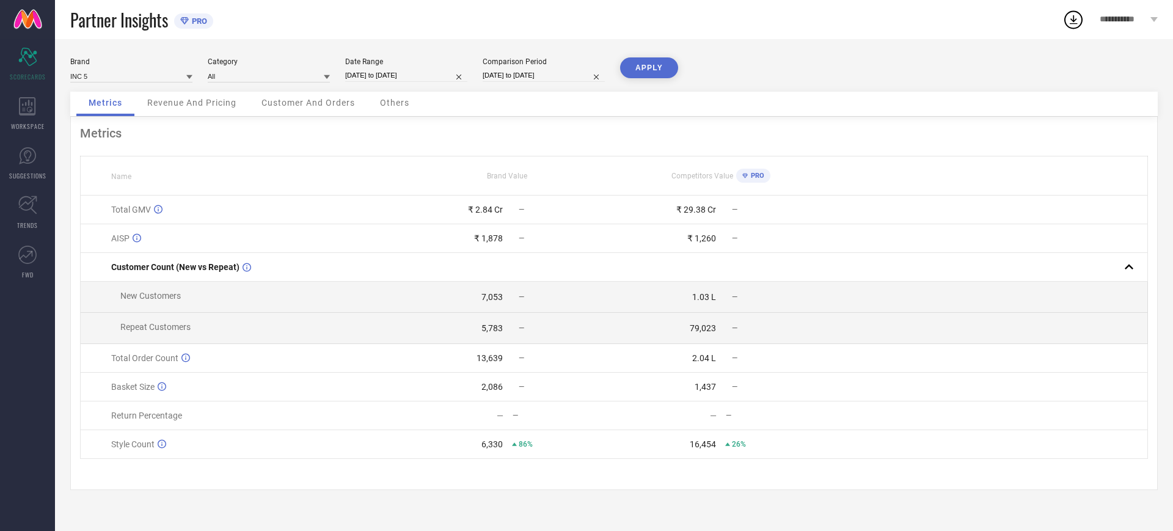
click at [657, 61] on button "APPLY" at bounding box center [649, 67] width 58 height 21
click at [635, 71] on button "APPLY" at bounding box center [649, 67] width 58 height 21
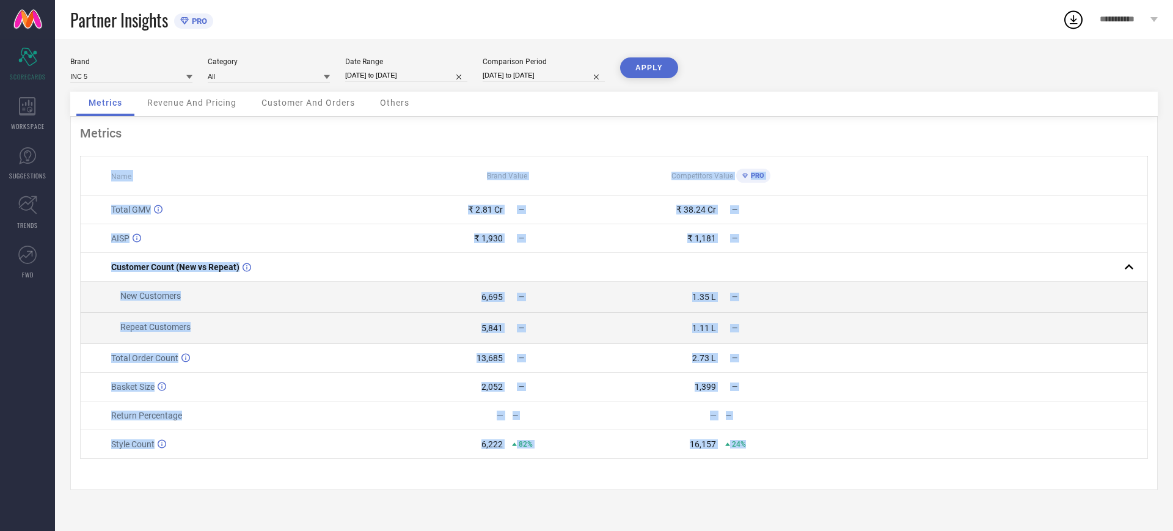
drag, startPoint x: 769, startPoint y: 444, endPoint x: 89, endPoint y: 185, distance: 728.6
click at [89, 185] on table "Name Brand Value Competitors Value PRO Total GMV ₹ 2.81 Cr — ₹ 38.24 Cr — AISP …" at bounding box center [614, 307] width 1068 height 303
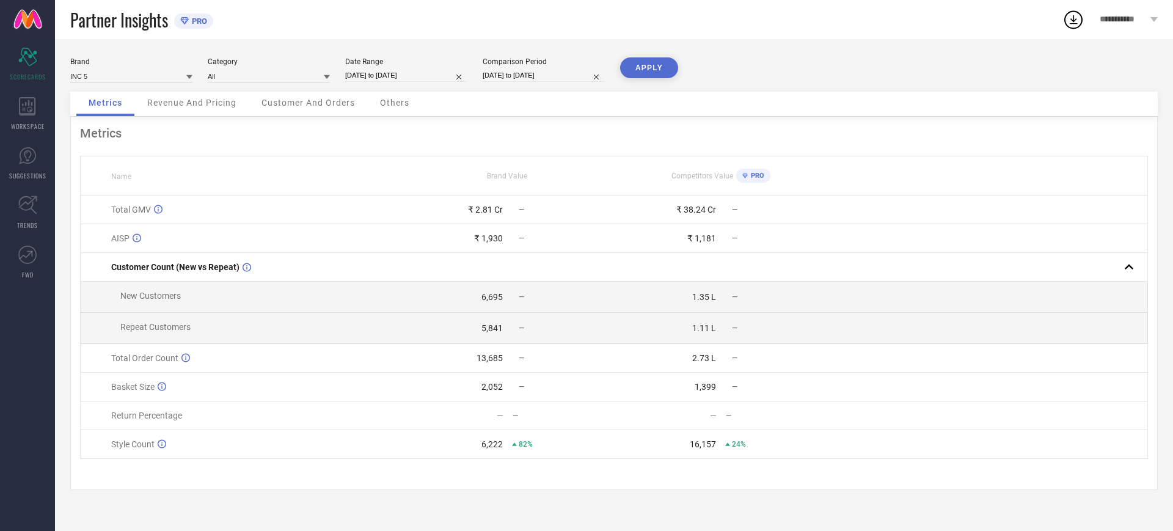
click at [415, 65] on div "Date Range" at bounding box center [406, 61] width 122 height 9
click at [401, 79] on input "[DATE] to [DATE]" at bounding box center [406, 75] width 122 height 13
select select "2"
select select "2025"
select select "3"
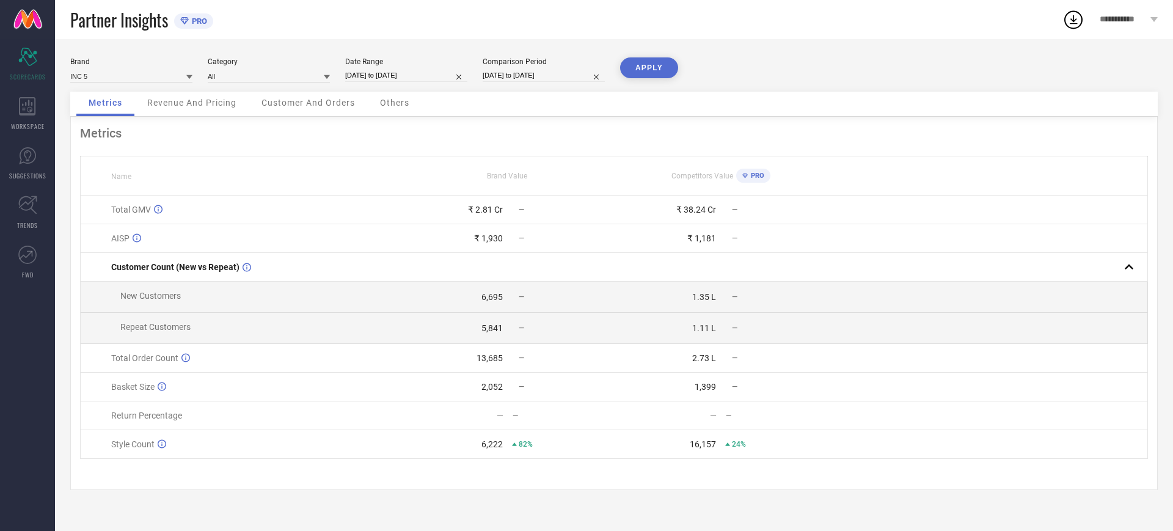
select select "2025"
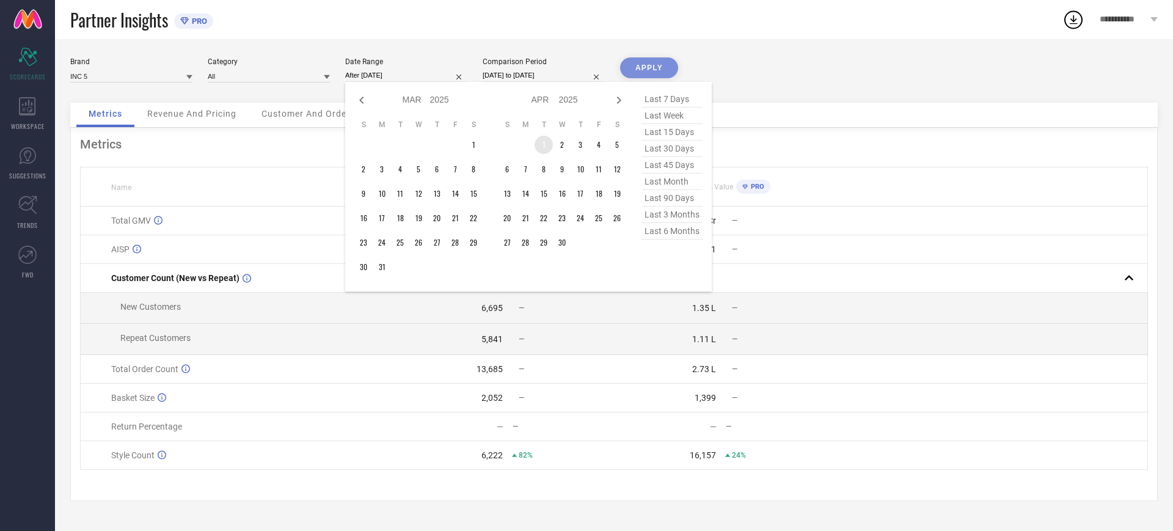
click at [536, 139] on td "1" at bounding box center [544, 145] width 18 height 18
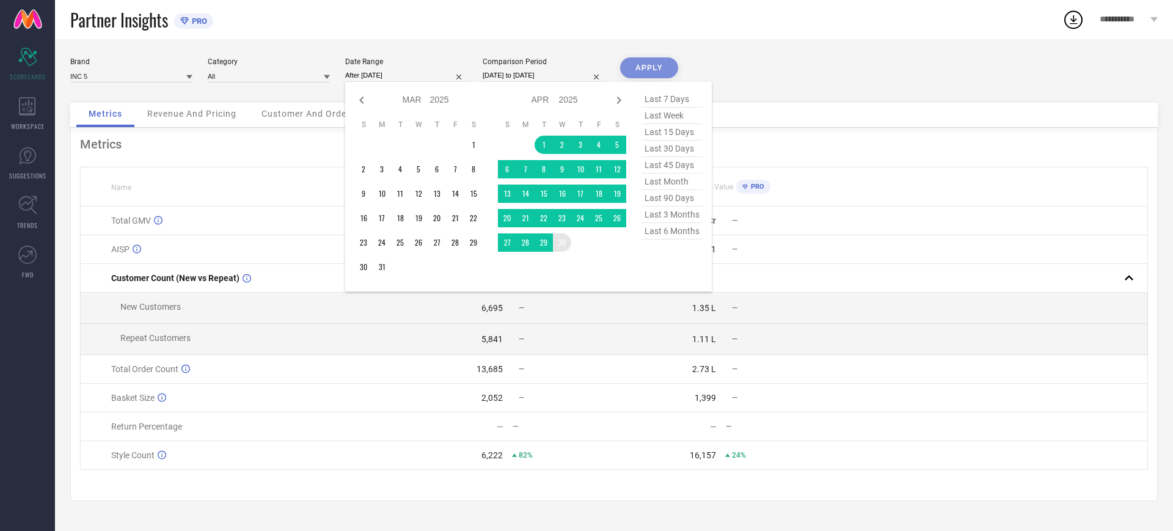
type input "[DATE] to [DATE]"
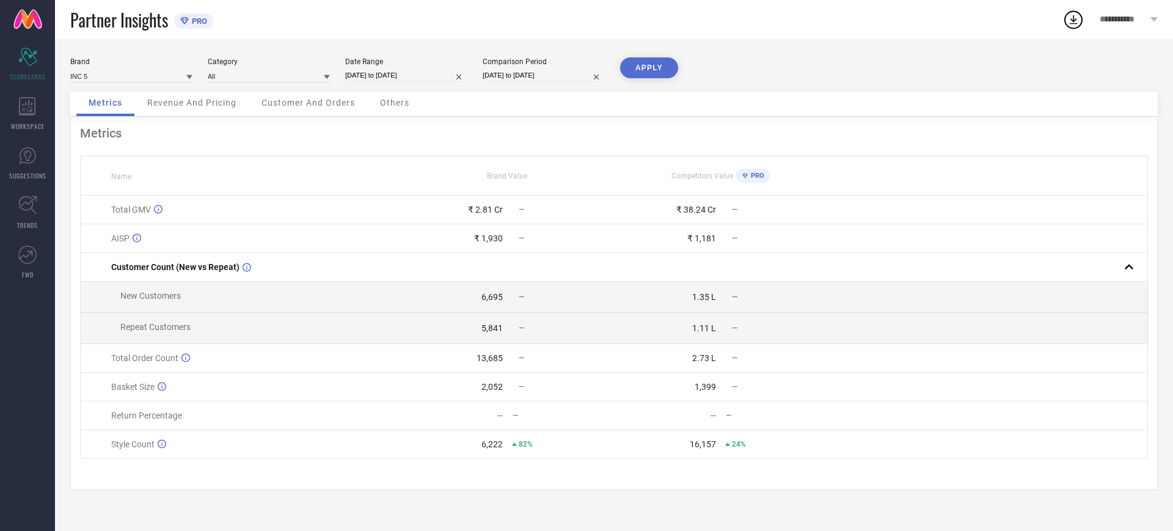
click at [657, 71] on button "APPLY" at bounding box center [649, 67] width 58 height 21
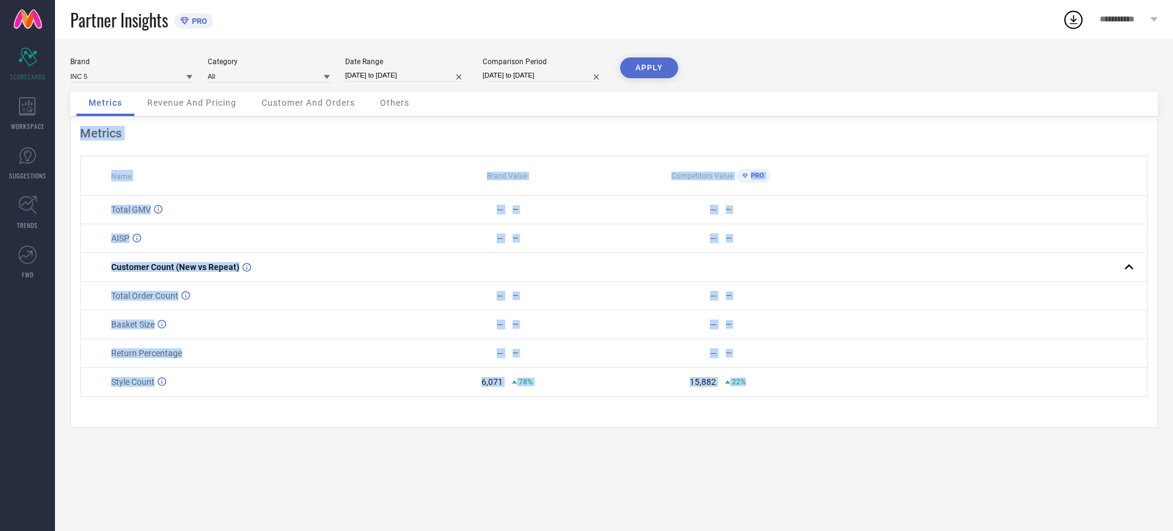
drag, startPoint x: 799, startPoint y: 391, endPoint x: 64, endPoint y: 167, distance: 767.8
click at [64, 167] on div "Brand INC 5 Category All Date Range [DATE] to [DATE] Comparison Period [DATE] t…" at bounding box center [614, 285] width 1118 height 492
click at [818, 397] on td "15,882 22%" at bounding box center [720, 382] width 213 height 29
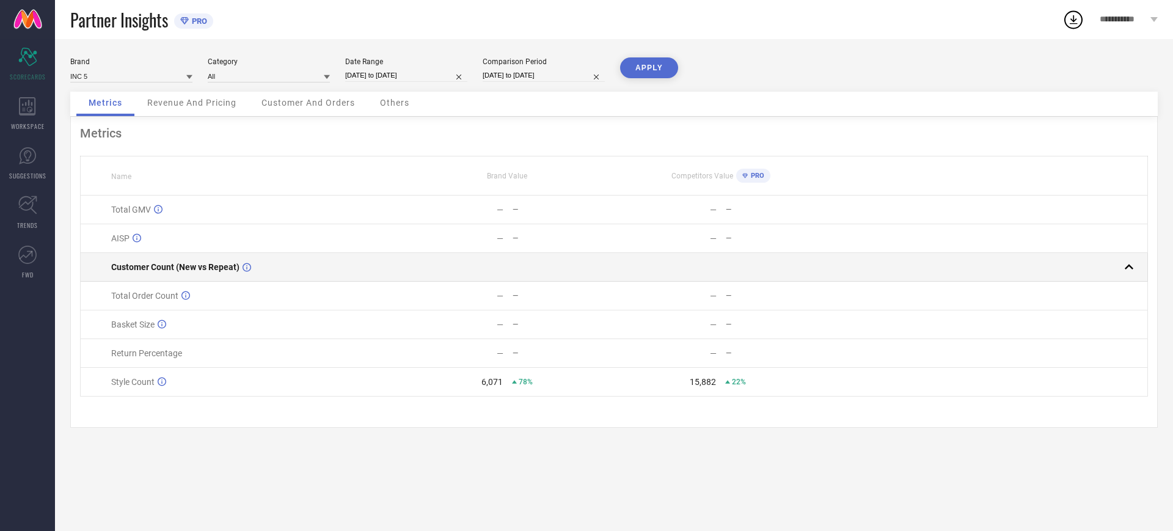
click at [992, 271] on div at bounding box center [983, 266] width 310 height 17
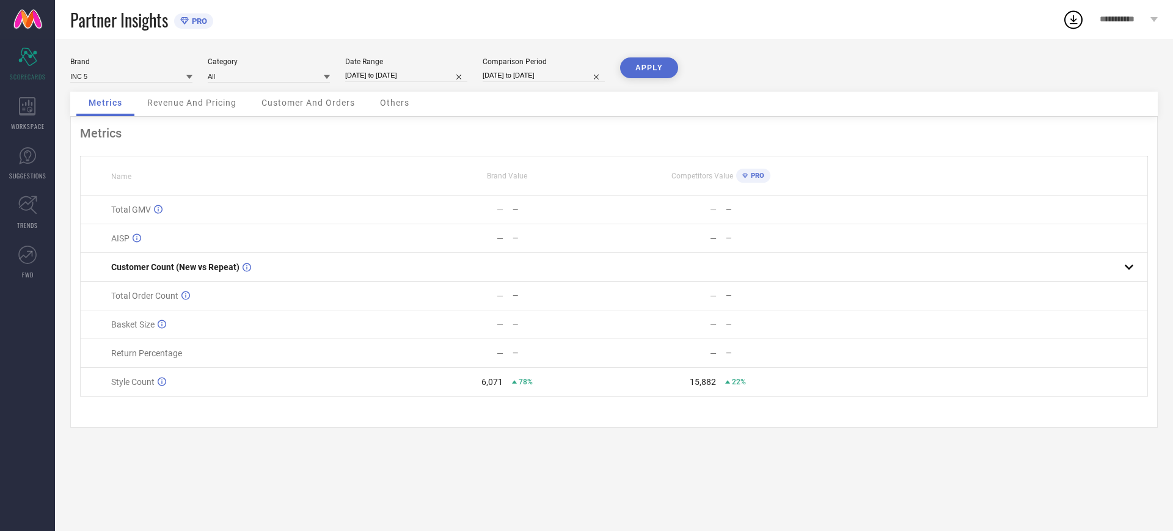
click at [378, 60] on div "Date Range" at bounding box center [406, 61] width 122 height 9
click at [375, 73] on input "[DATE] to [DATE]" at bounding box center [406, 75] width 122 height 13
select select "3"
select select "2025"
select select "4"
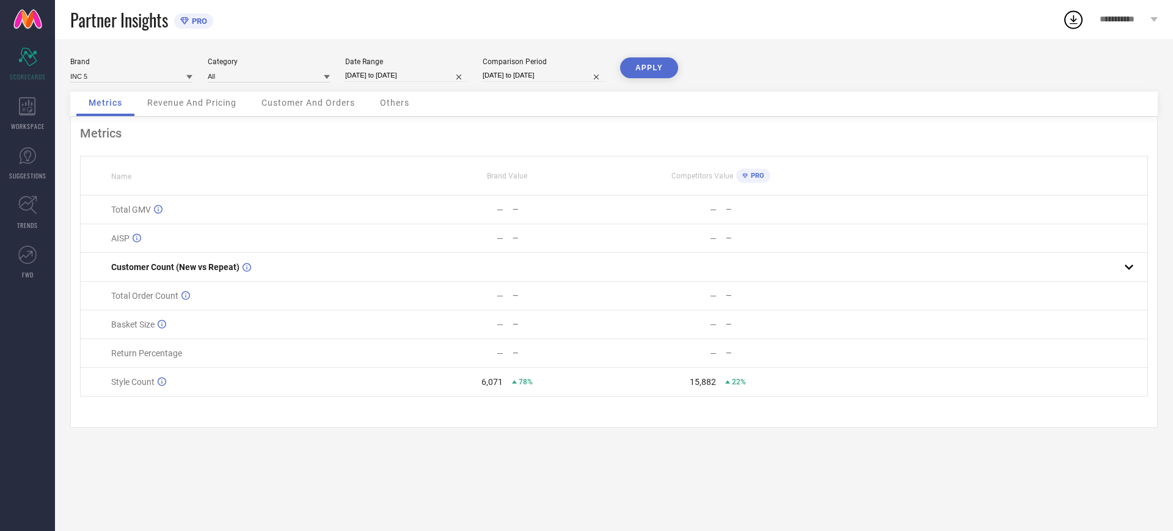
select select "2025"
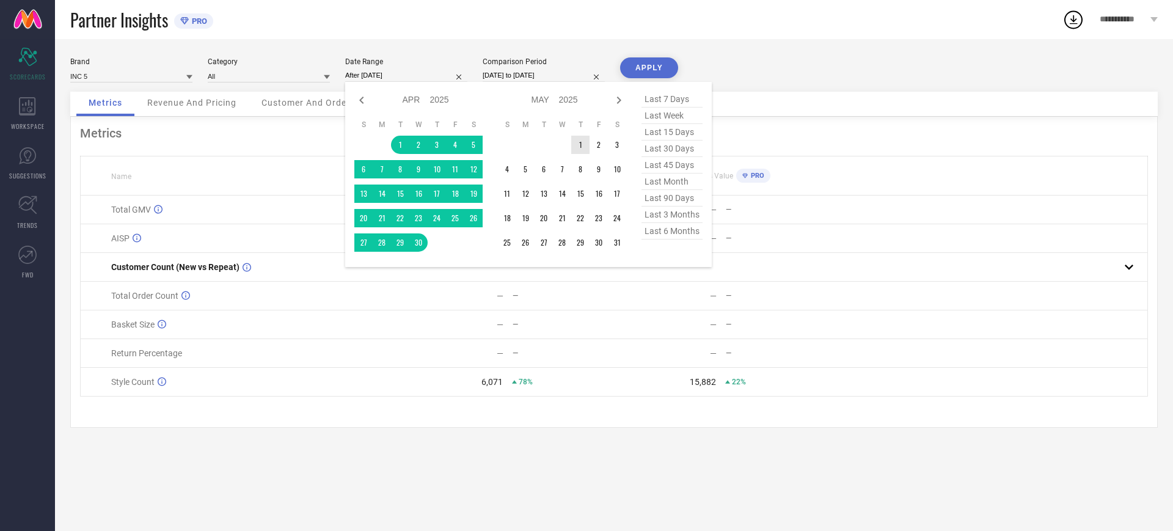
click at [585, 136] on td "1" at bounding box center [580, 145] width 18 height 18
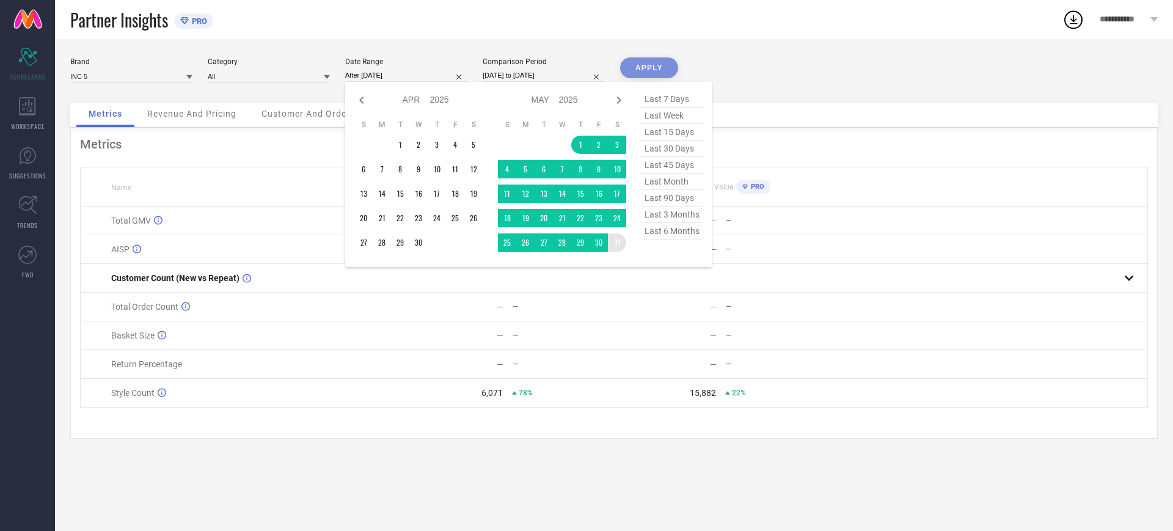
type input "[DATE] to [DATE]"
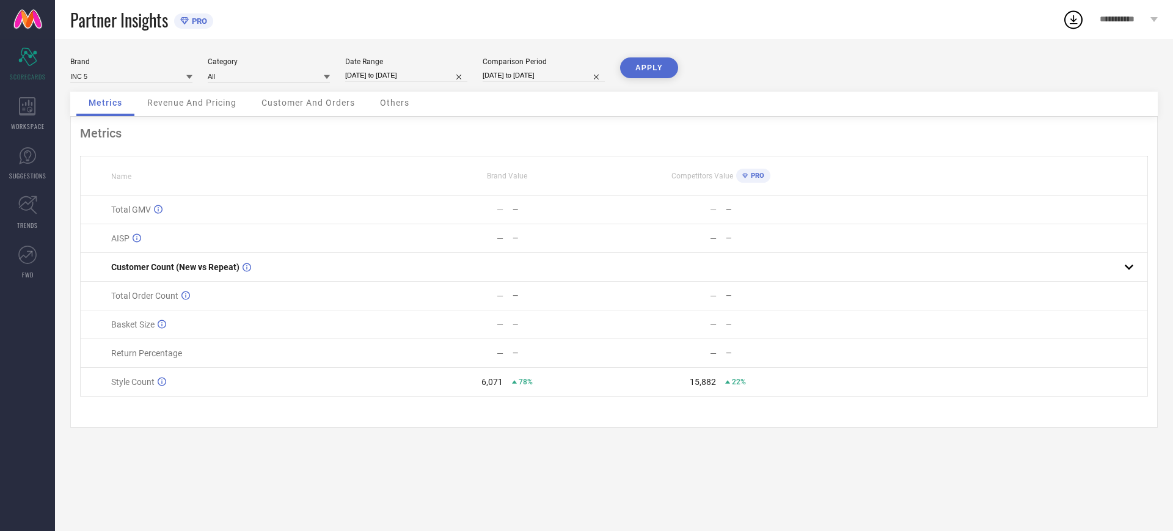
click at [638, 70] on button "APPLY" at bounding box center [649, 67] width 58 height 21
click at [29, 130] on span "WORKSPACE" at bounding box center [28, 126] width 34 height 9
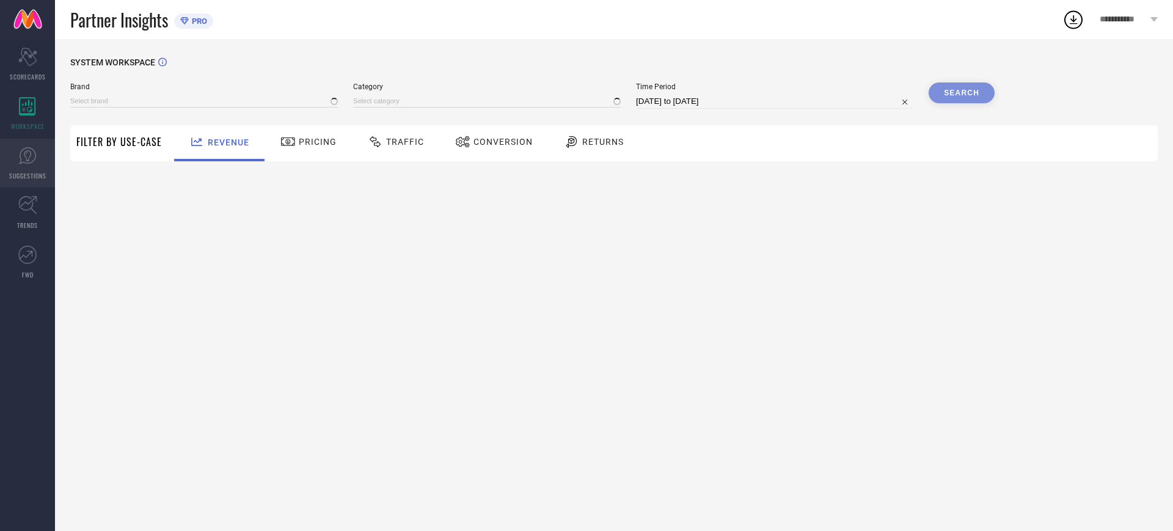
type input "ATESBER"
type input "All"
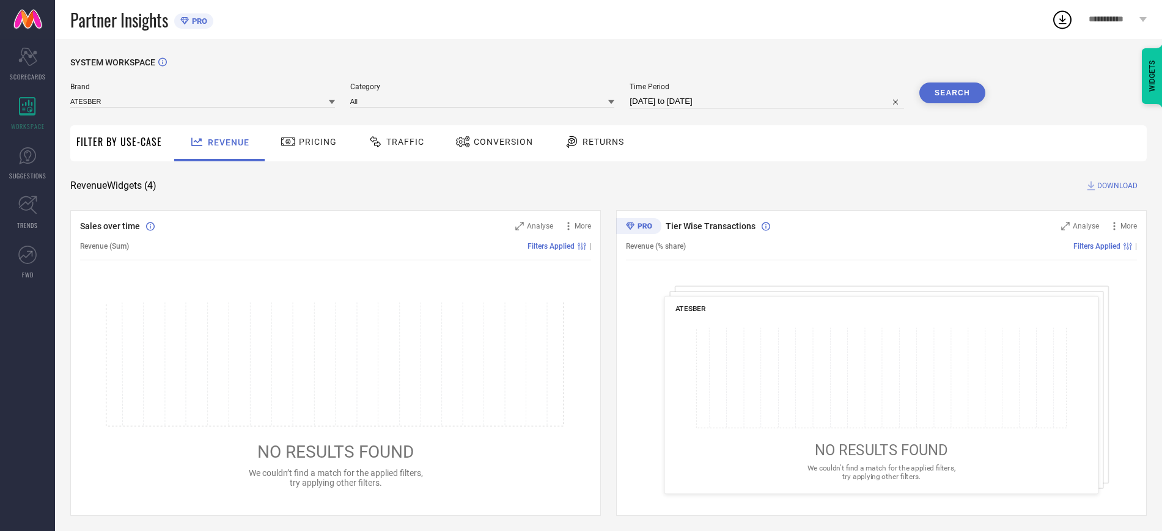
click at [270, 183] on div "Revenue Widgets ( 4 ) DOWNLOAD" at bounding box center [608, 186] width 1076 height 12
click at [125, 106] on input at bounding box center [202, 101] width 265 height 13
click at [100, 141] on div "INC 5" at bounding box center [202, 138] width 265 height 21
click at [542, 108] on div "Category" at bounding box center [482, 95] width 265 height 26
click at [439, 100] on input at bounding box center [482, 101] width 265 height 13
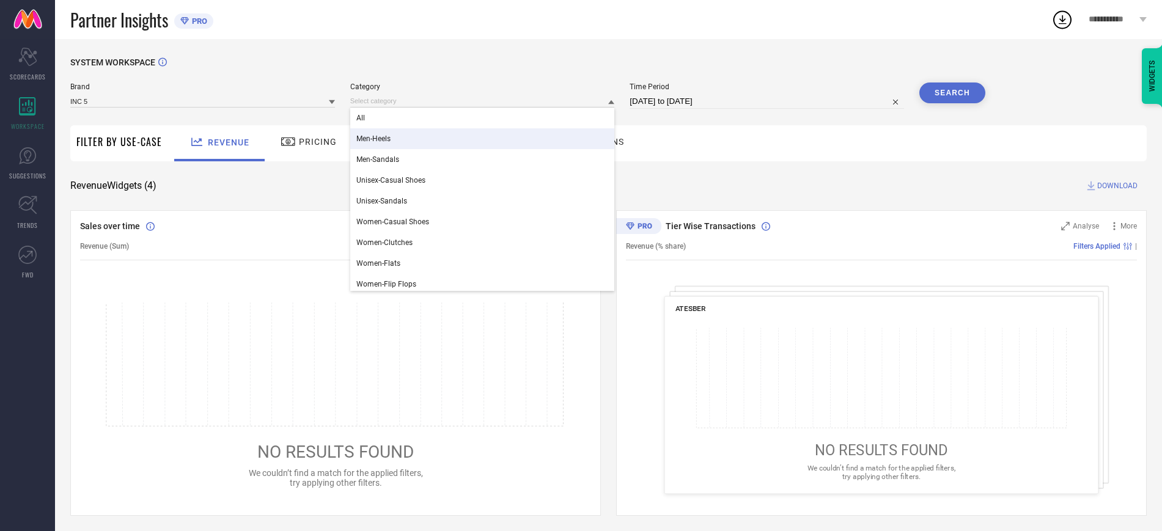
click at [398, 131] on div "Men-Heels" at bounding box center [482, 138] width 265 height 21
click at [394, 103] on input at bounding box center [482, 101] width 265 height 13
click at [389, 129] on div "All" at bounding box center [482, 138] width 265 height 21
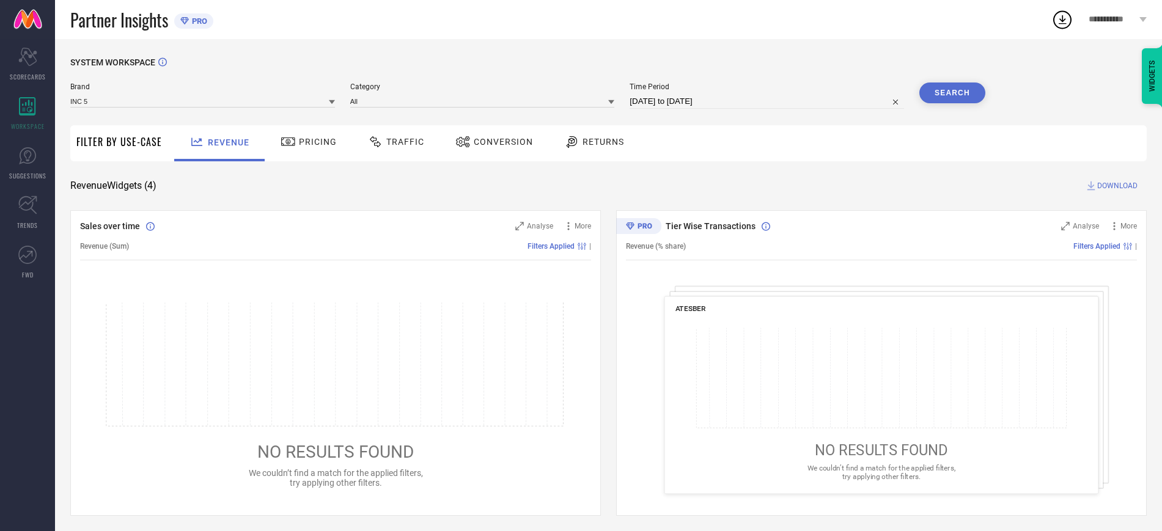
click at [962, 86] on button "Search" at bounding box center [952, 92] width 66 height 21
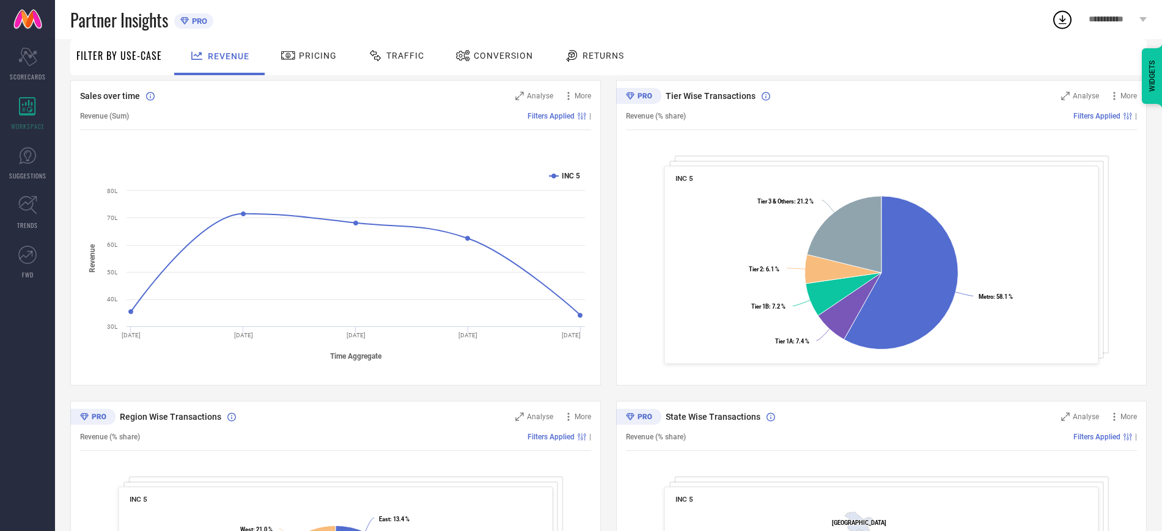
scroll to position [324, 0]
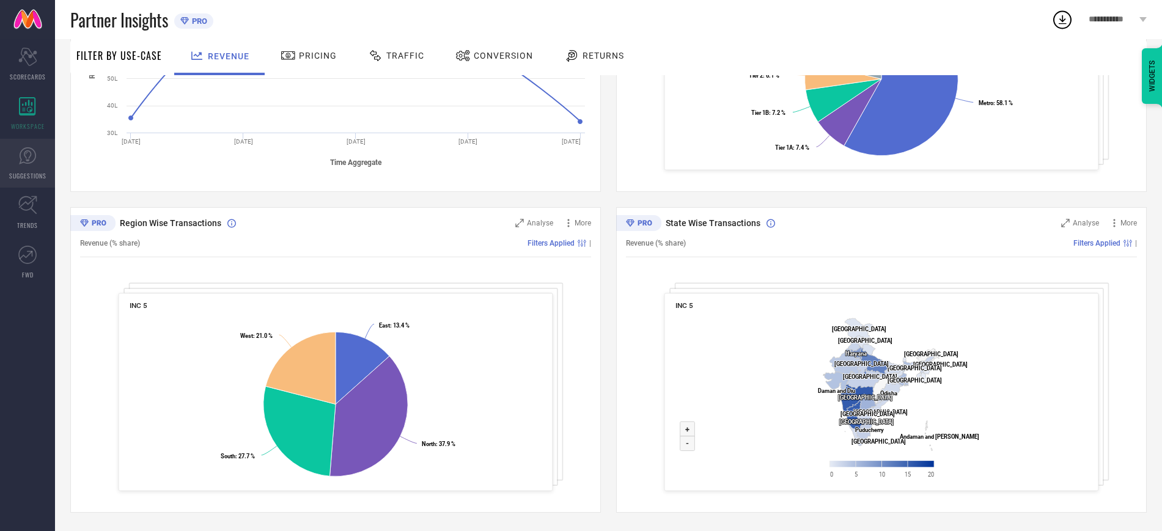
click at [34, 150] on icon at bounding box center [27, 155] width 17 height 17
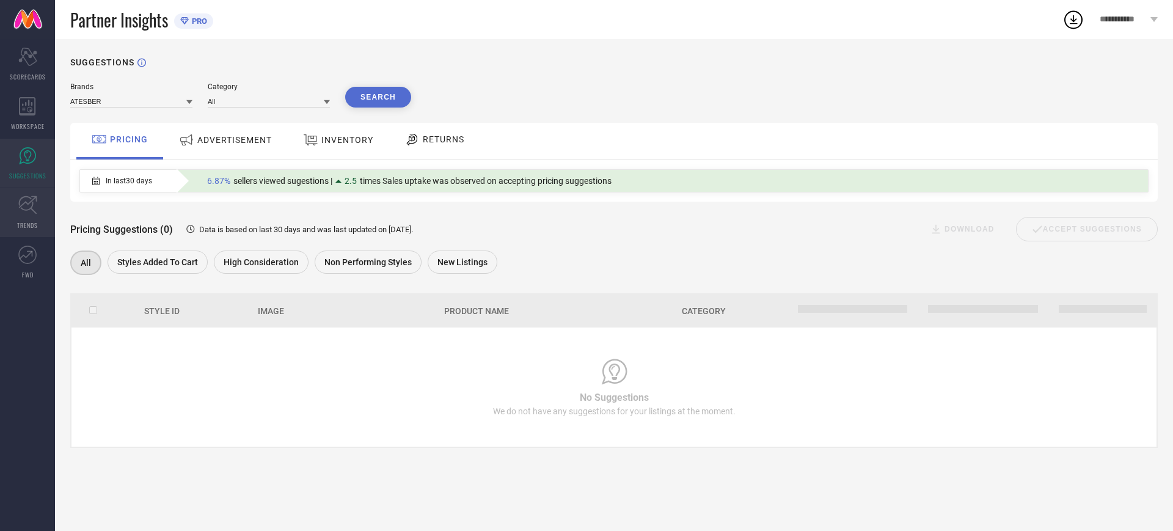
click at [37, 195] on link "TRENDS" at bounding box center [27, 212] width 55 height 49
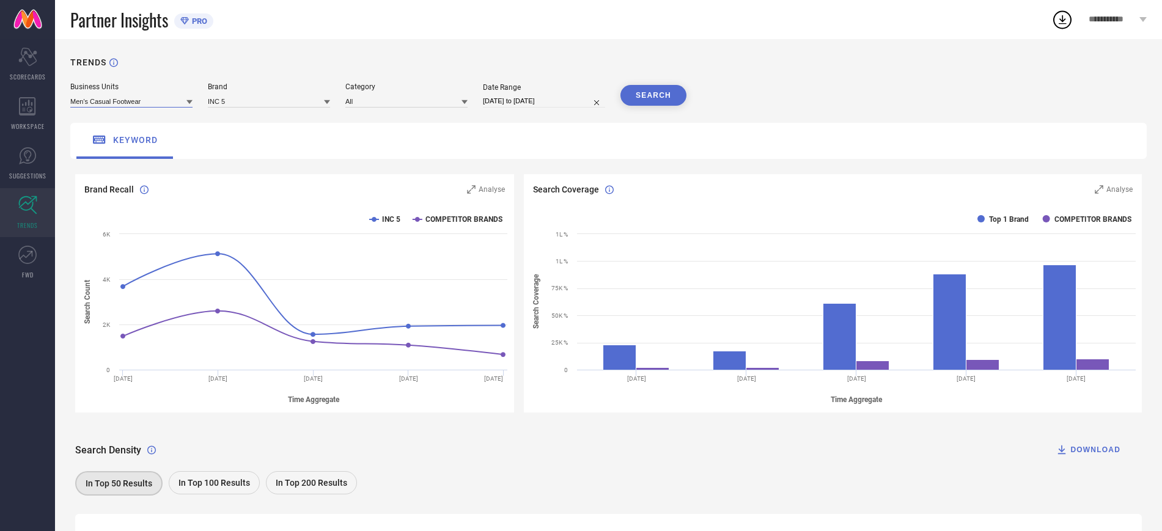
click at [101, 101] on input at bounding box center [131, 101] width 122 height 13
click at [120, 144] on div "Women's Footwear" at bounding box center [131, 138] width 122 height 21
click at [226, 90] on div "Brand" at bounding box center [269, 86] width 122 height 9
click at [228, 96] on input at bounding box center [269, 101] width 122 height 13
click at [229, 118] on span "INC 5" at bounding box center [223, 118] width 18 height 9
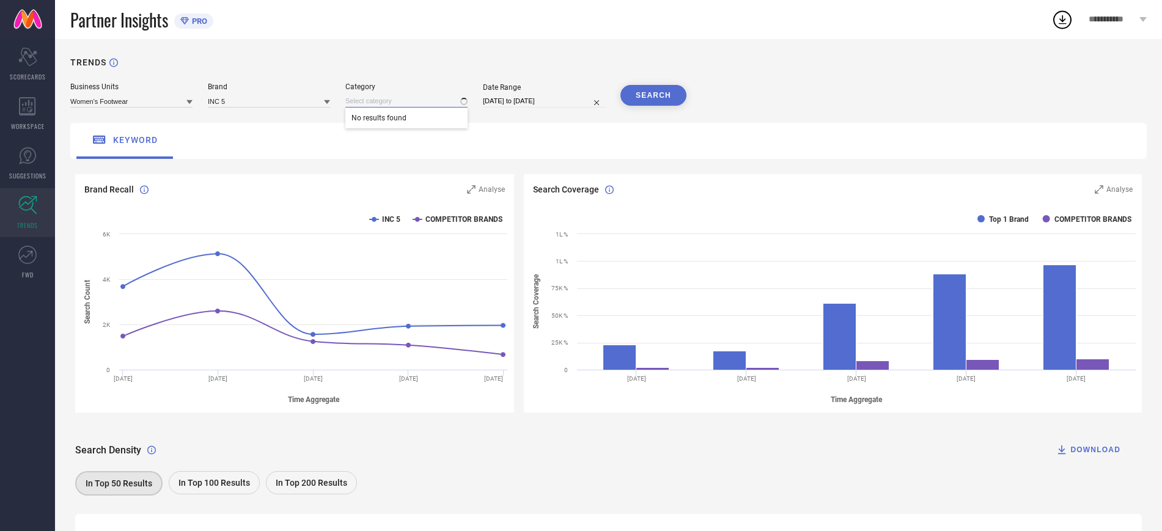
click at [430, 108] on div "No results found" at bounding box center [406, 101] width 122 height 13
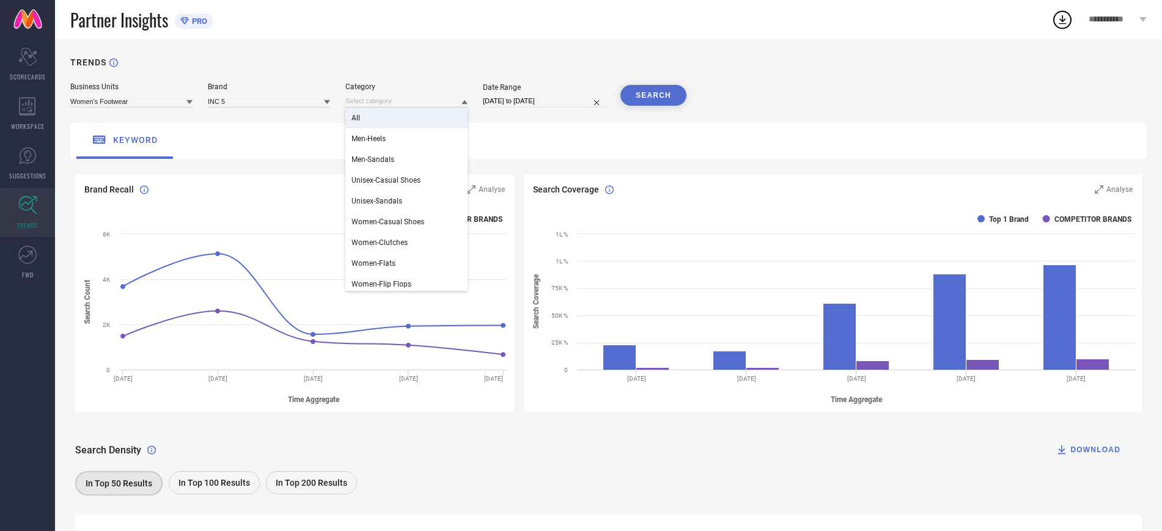
click at [400, 122] on div "All" at bounding box center [406, 118] width 122 height 21
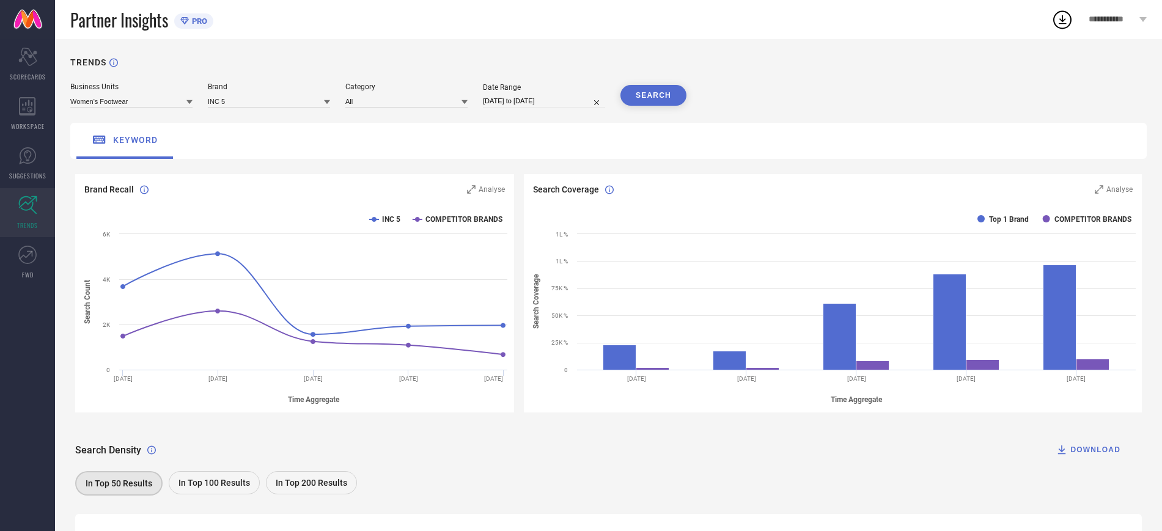
click at [641, 92] on button "SEARCH" at bounding box center [653, 95] width 66 height 21
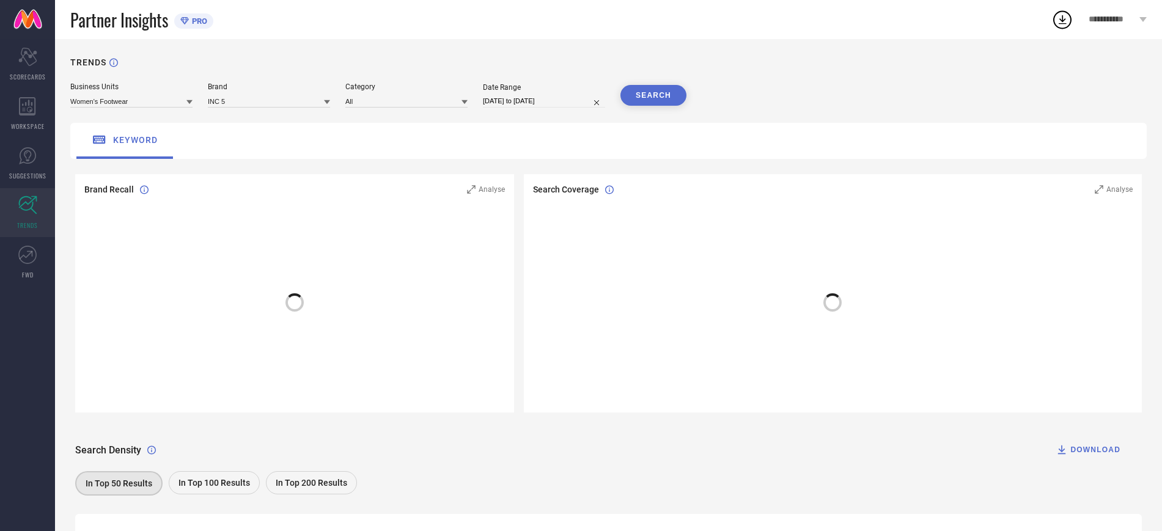
click at [491, 445] on div "Search Density DOWNLOAD" at bounding box center [608, 450] width 1066 height 24
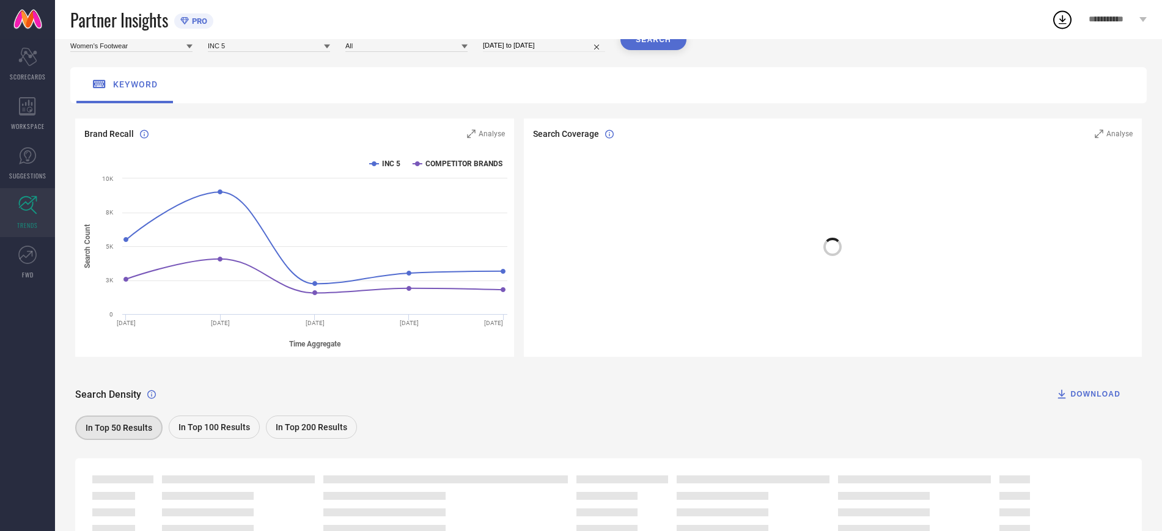
scroll to position [125, 0]
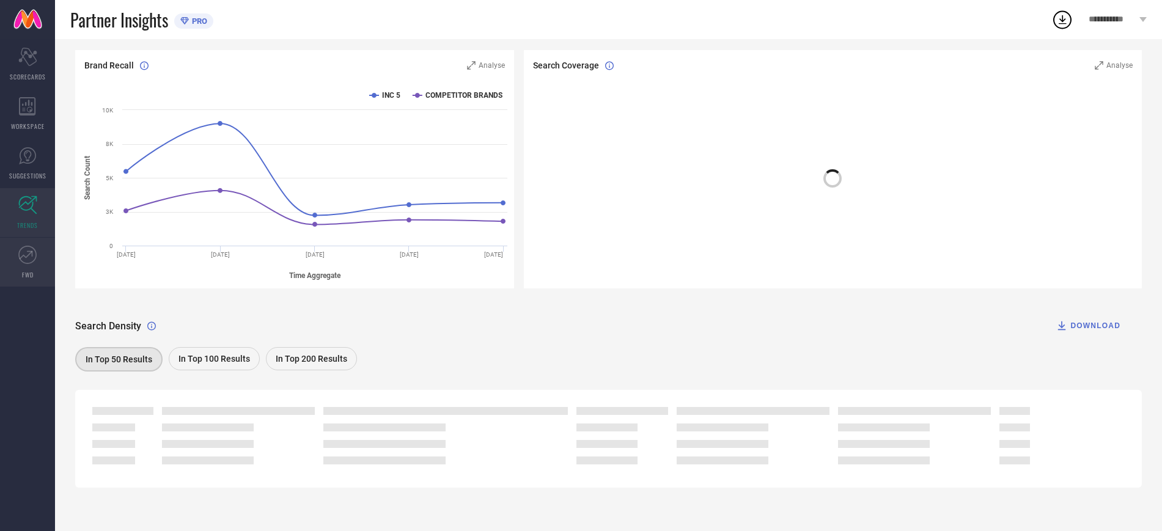
click at [21, 266] on link "FWD" at bounding box center [27, 262] width 55 height 49
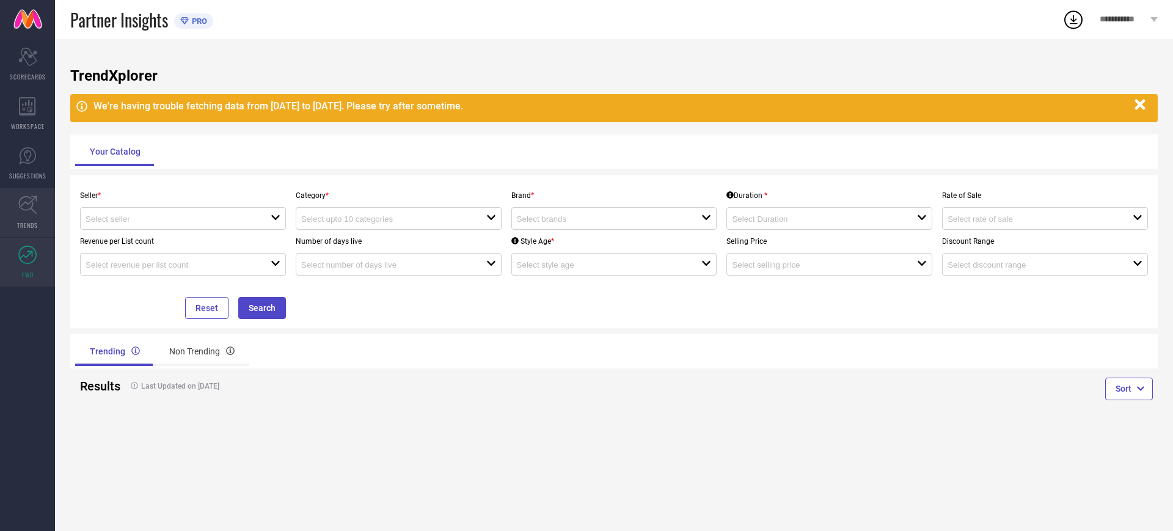
click at [34, 233] on link "TRENDS" at bounding box center [27, 212] width 55 height 49
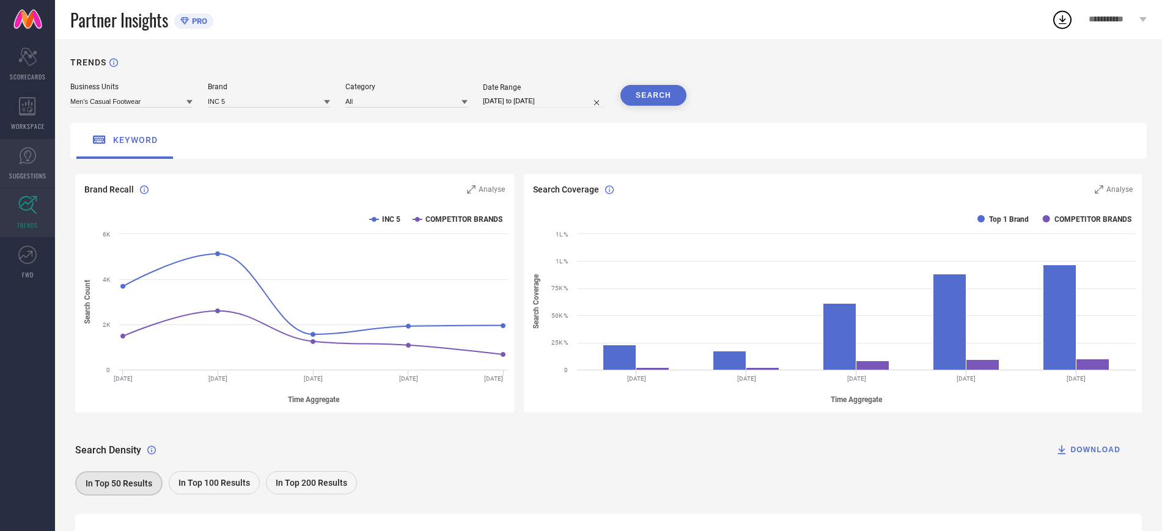
click at [32, 153] on icon at bounding box center [27, 156] width 18 height 18
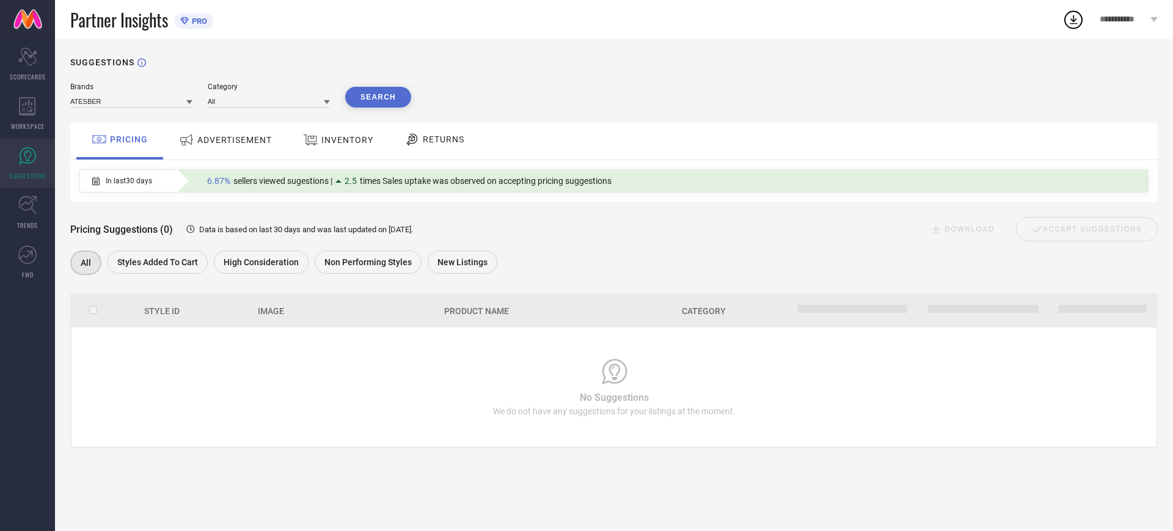
click at [421, 137] on div at bounding box center [414, 139] width 18 height 15
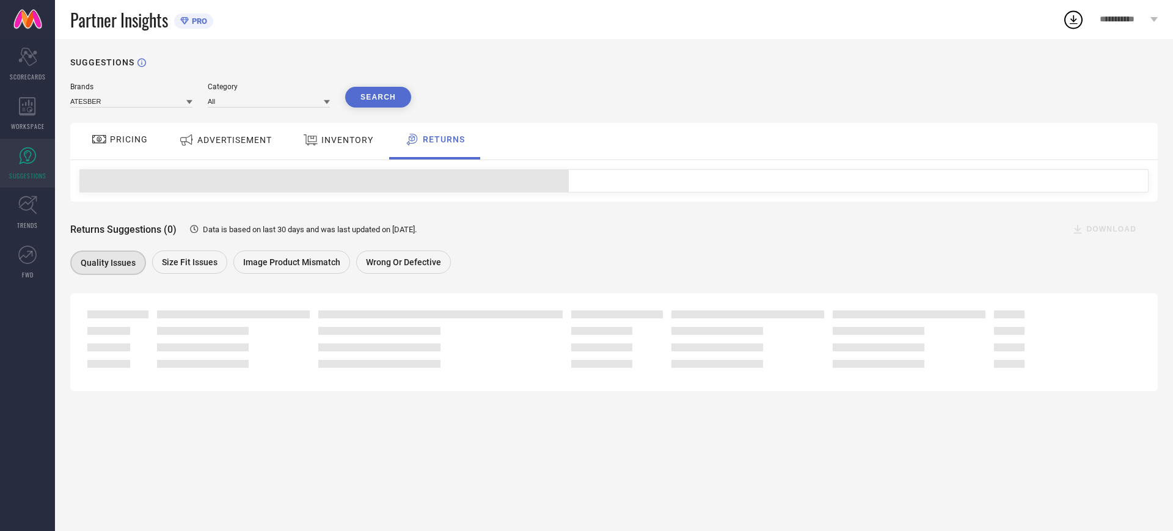
click at [321, 143] on span "INVENTORY" at bounding box center [347, 140] width 52 height 10
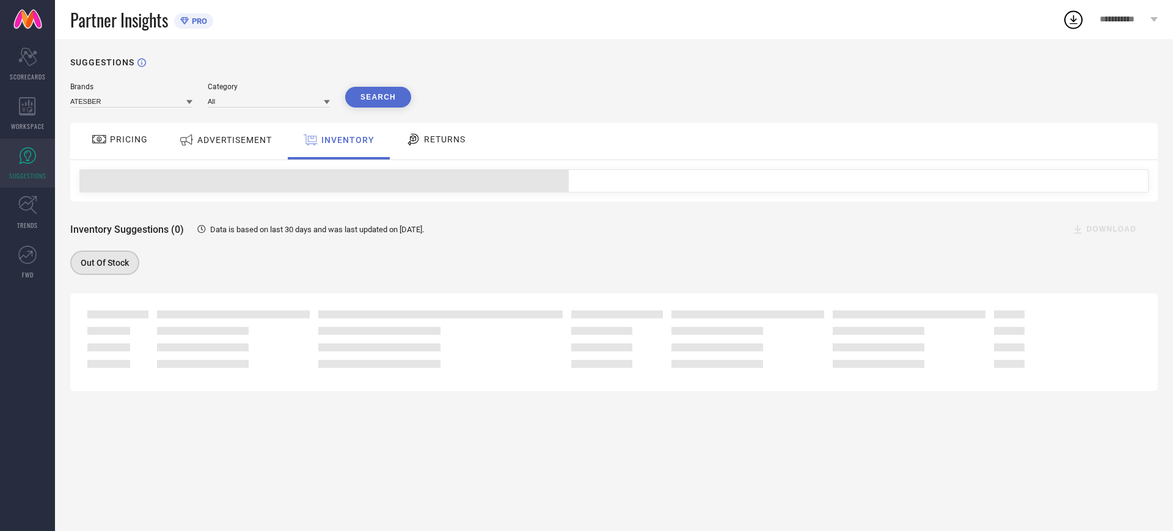
click at [270, 138] on span "ADVERTISEMENT" at bounding box center [234, 140] width 75 height 10
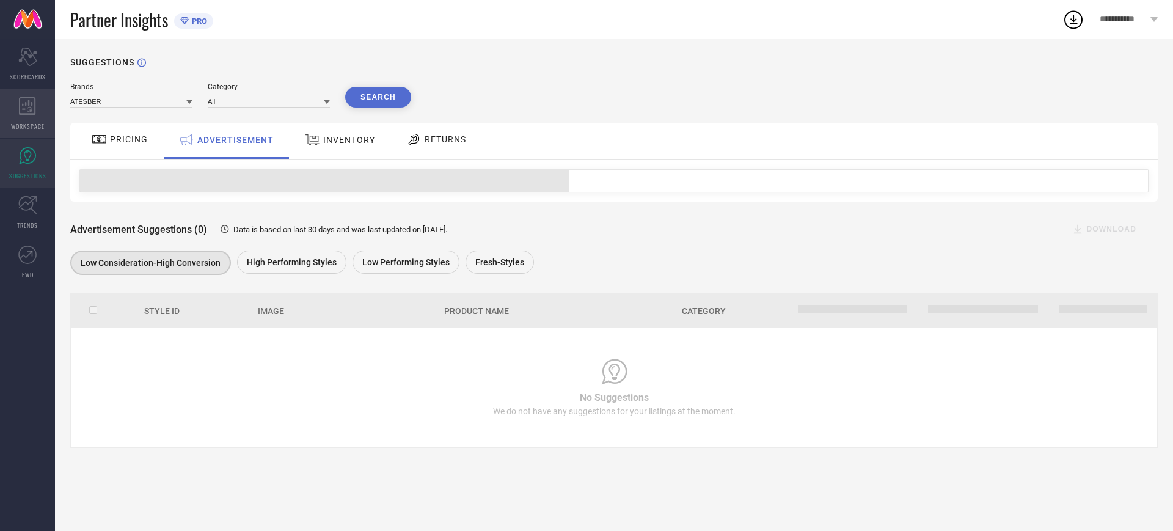
click at [39, 110] on div "WORKSPACE" at bounding box center [27, 113] width 55 height 49
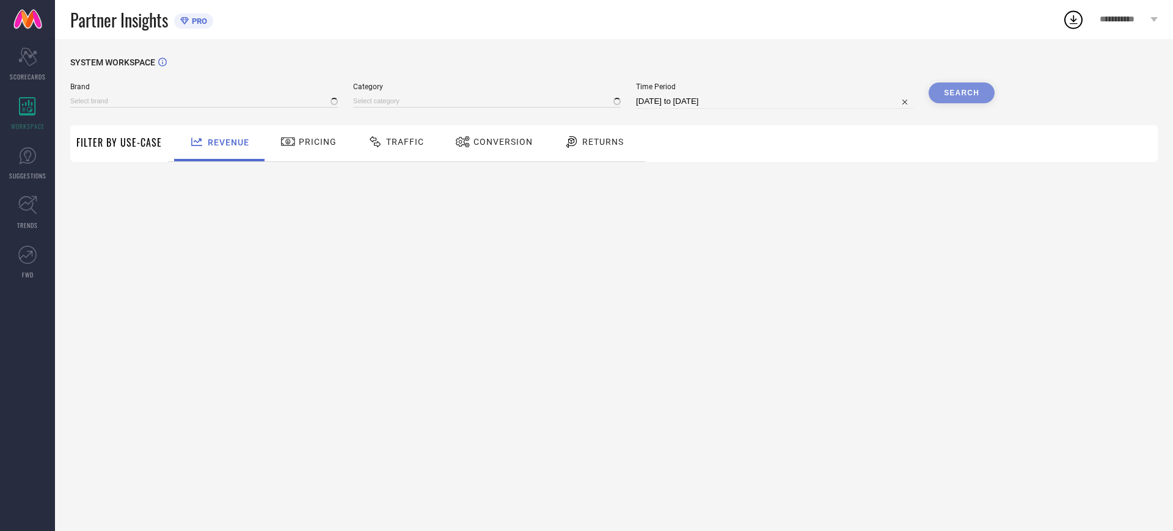
type input "ATESBER"
type input "All"
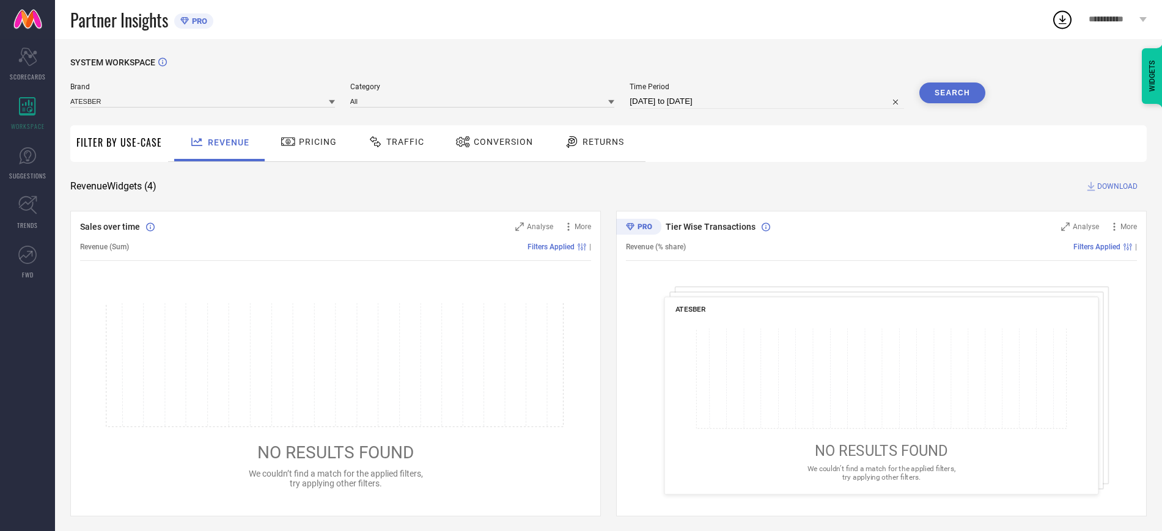
click at [309, 142] on span "Pricing" at bounding box center [318, 142] width 38 height 10
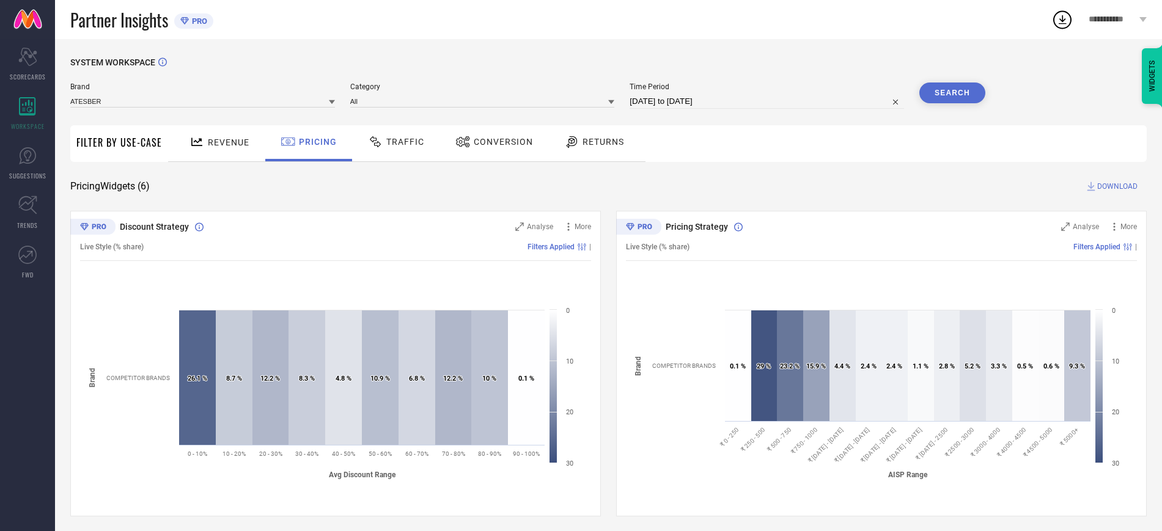
click at [406, 139] on span "Traffic" at bounding box center [405, 142] width 38 height 10
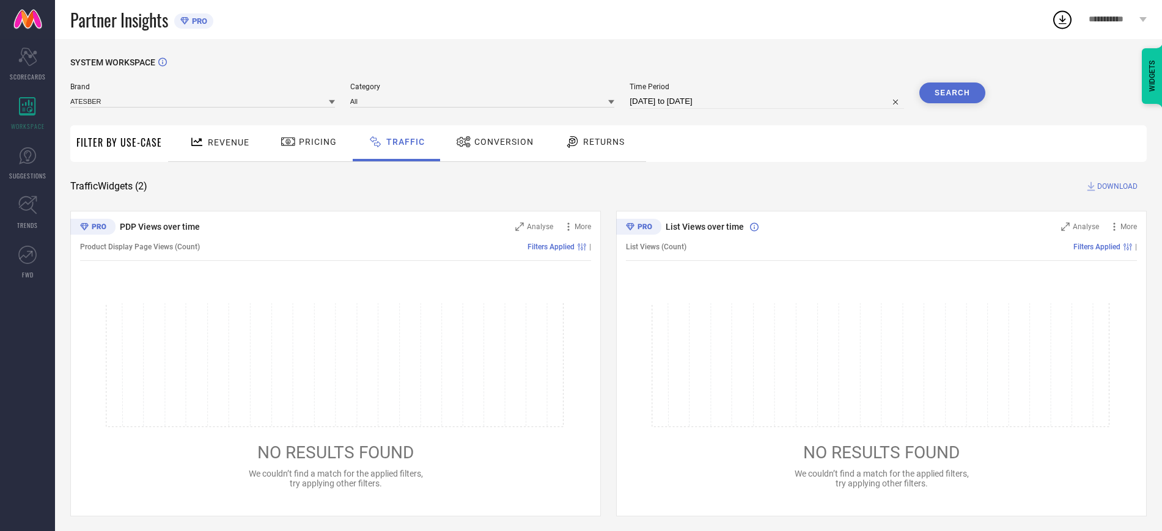
scroll to position [4, 0]
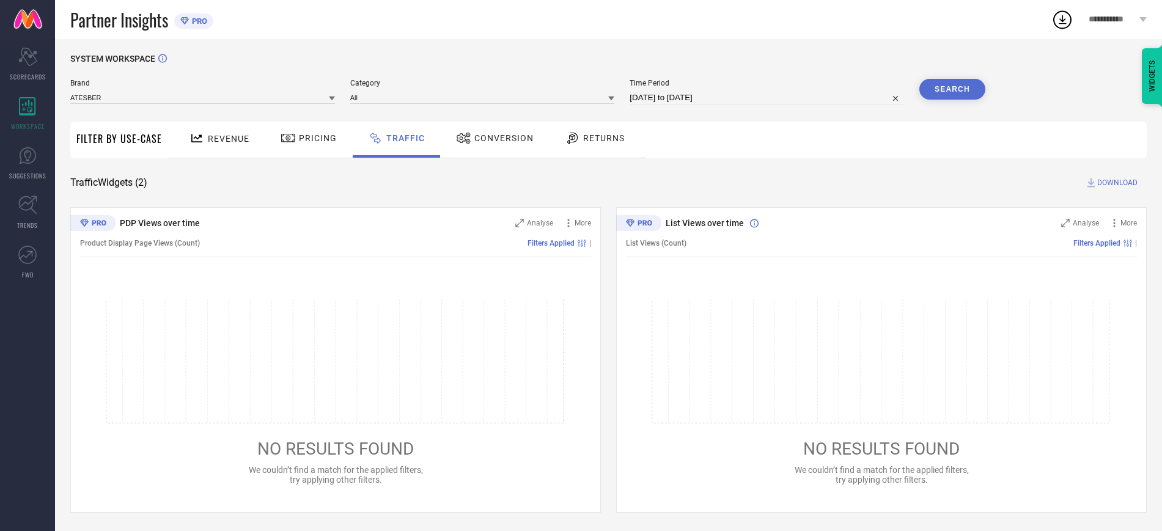
click at [953, 80] on button "Search" at bounding box center [952, 89] width 66 height 21
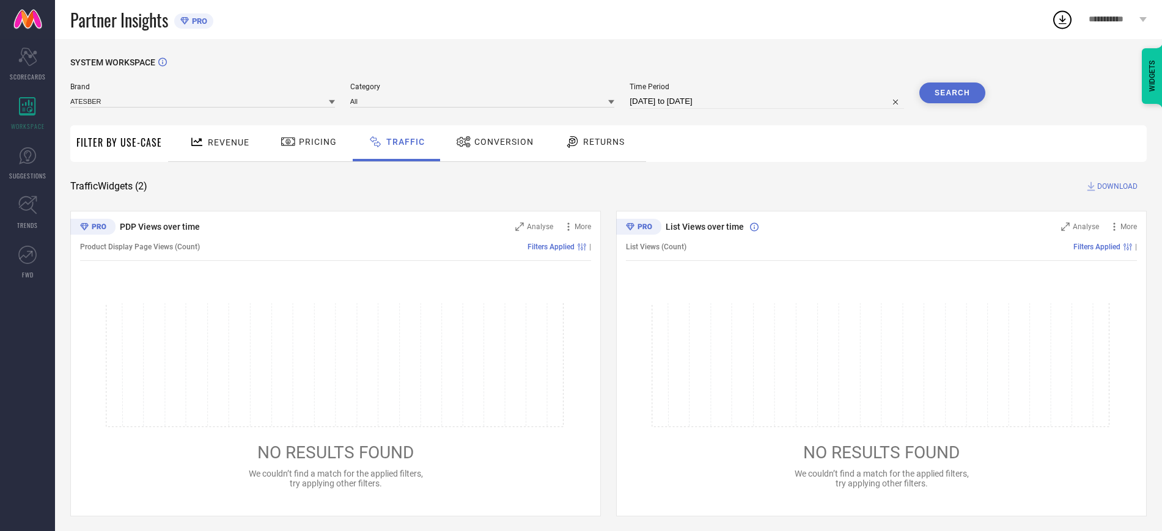
click at [662, 89] on span "Time Period" at bounding box center [766, 86] width 274 height 9
select select "6"
select select "2025"
select select "7"
select select "2025"
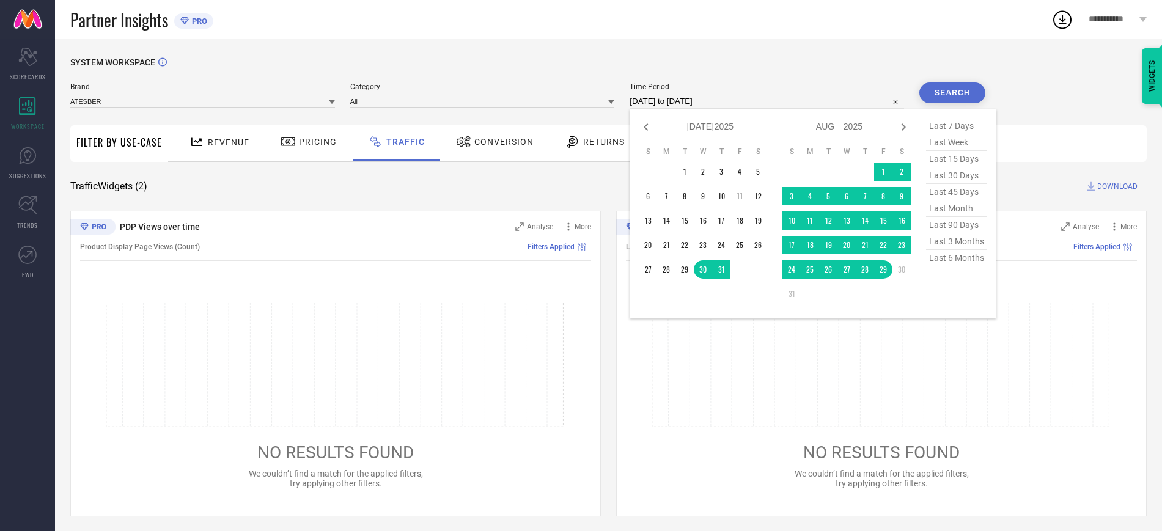
click at [662, 97] on input "[DATE] to [DATE]" at bounding box center [766, 101] width 274 height 15
click at [683, 178] on td "1" at bounding box center [684, 172] width 18 height 18
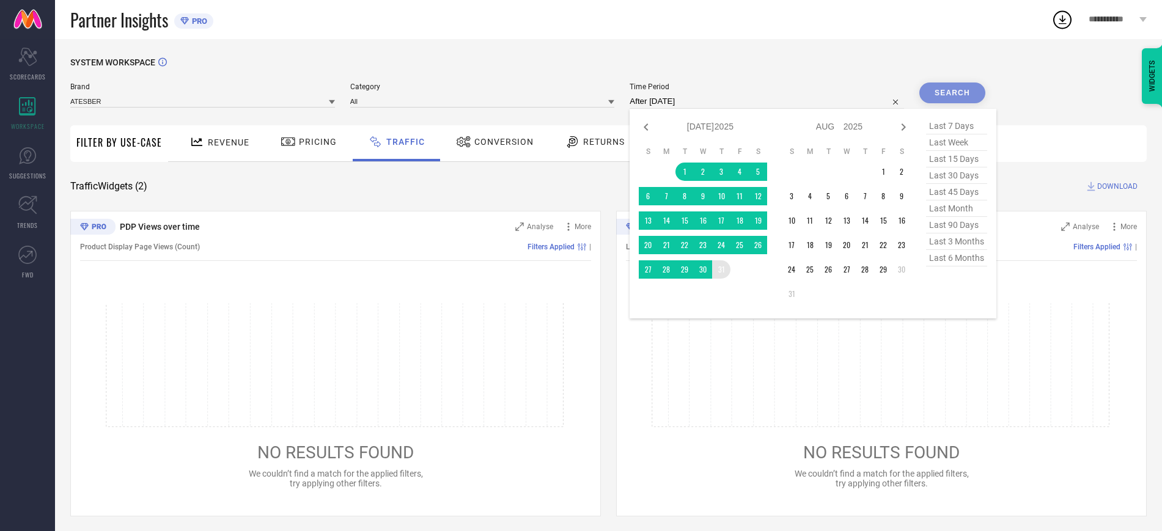
type input "[DATE] to [DATE]"
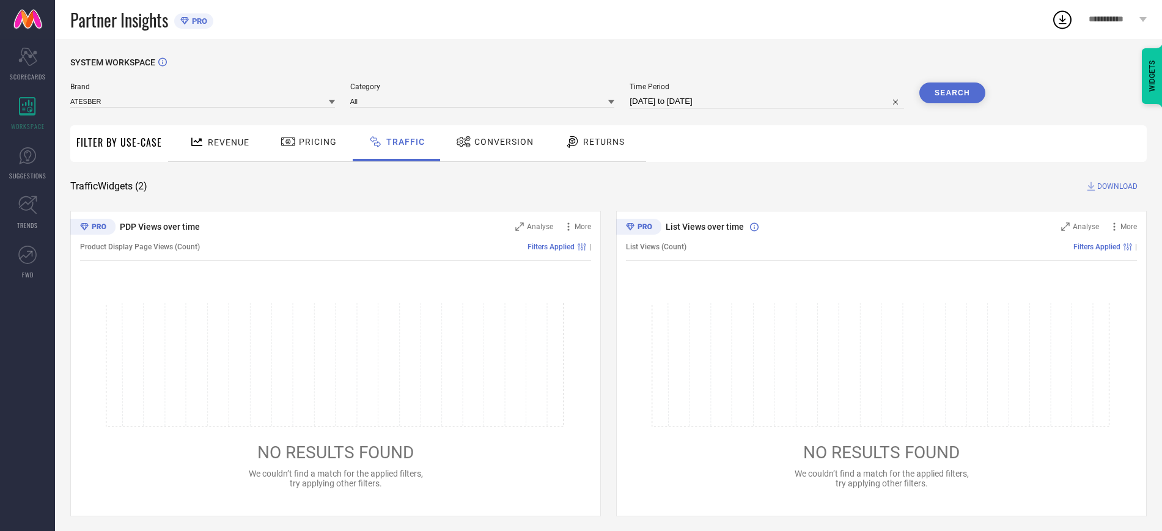
click at [945, 86] on button "Search" at bounding box center [952, 92] width 66 height 21
click at [468, 132] on div "Conversion" at bounding box center [495, 141] width 84 height 21
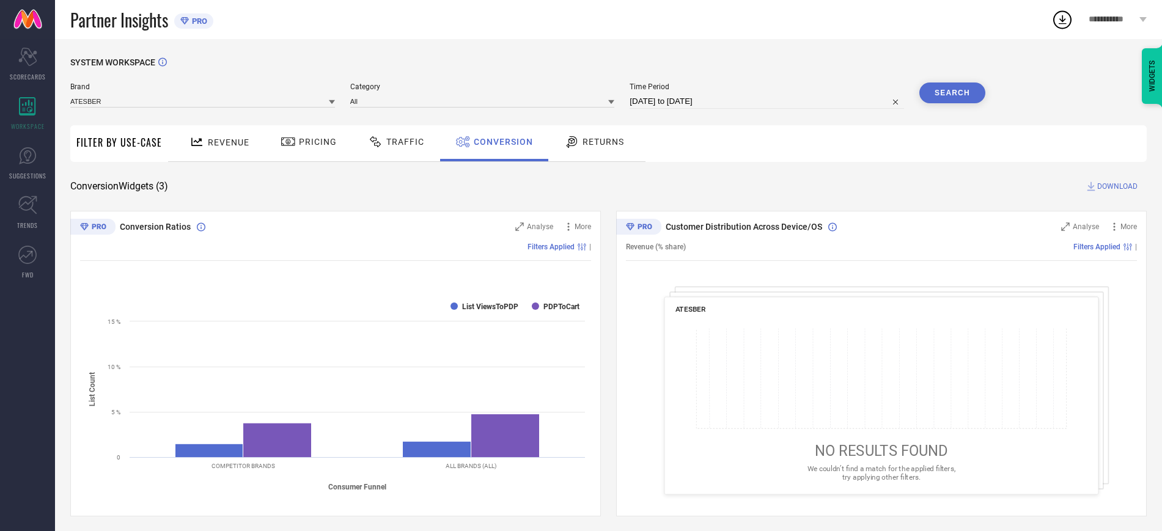
click at [951, 94] on button "Search" at bounding box center [952, 92] width 66 height 21
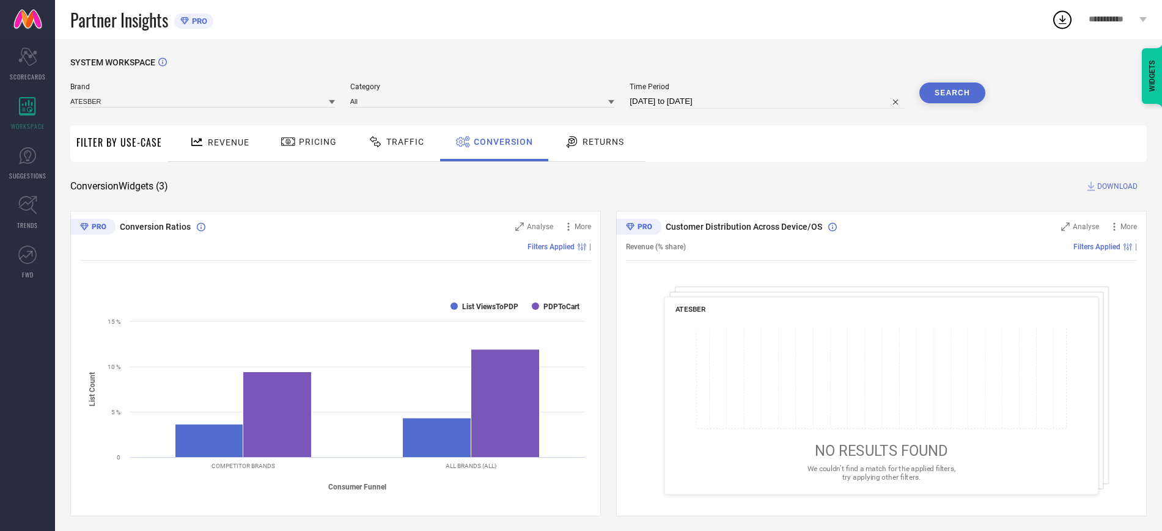
select select "6"
select select "2025"
select select "7"
select select "2025"
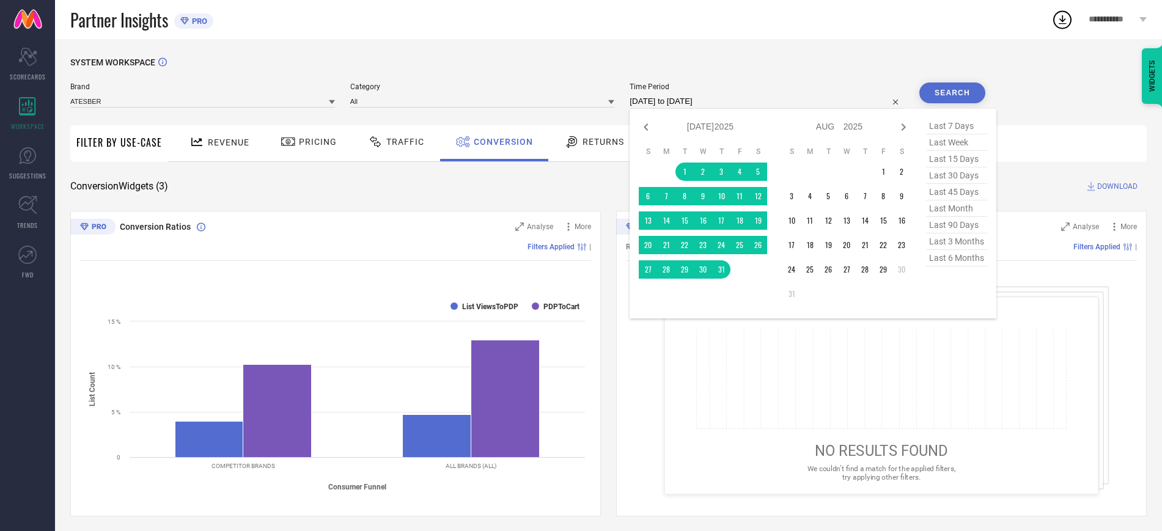
click at [656, 99] on input "[DATE] to [DATE]" at bounding box center [766, 101] width 274 height 15
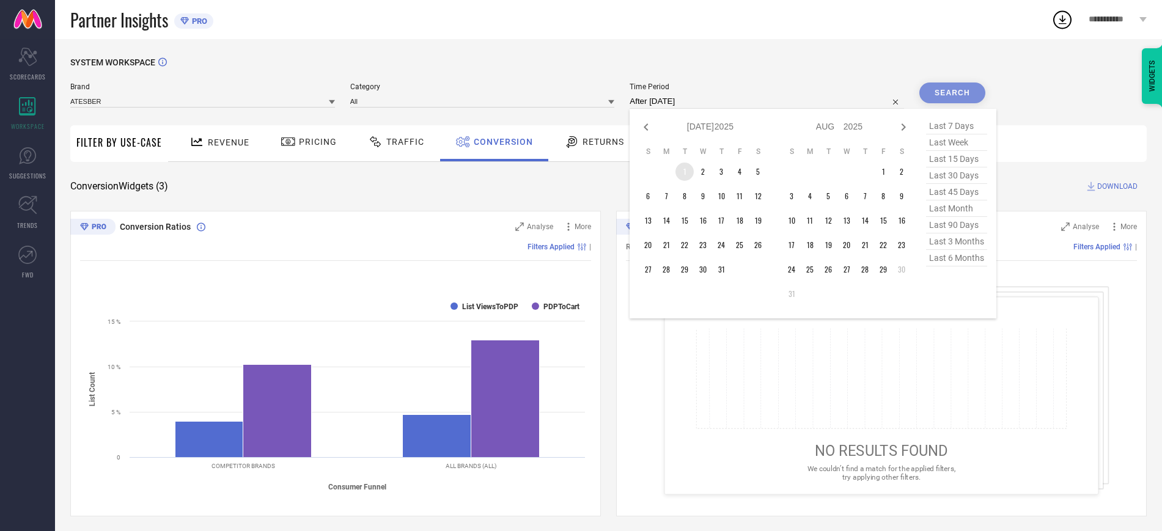
click at [680, 170] on td "1" at bounding box center [684, 172] width 18 height 18
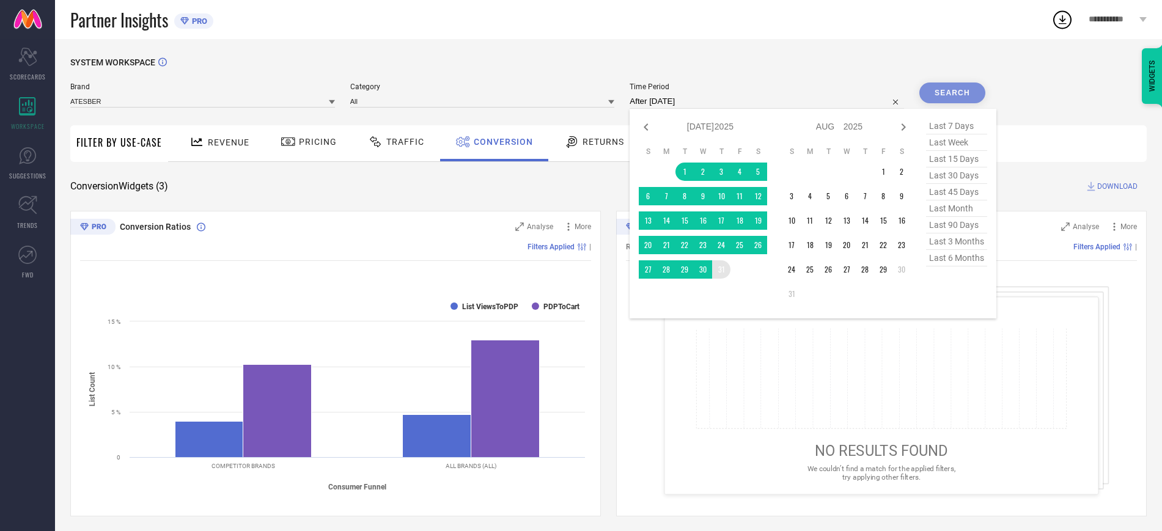
type input "[DATE] to [DATE]"
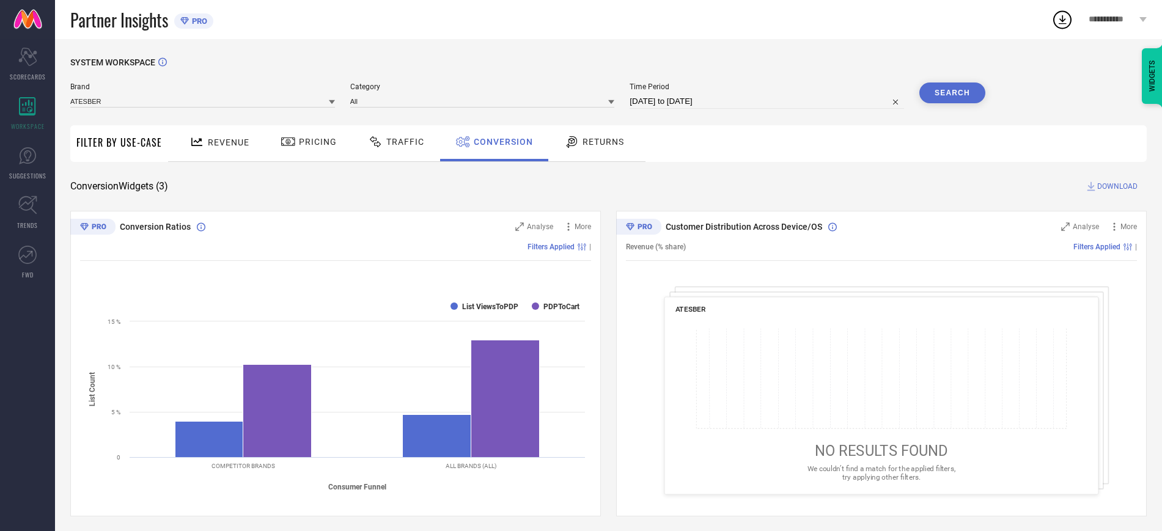
click at [945, 89] on button "Search" at bounding box center [952, 92] width 66 height 21
click at [605, 141] on span "Returns" at bounding box center [603, 142] width 42 height 10
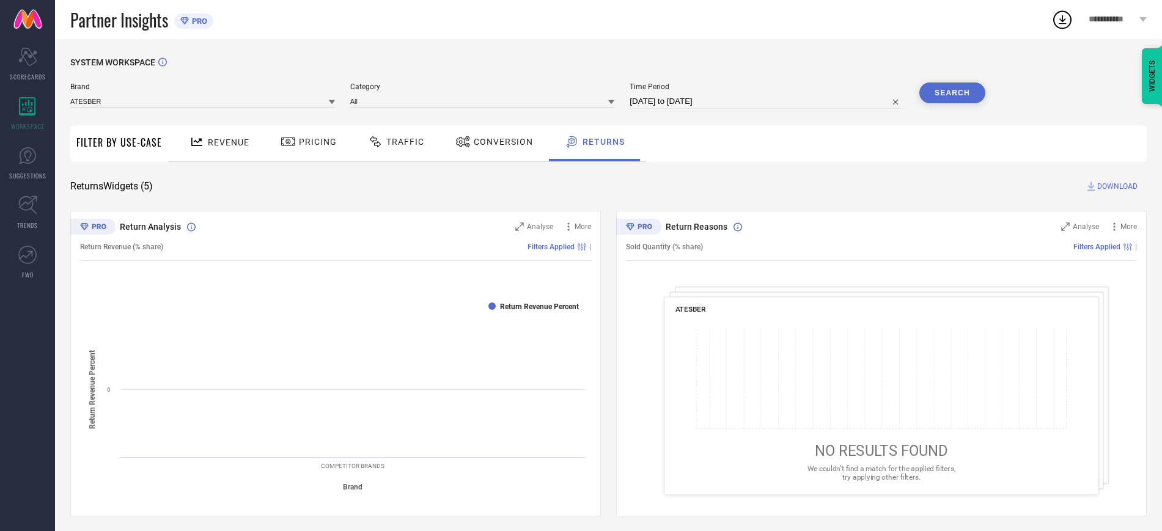
click at [951, 91] on button "Search" at bounding box center [952, 92] width 66 height 21
click at [965, 92] on button "Search" at bounding box center [952, 92] width 66 height 21
click at [242, 151] on div "Revenue" at bounding box center [219, 141] width 66 height 21
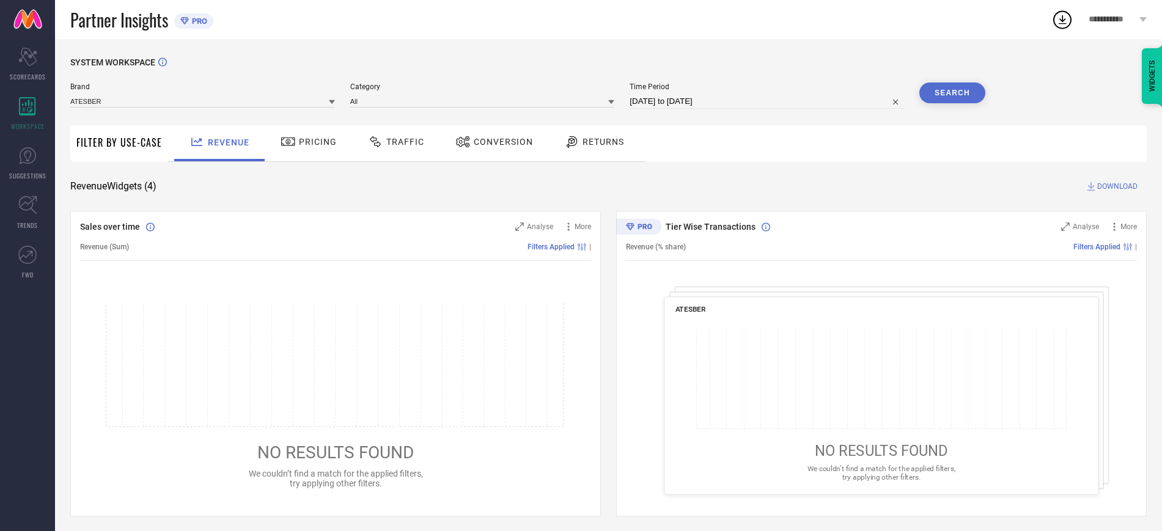
click at [1149, 82] on div "WIDGETS" at bounding box center [1151, 76] width 21 height 56
click at [1080, 73] on div "Sales over time" at bounding box center [1106, 70] width 109 height 12
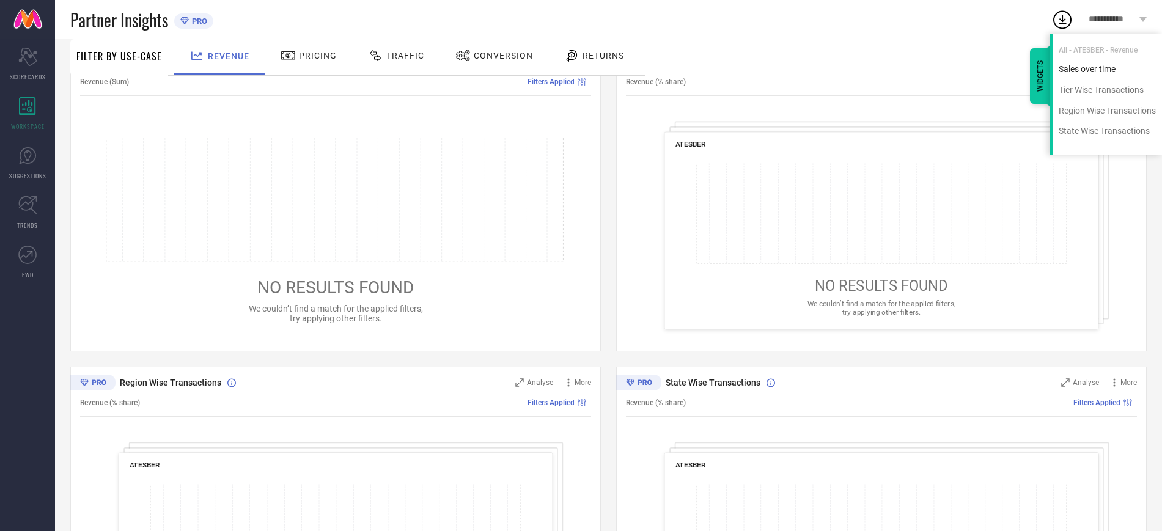
scroll to position [166, 0]
click at [1078, 78] on ul "Sales over time Tier Wise Transactions Region Wise Transactions State Wise Tran…" at bounding box center [1106, 105] width 109 height 82
click at [1077, 90] on div "Tier Wise Transactions" at bounding box center [1106, 90] width 109 height 12
click at [1077, 94] on div "Tier Wise Transactions" at bounding box center [1106, 90] width 109 height 12
click at [1070, 121] on ul "Sales over time Tier Wise Transactions Region Wise Transactions State Wise Tran…" at bounding box center [1106, 105] width 109 height 82
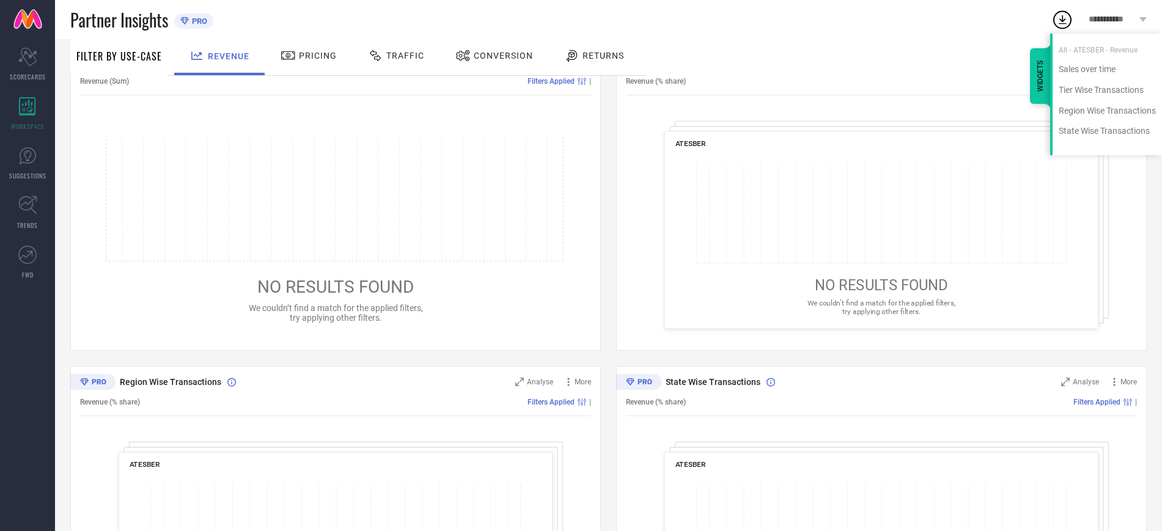
click at [1072, 116] on ul "Sales over time Tier Wise Transactions Region Wise Transactions State Wise Tran…" at bounding box center [1106, 105] width 109 height 82
click at [1086, 110] on div "Region Wise Transactions" at bounding box center [1106, 111] width 109 height 12
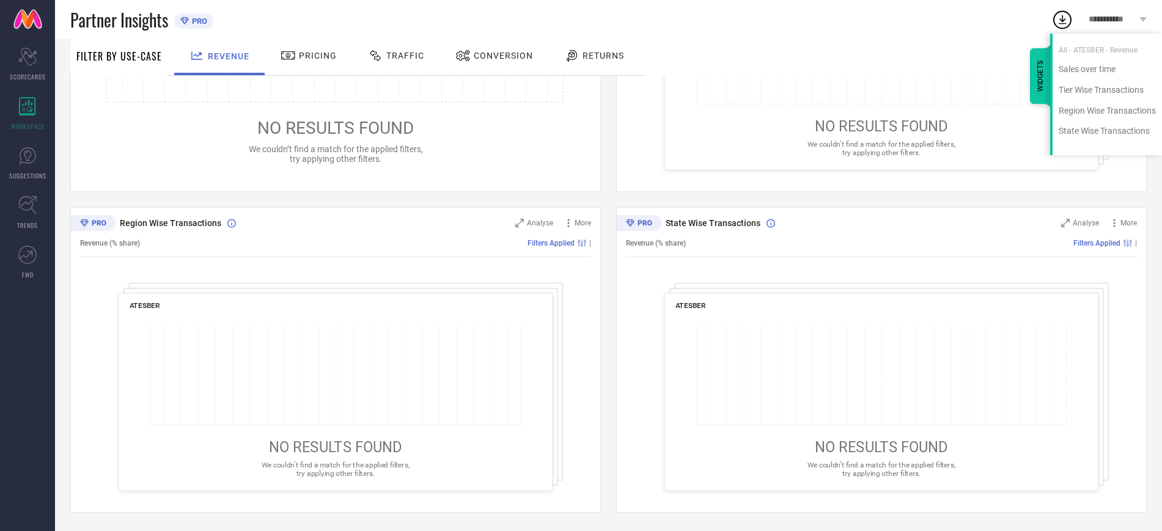
scroll to position [325, 0]
click at [1100, 123] on ul "Sales over time Tier Wise Transactions Region Wise Transactions State Wise Tran…" at bounding box center [1106, 105] width 109 height 82
click at [1089, 142] on ul "Sales over time Tier Wise Transactions Region Wise Transactions State Wise Tran…" at bounding box center [1106, 105] width 109 height 82
click at [1086, 136] on div "State Wise Transactions" at bounding box center [1106, 131] width 109 height 12
click at [1071, 126] on div "State Wise Transactions" at bounding box center [1106, 131] width 109 height 12
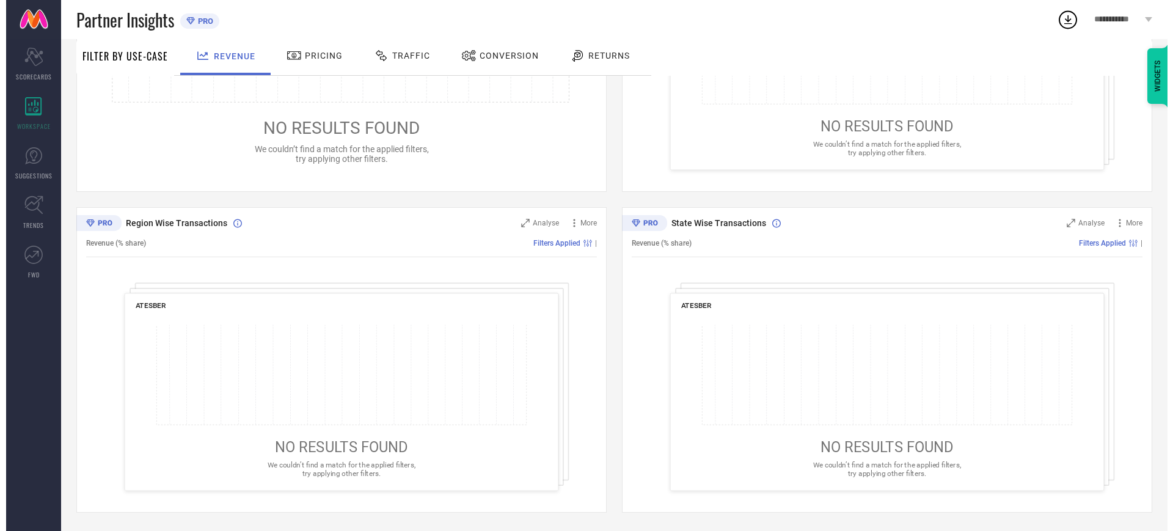
scroll to position [0, 0]
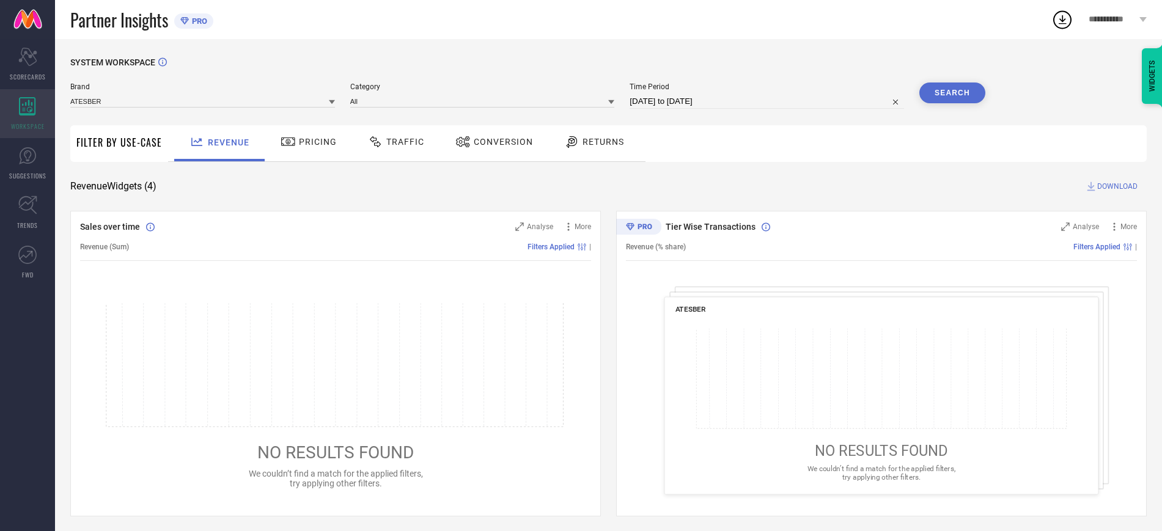
click at [42, 98] on div "WORKSPACE" at bounding box center [27, 113] width 55 height 49
click at [32, 53] on icon "Scorecard" at bounding box center [27, 57] width 19 height 18
